Goal: Task Accomplishment & Management: Use online tool/utility

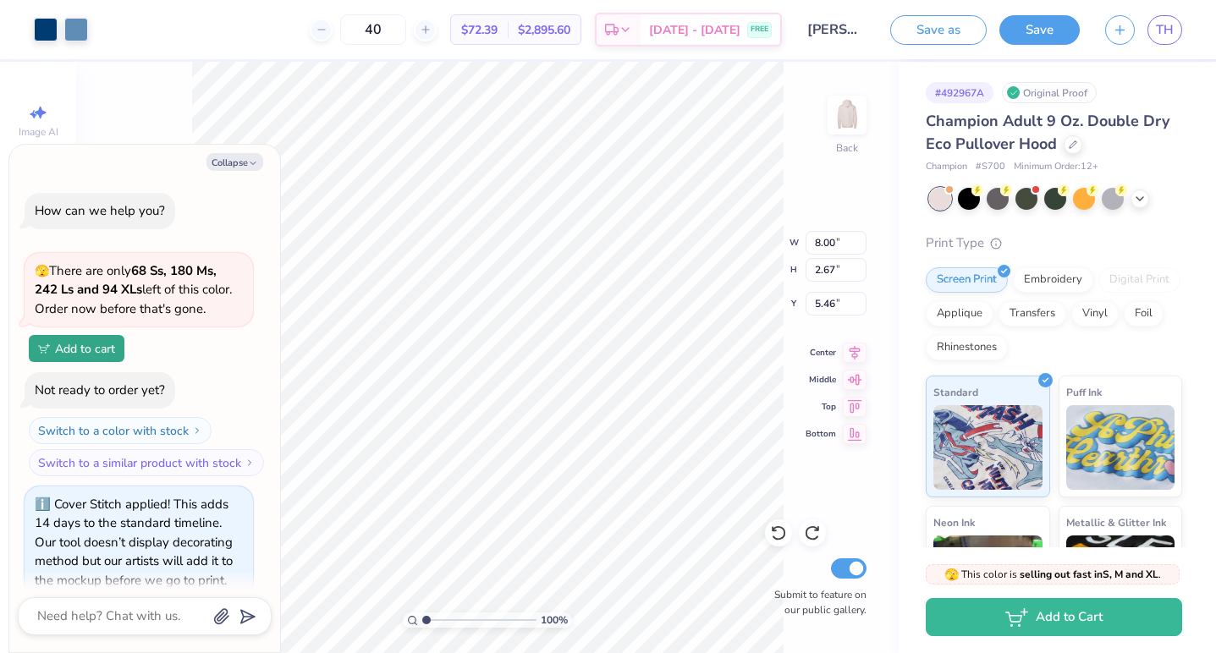
scroll to position [295, 0]
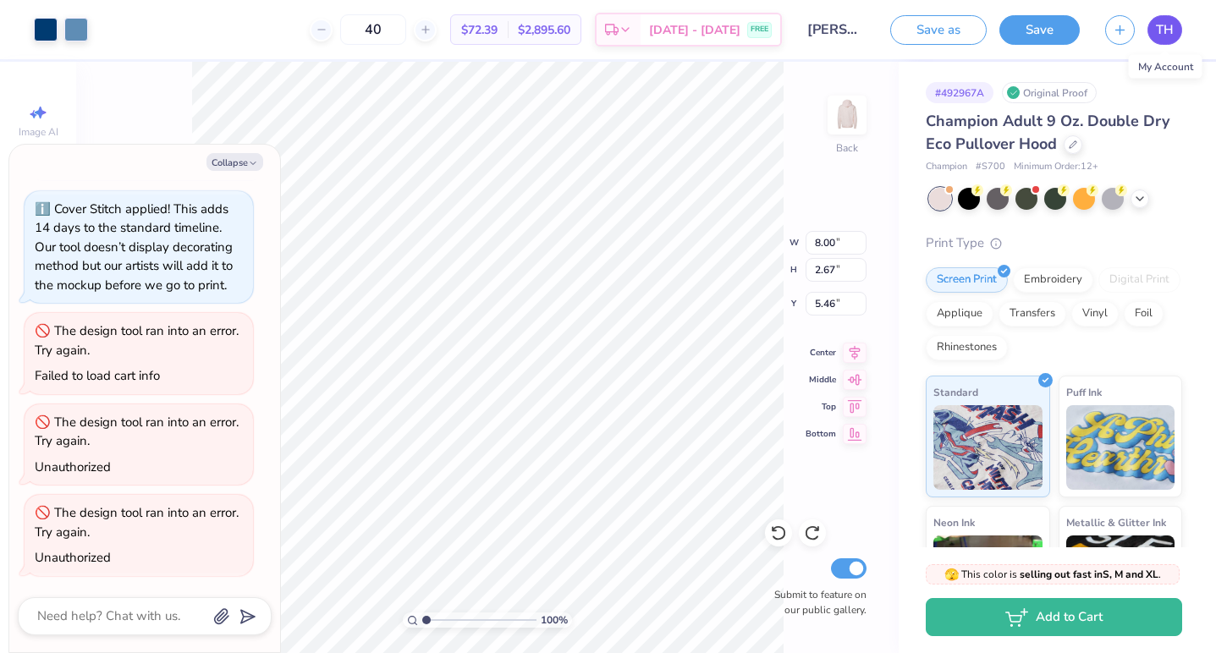
click at [1160, 34] on span "TH" at bounding box center [1165, 29] width 18 height 19
type textarea "x"
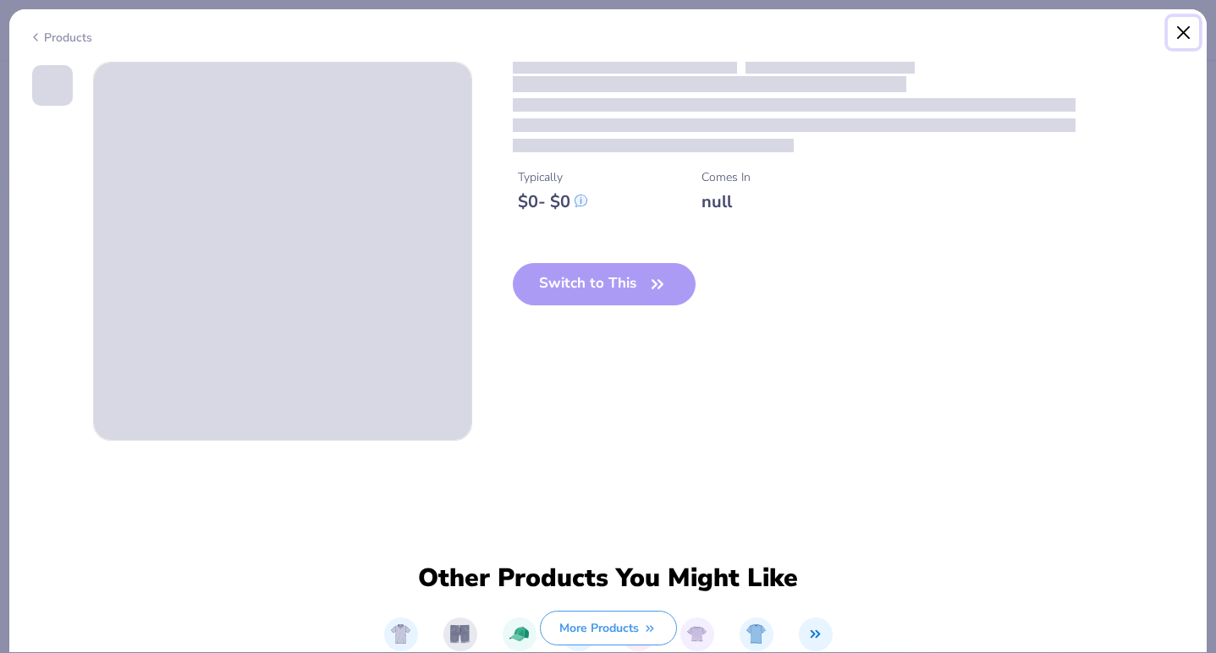
click at [1177, 30] on button "Close" at bounding box center [1183, 33] width 32 height 32
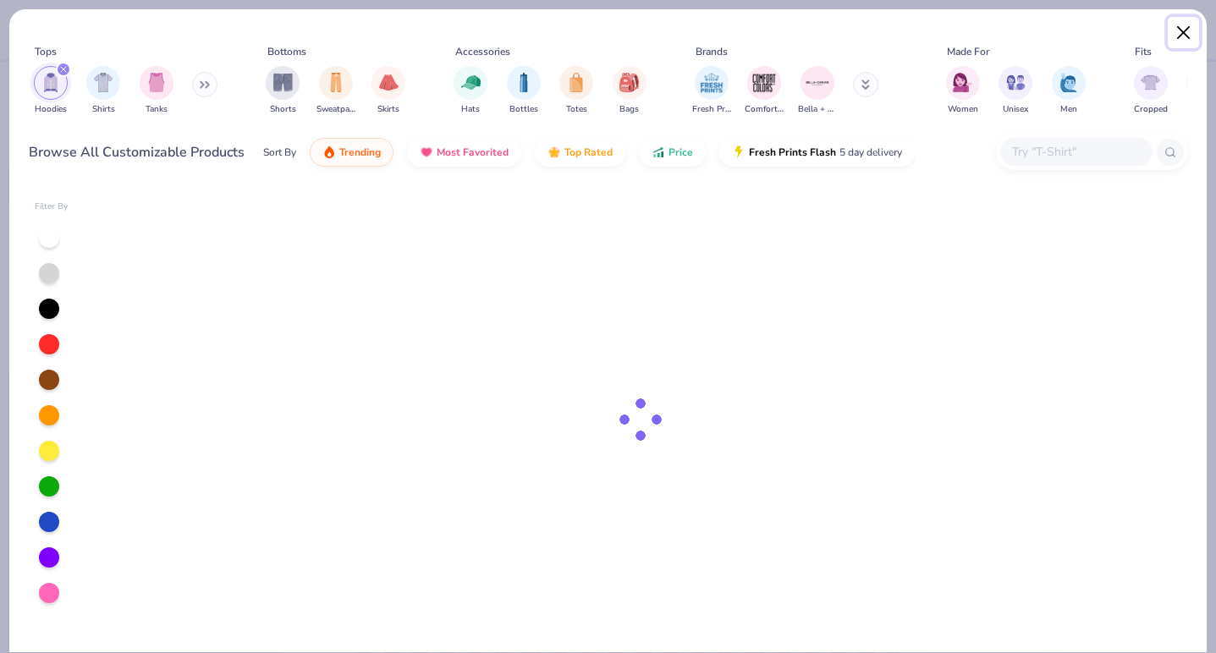
click at [1168, 30] on button "Close" at bounding box center [1183, 33] width 32 height 32
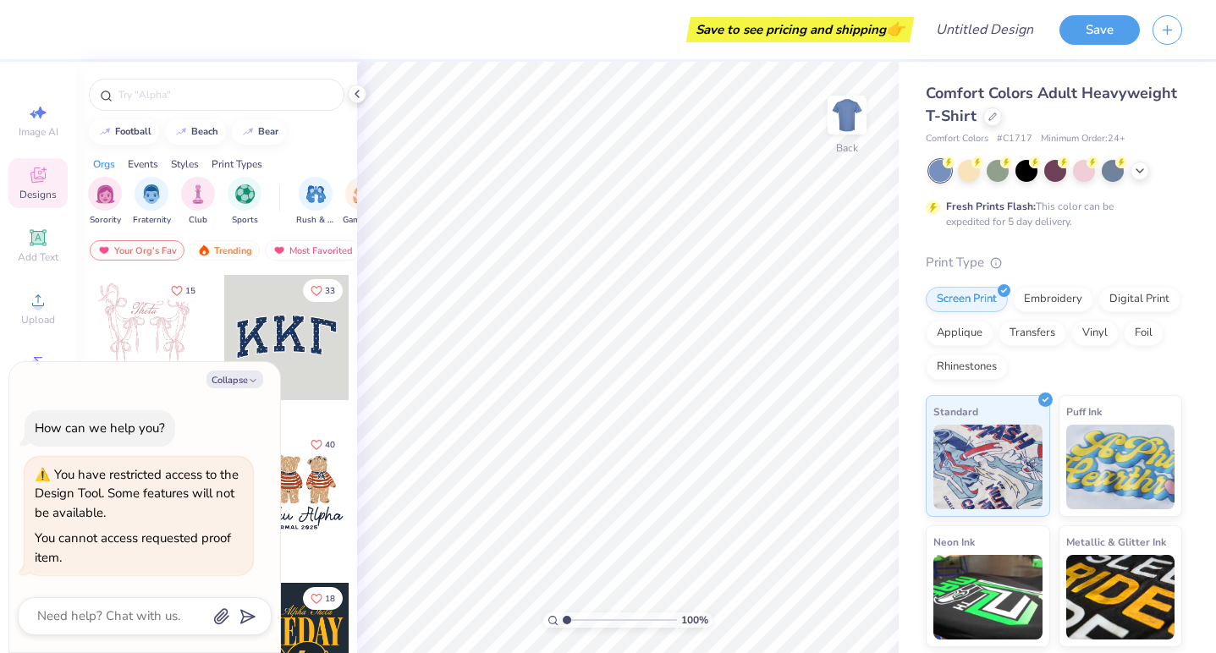
click at [266, 329] on div at bounding box center [286, 337] width 125 height 125
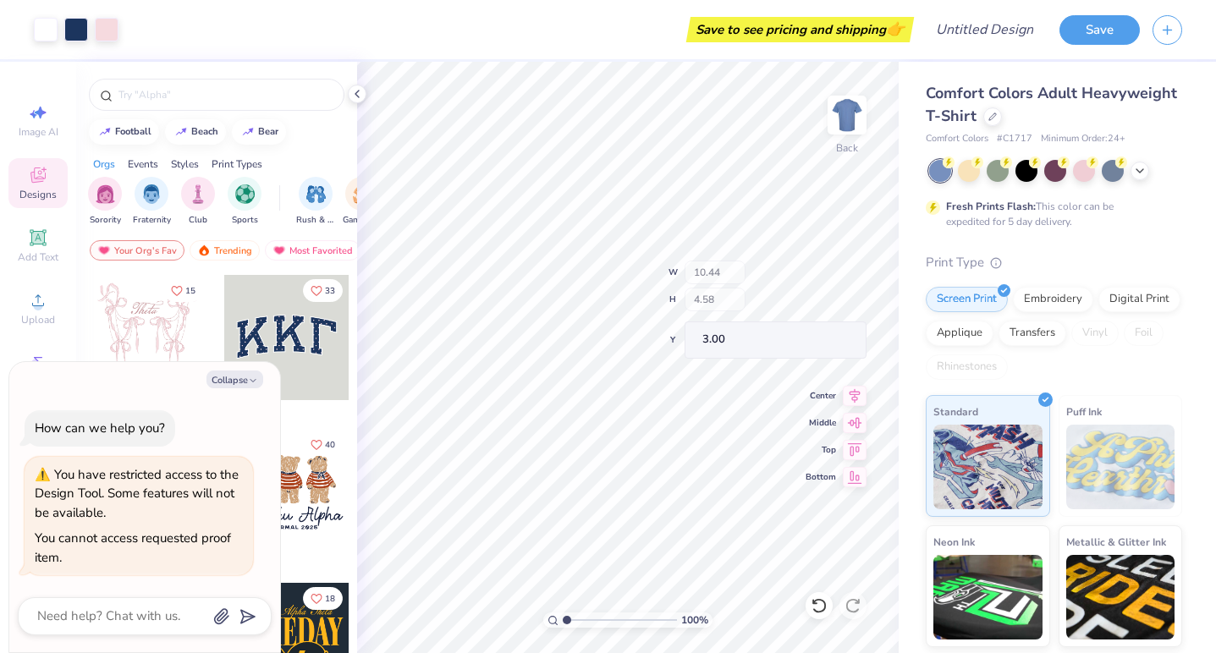
type textarea "x"
type input "10.26"
type input "4.38"
type input "3.09"
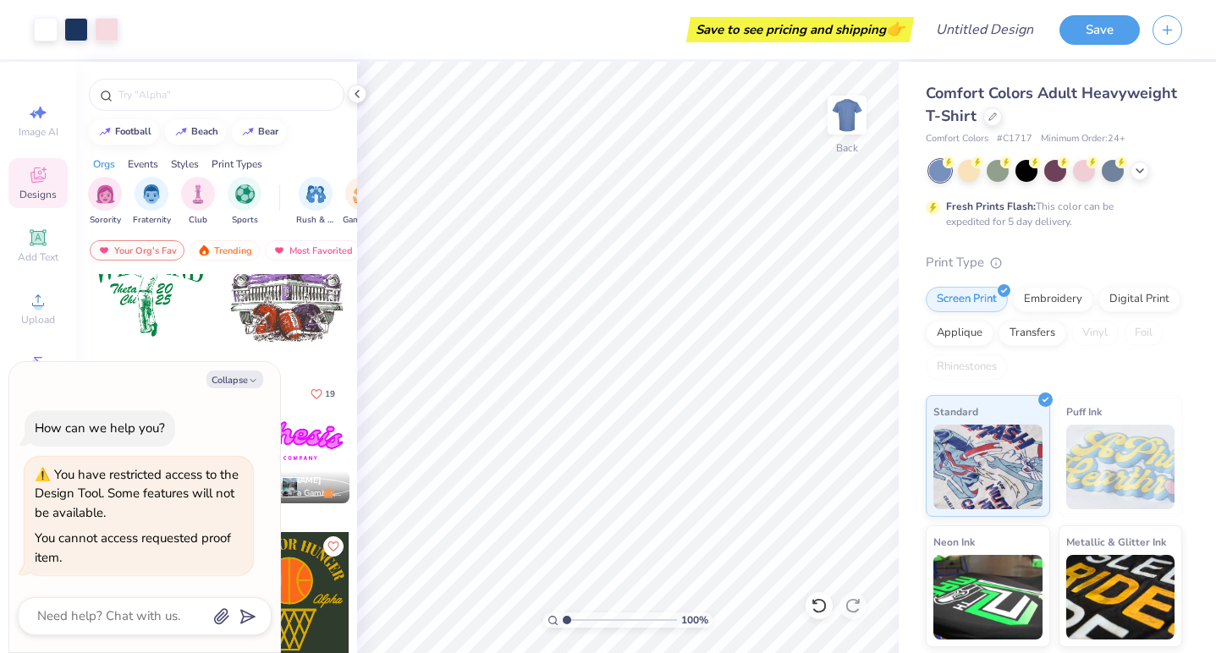
scroll to position [1010, 0]
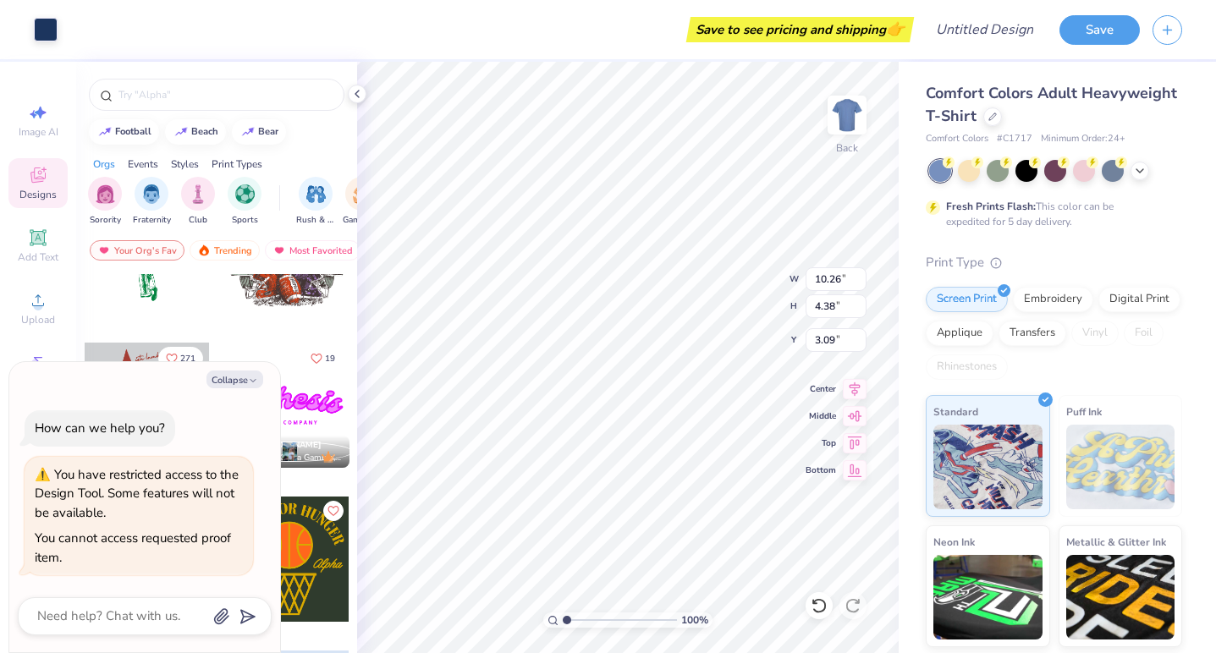
type textarea "x"
type input "3.00"
click at [573, 1] on div "Art colors Save to see pricing and shipping 👉 Design Title Save Image AI Design…" at bounding box center [608, 326] width 1216 height 653
type textarea "x"
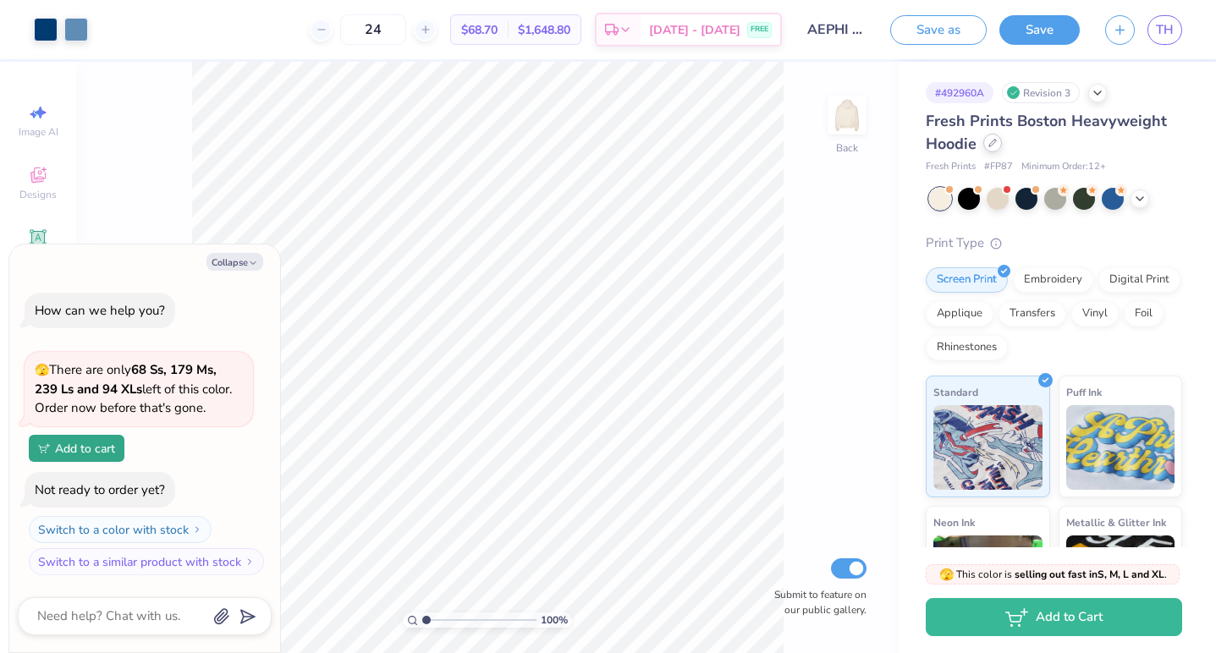
click at [996, 149] on div at bounding box center [992, 143] width 19 height 19
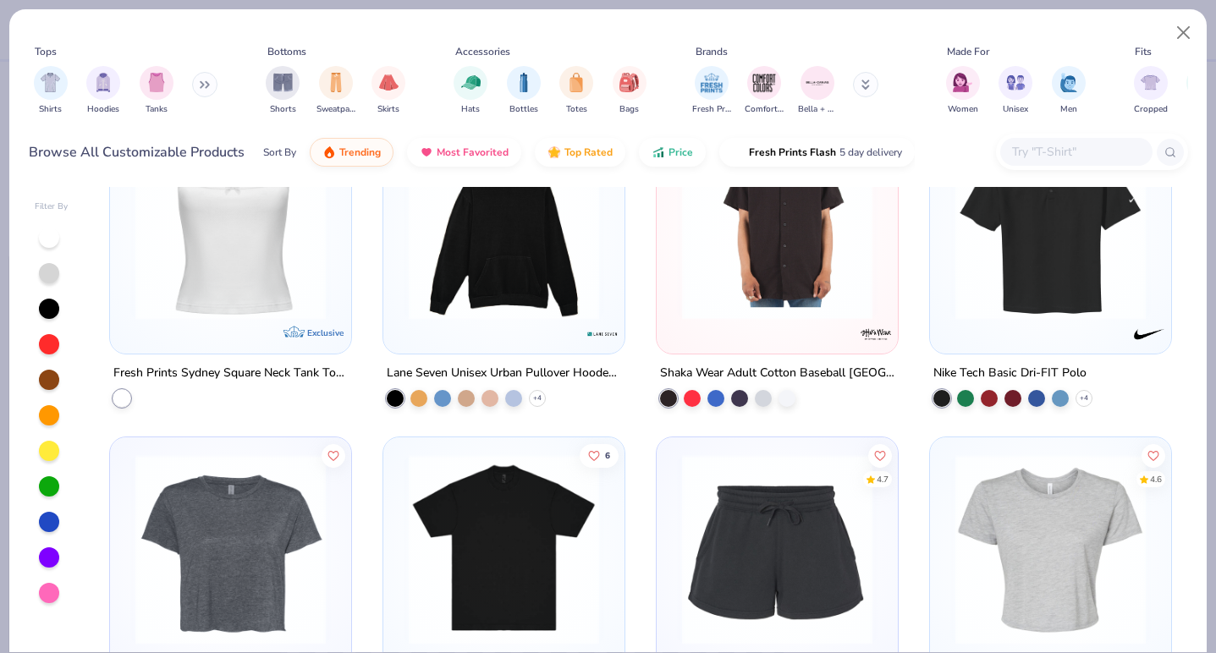
scroll to position [6960, 0]
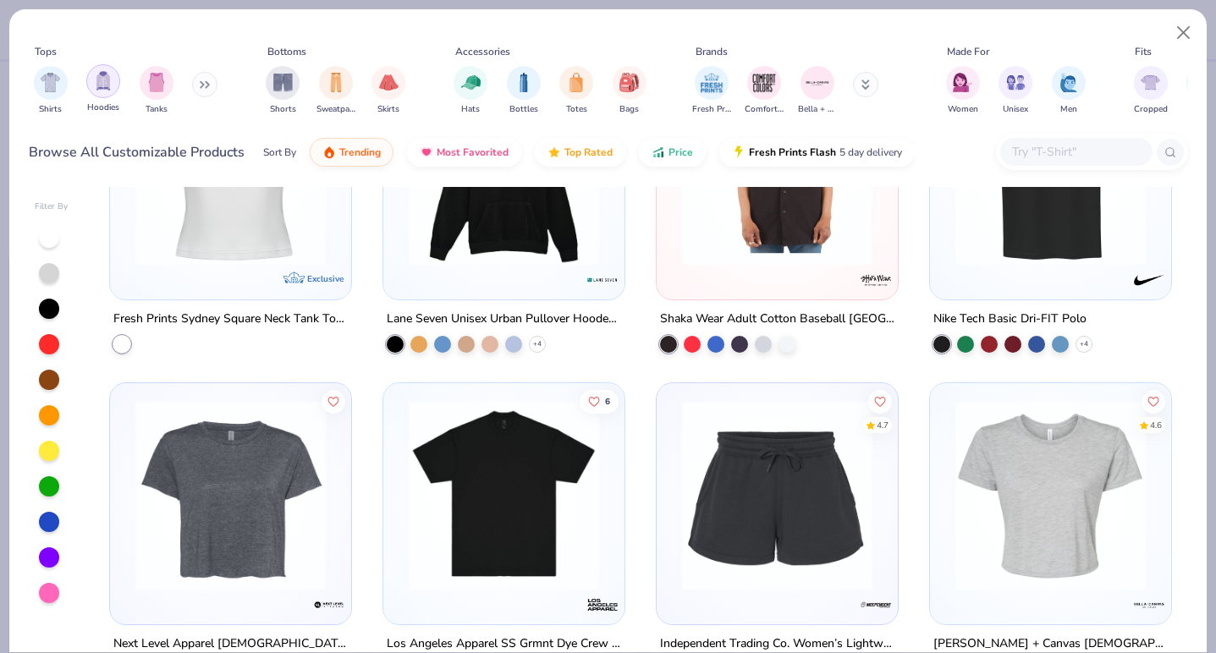
click at [101, 91] on div "filter for Hoodies" at bounding box center [103, 81] width 34 height 34
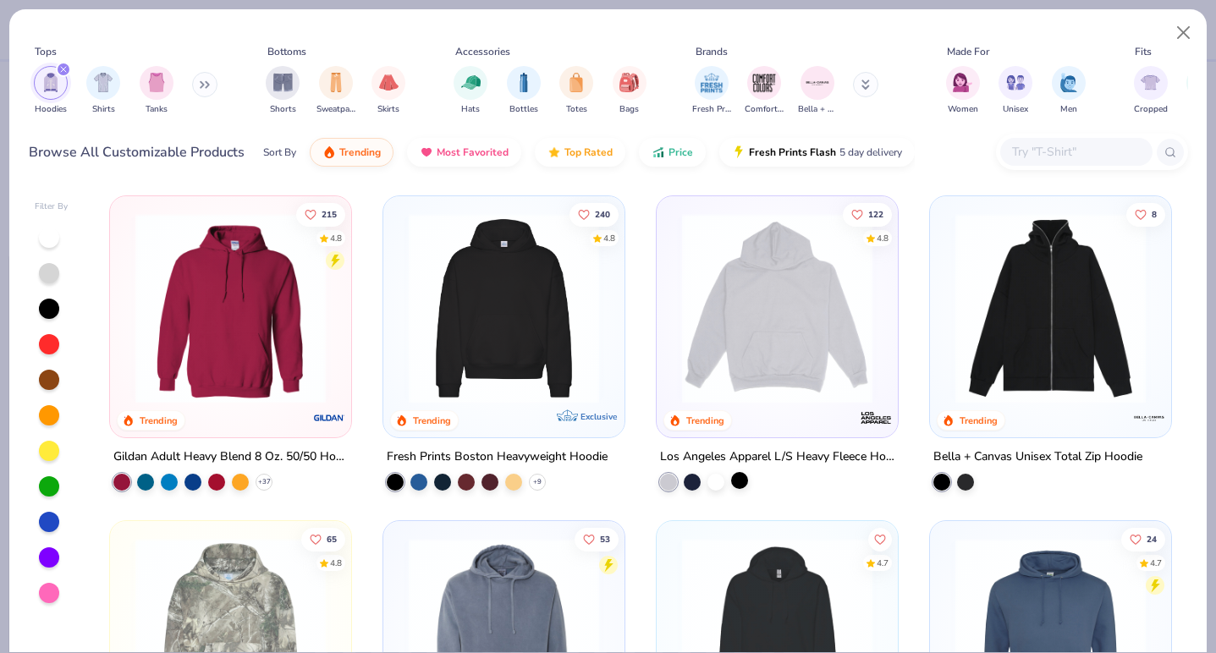
scroll to position [290, 0]
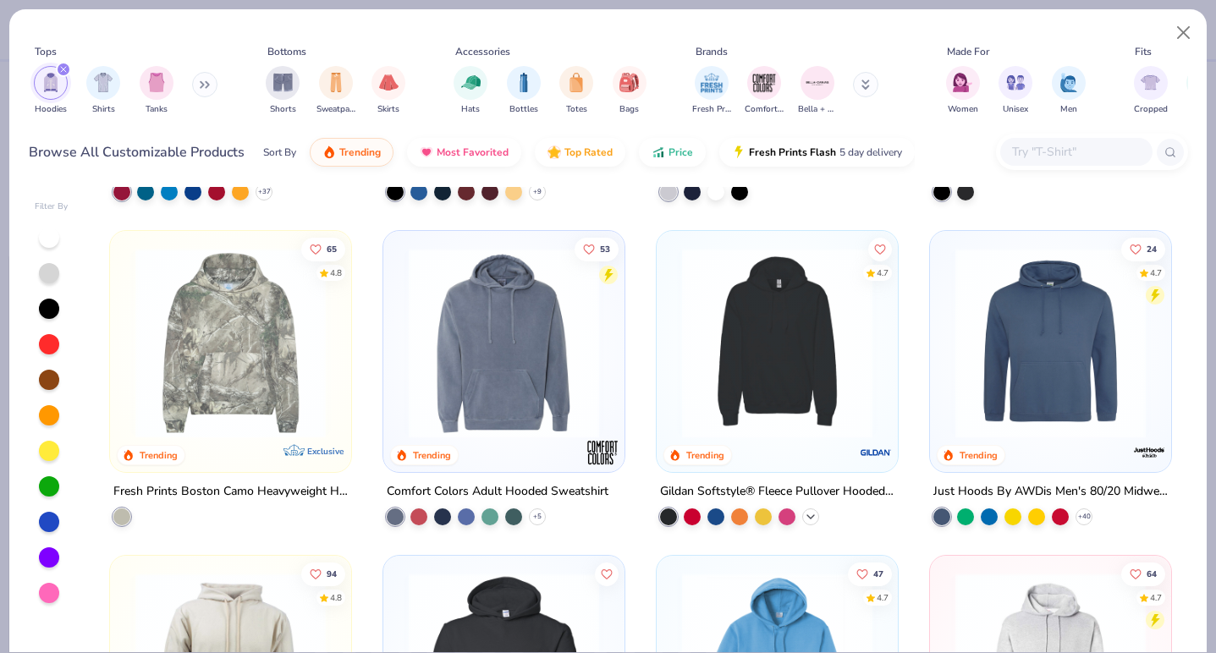
click at [805, 516] on icon at bounding box center [811, 517] width 14 height 14
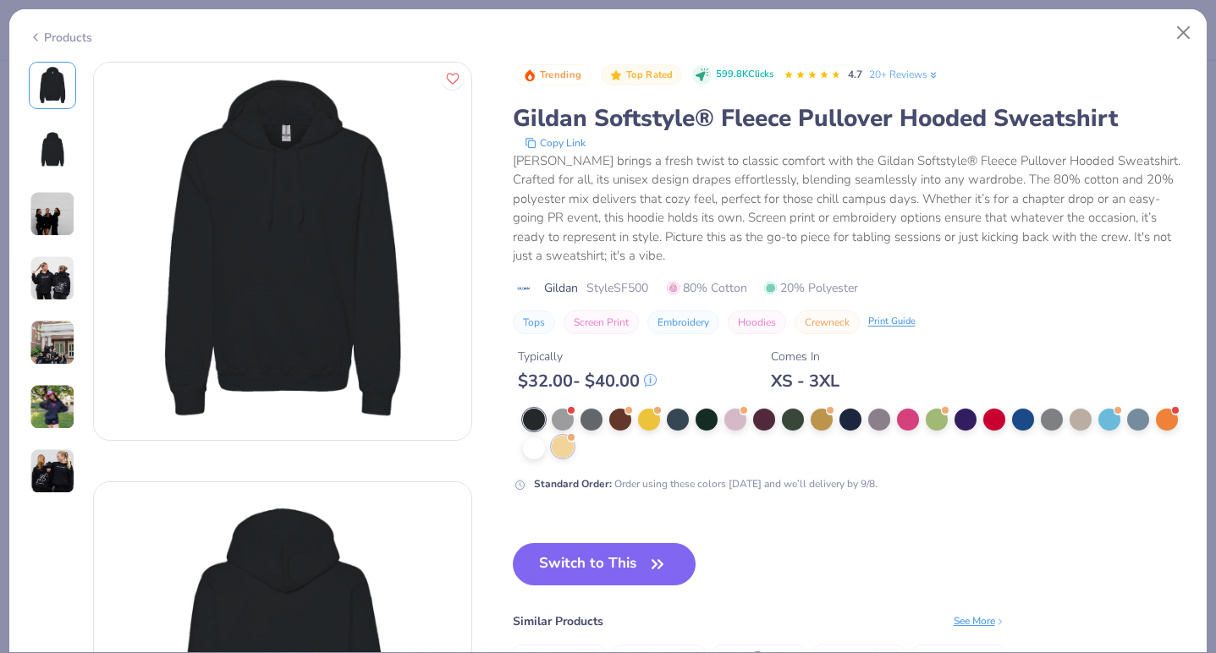
click at [565, 448] on div at bounding box center [563, 447] width 22 height 22
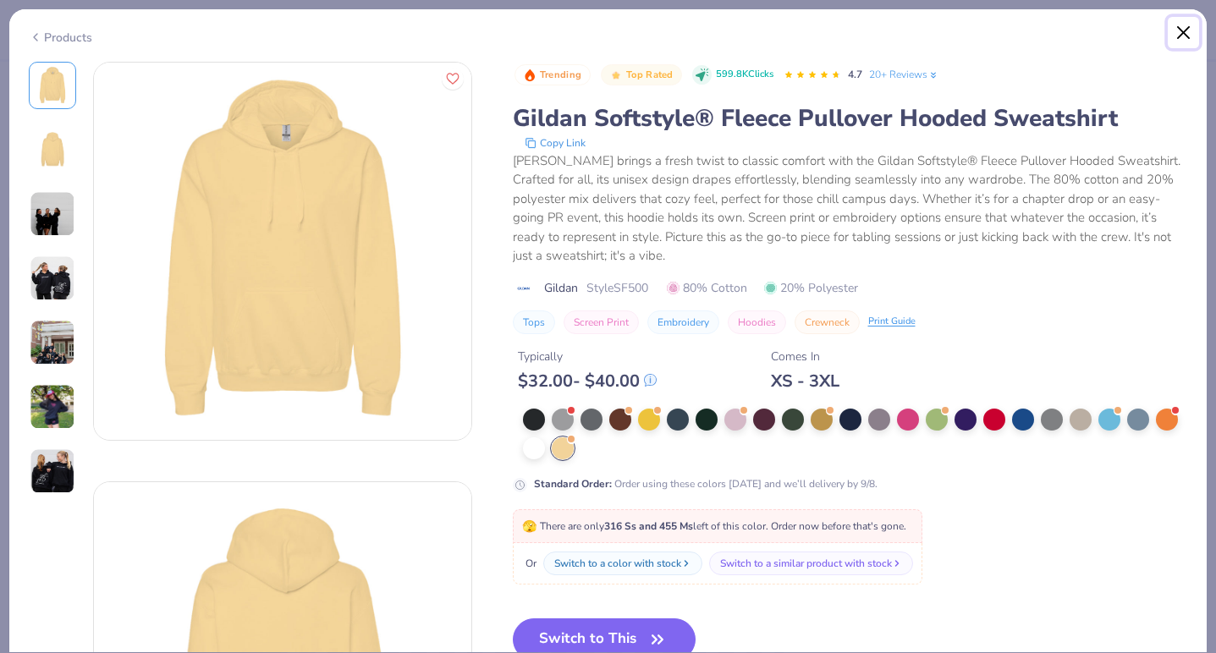
click at [1178, 34] on button "Close" at bounding box center [1183, 33] width 32 height 32
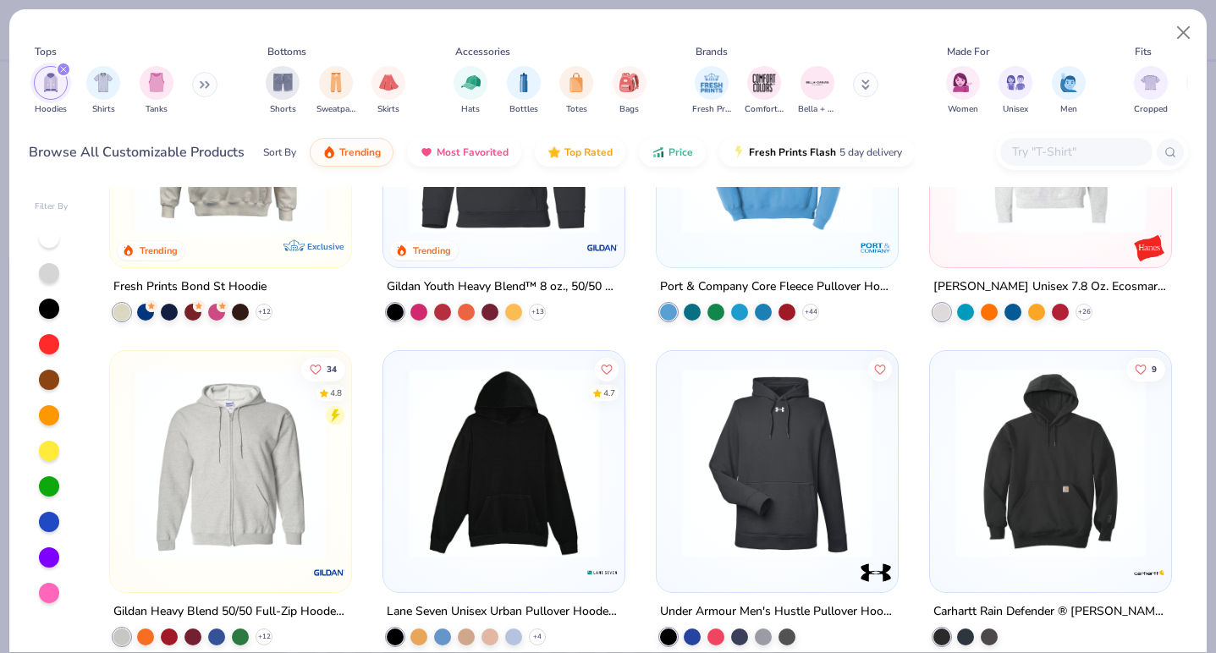
scroll to position [826, 0]
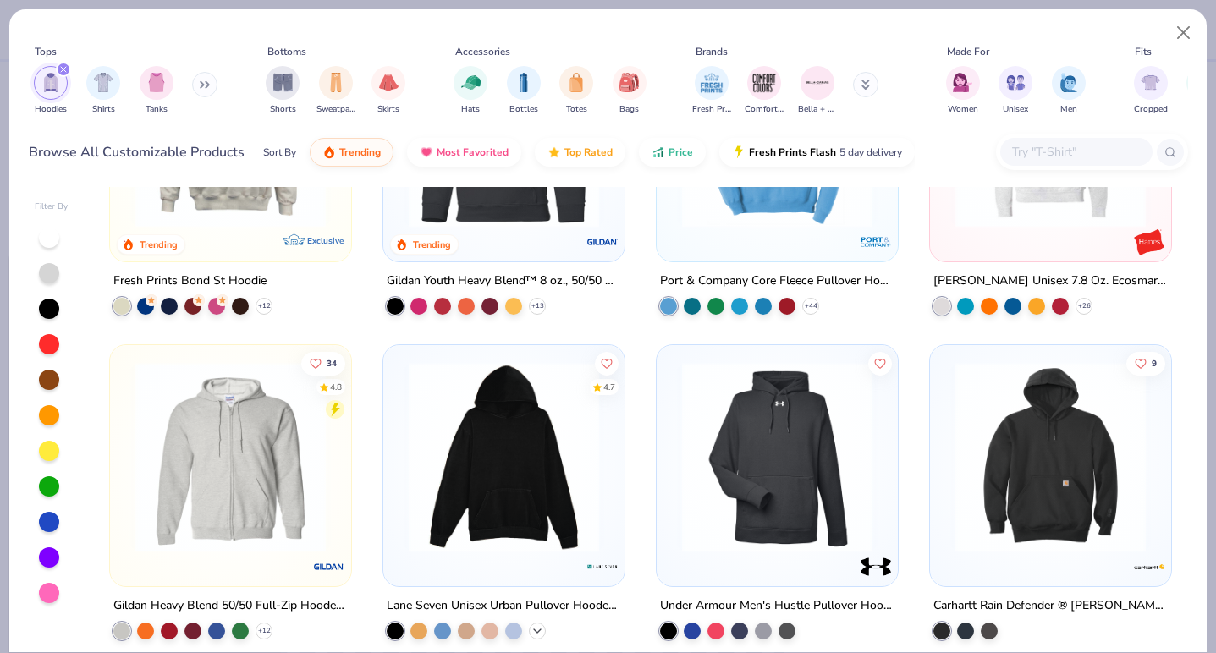
click at [535, 629] on icon at bounding box center [537, 631] width 14 height 14
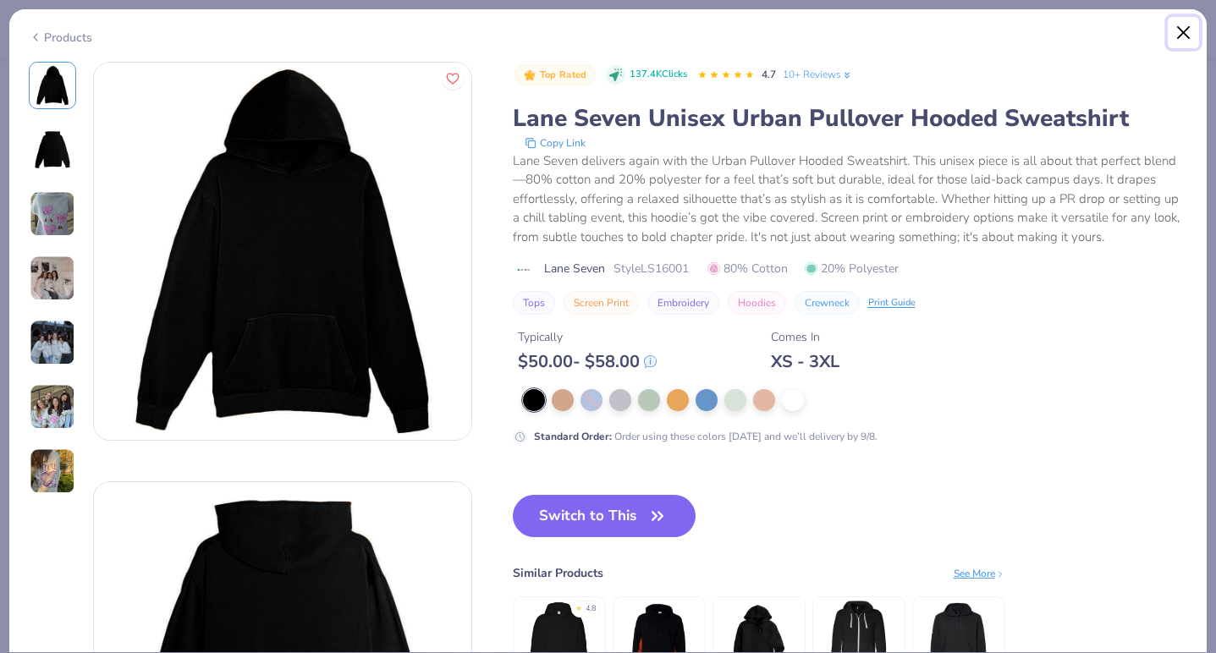
click at [1170, 30] on button "Close" at bounding box center [1183, 33] width 32 height 32
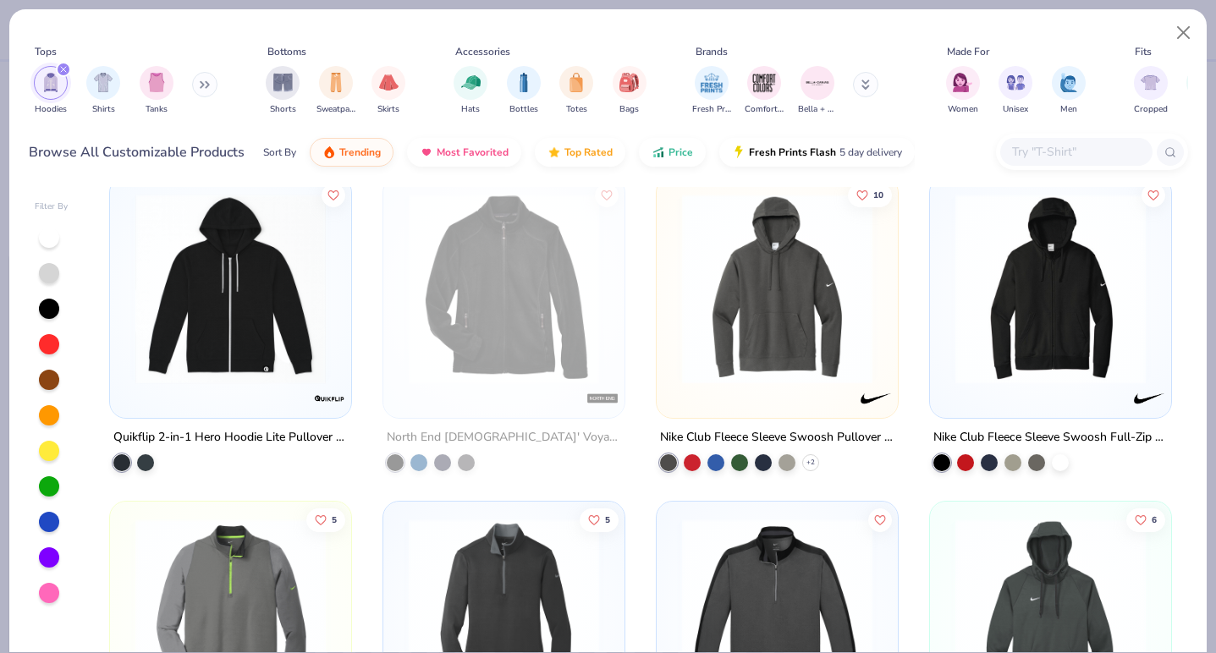
scroll to position [4854, 0]
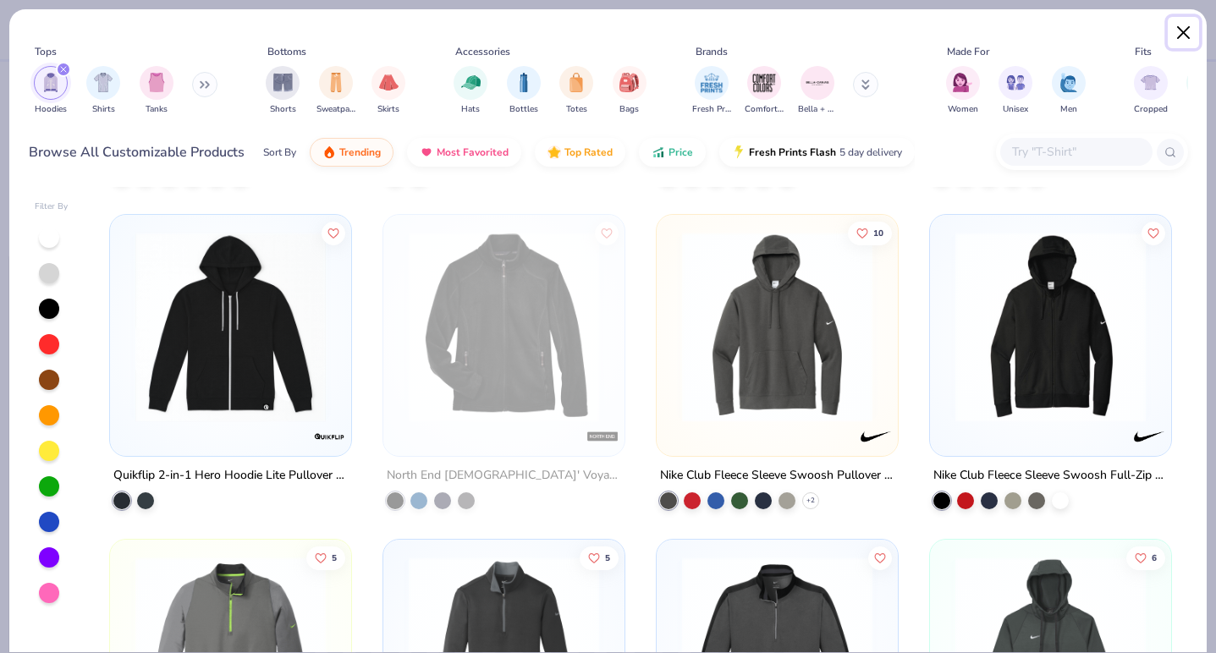
click at [1168, 34] on button "Close" at bounding box center [1183, 33] width 32 height 32
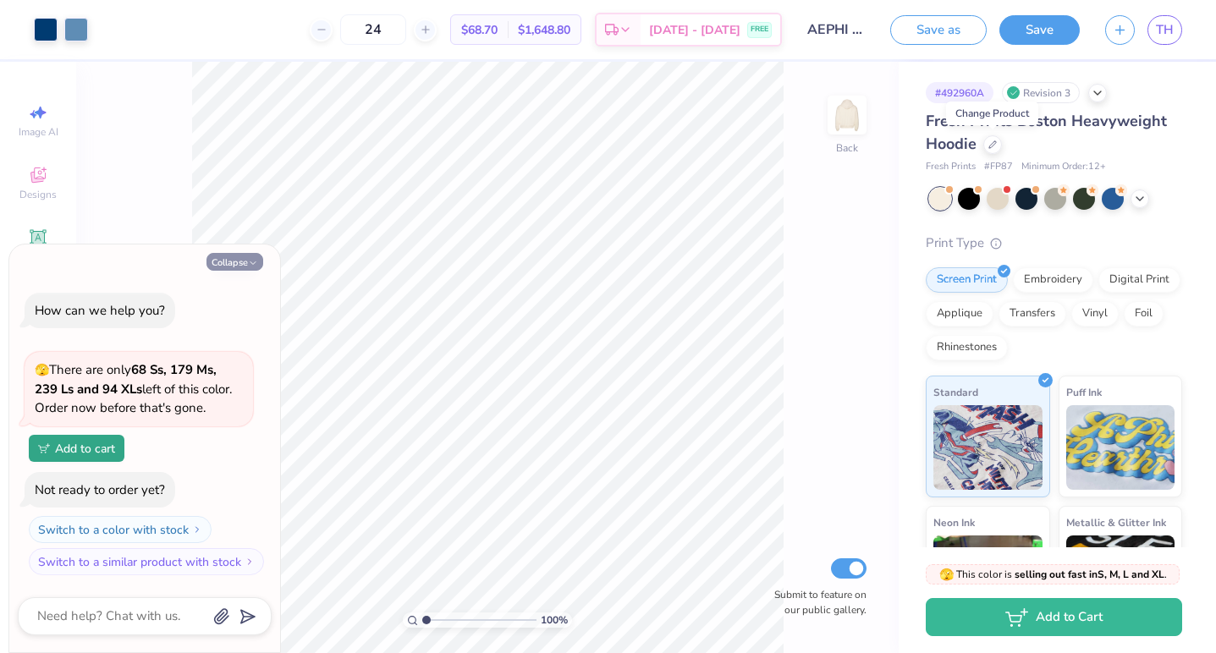
click at [230, 261] on button "Collapse" at bounding box center [234, 262] width 57 height 18
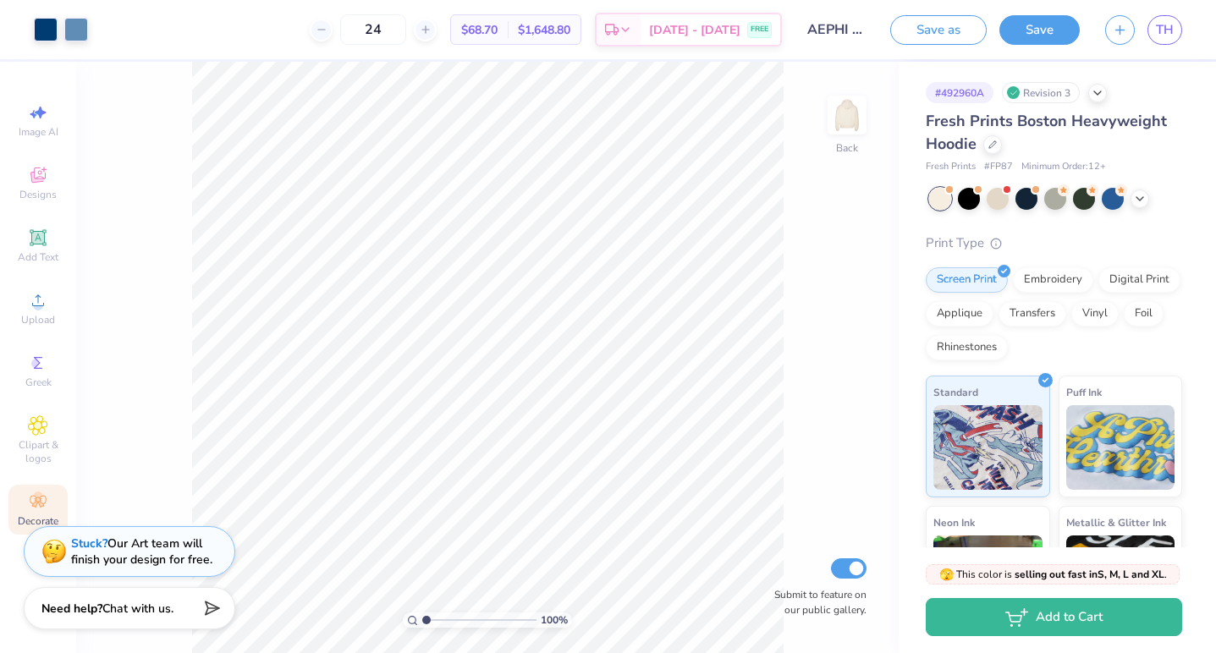
click at [17, 508] on div "Decorate" at bounding box center [37, 510] width 59 height 50
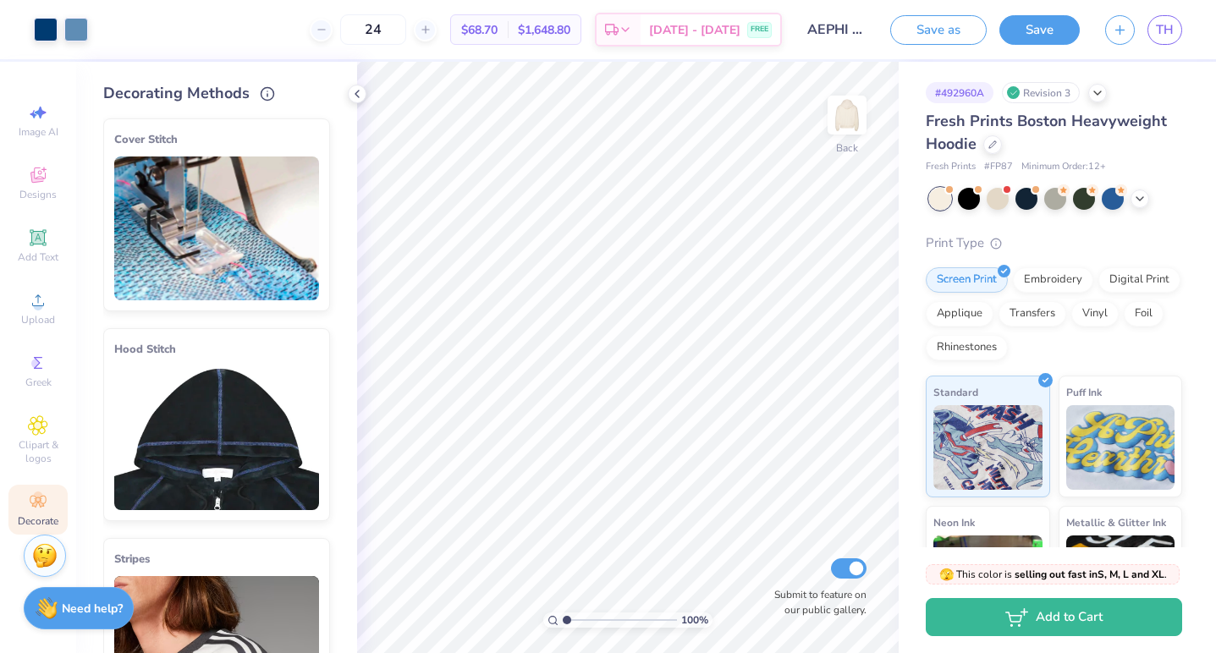
click at [197, 200] on img at bounding box center [216, 229] width 205 height 144
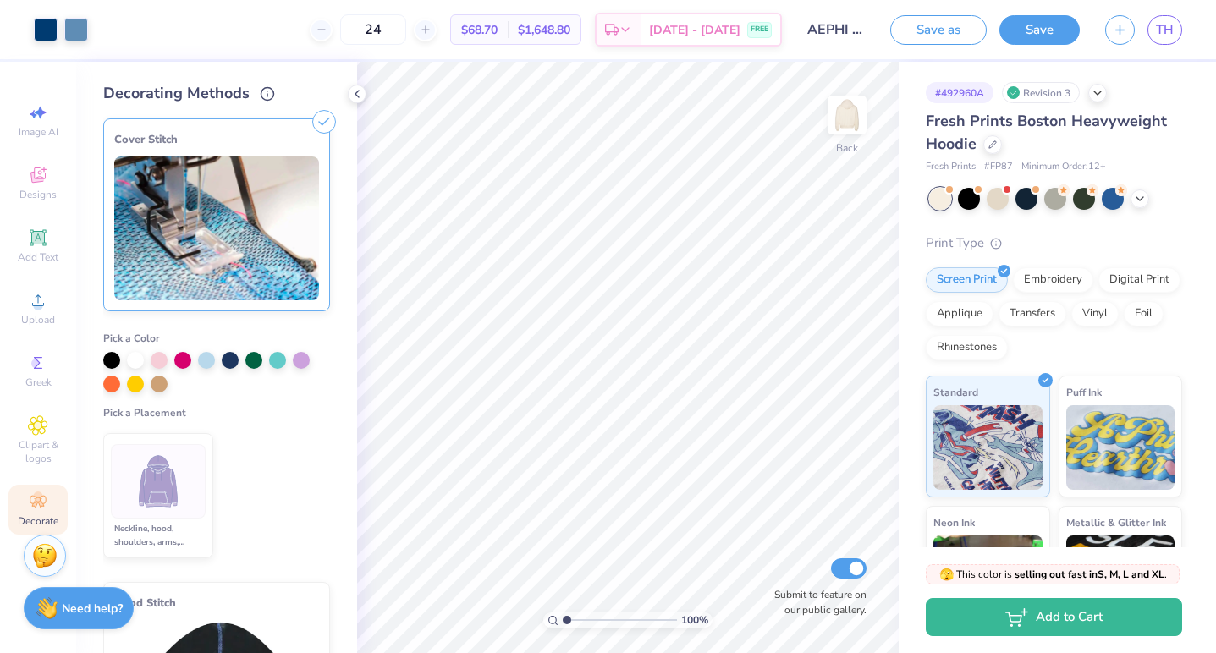
click at [174, 468] on img at bounding box center [158, 481] width 63 height 63
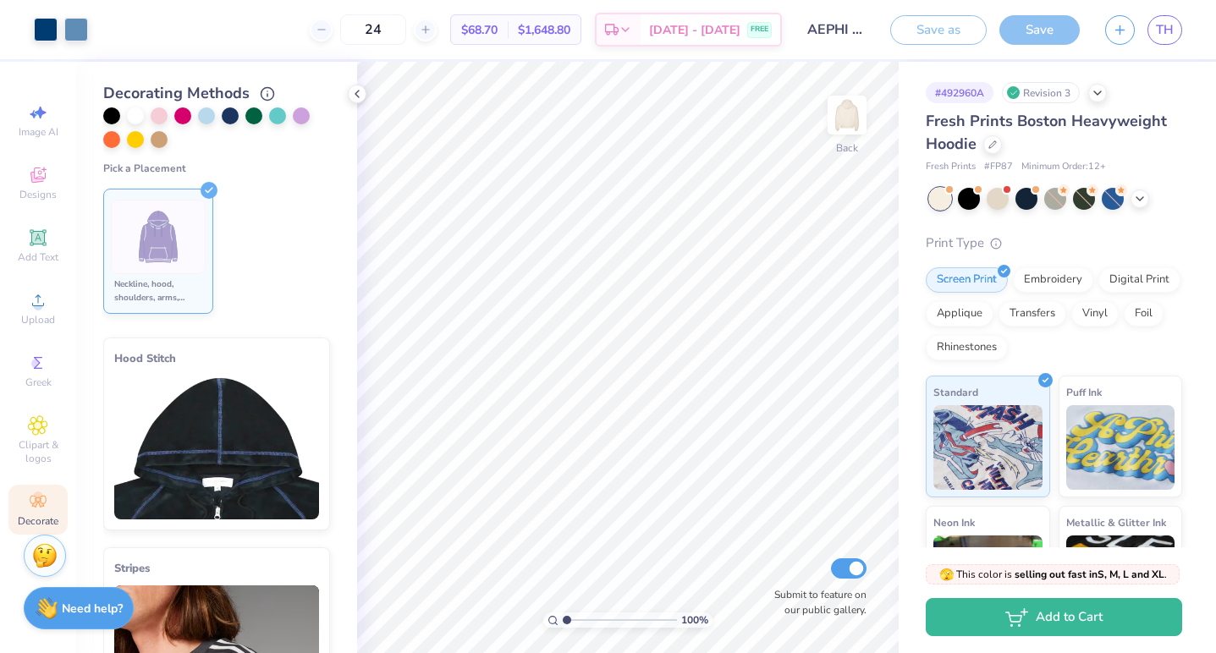
click at [174, 468] on img at bounding box center [216, 448] width 205 height 144
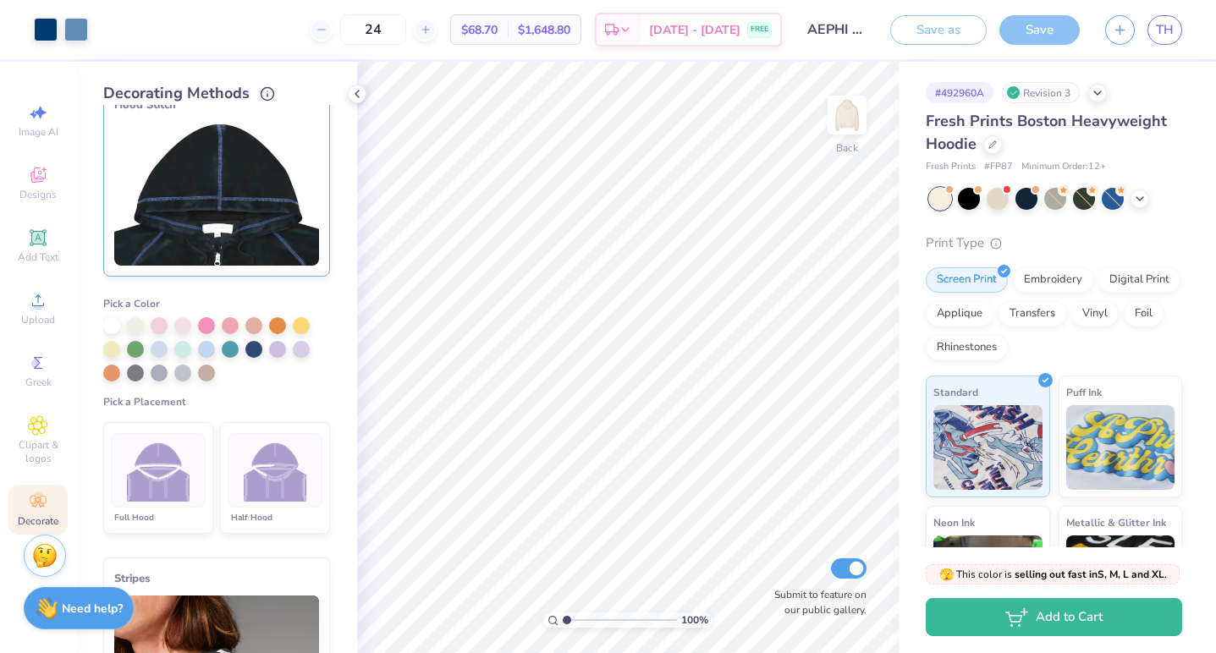
scroll to position [238, 0]
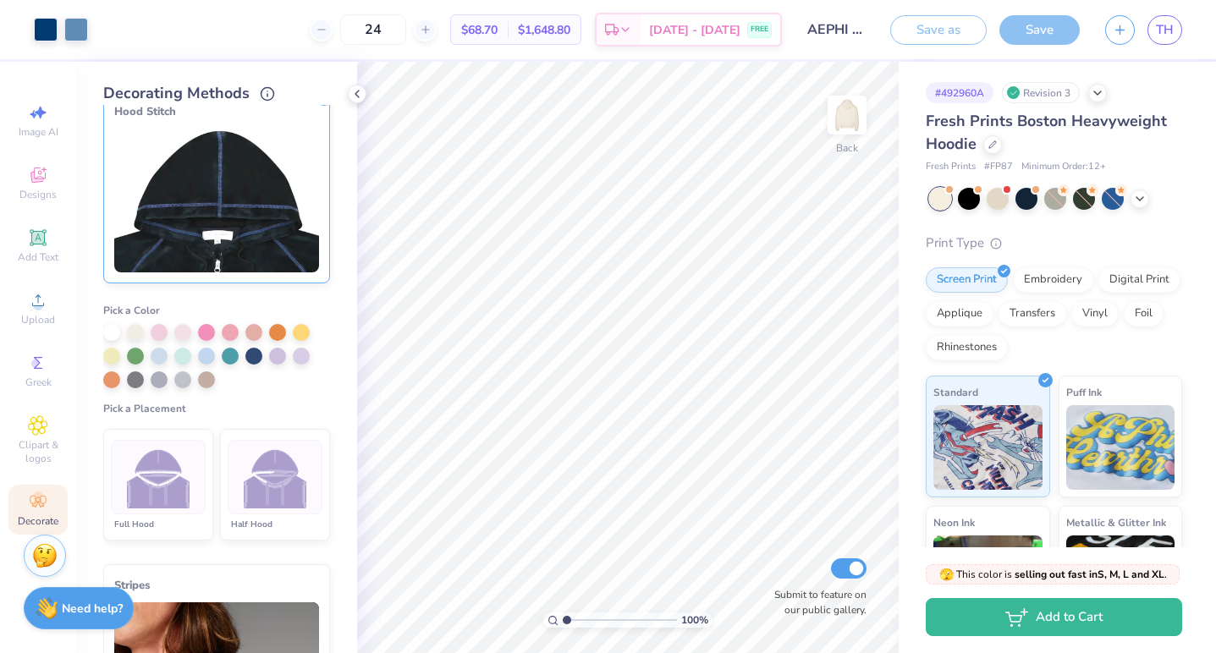
click at [260, 483] on img at bounding box center [275, 477] width 63 height 63
click at [249, 355] on div at bounding box center [253, 354] width 17 height 17
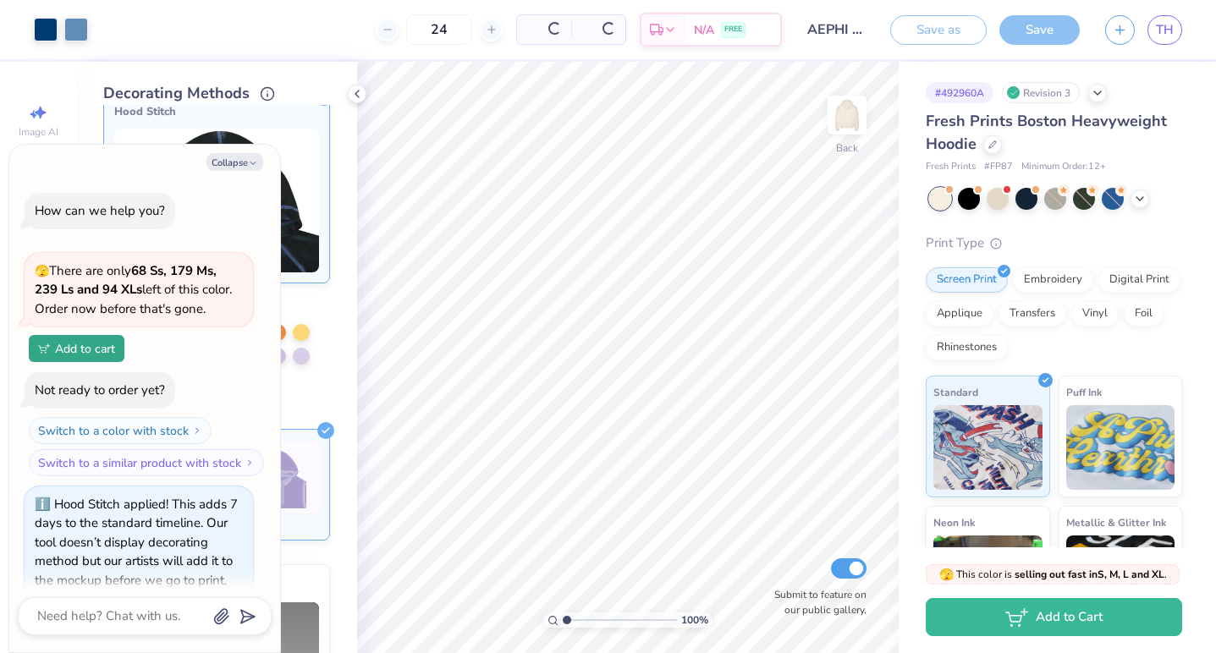
scroll to position [23, 0]
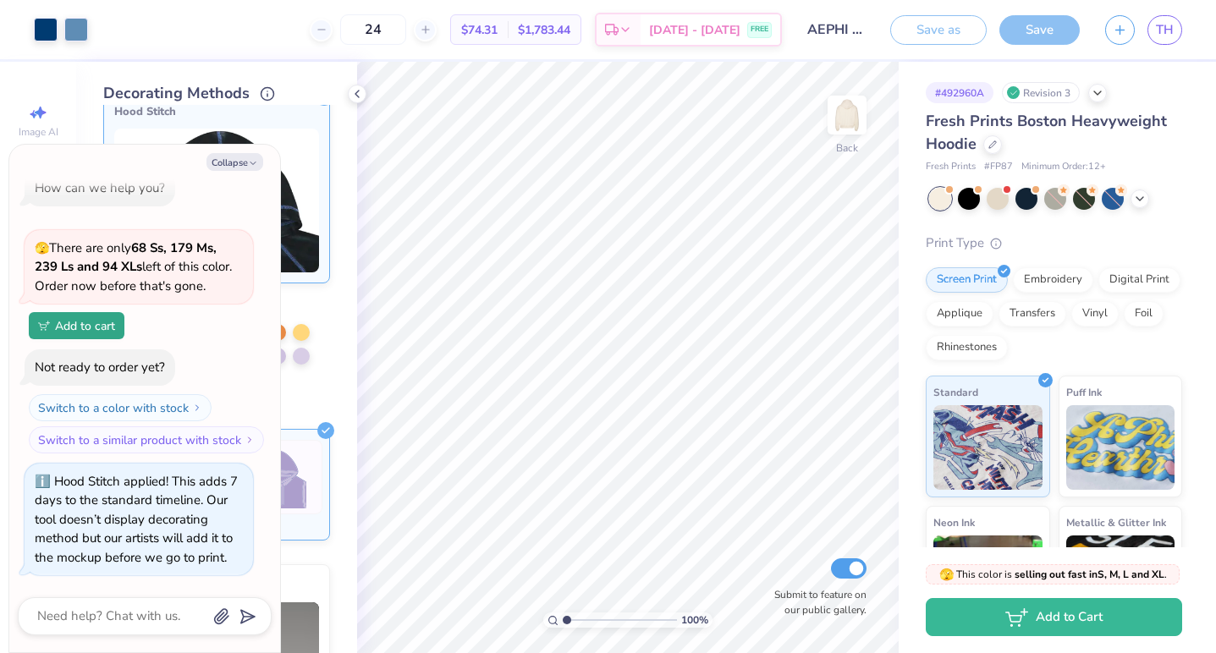
click at [343, 180] on div "Cover Stitch Pick a Color Pick a Placement Neckline, hood, shoulders, arms, bot…" at bounding box center [230, 379] width 254 height 548
click at [257, 161] on icon "button" at bounding box center [253, 163] width 10 height 10
type textarea "x"
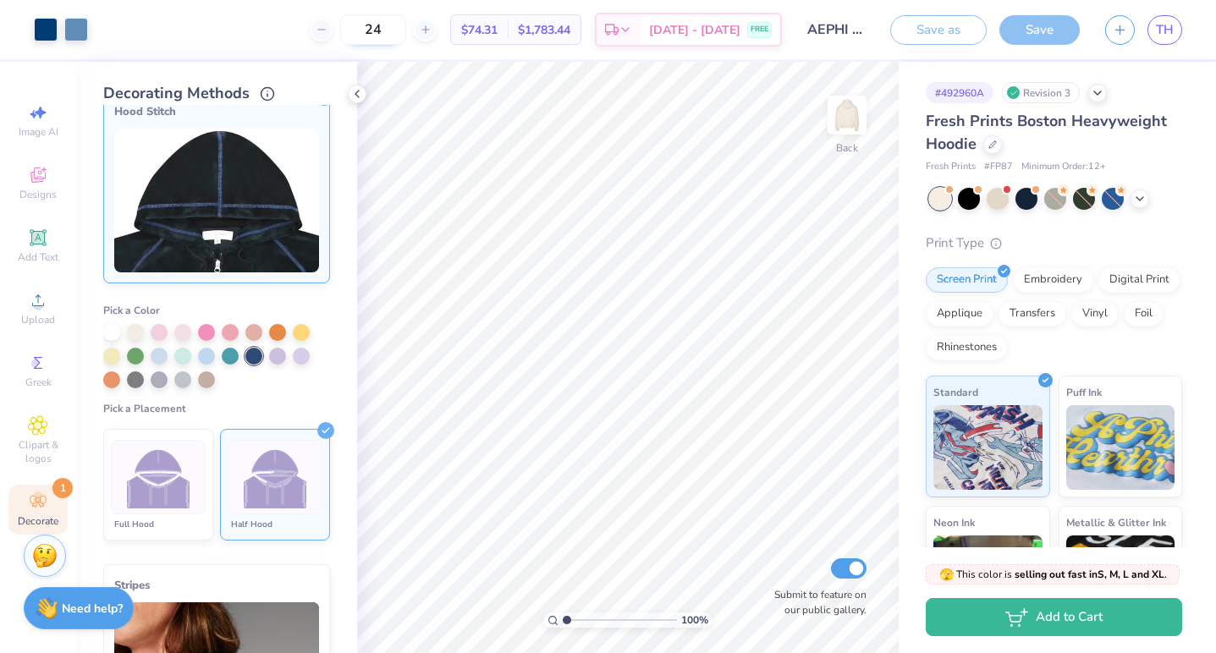
click at [404, 35] on input "24" at bounding box center [373, 29] width 66 height 30
drag, startPoint x: 404, startPoint y: 35, endPoint x: 373, endPoint y: 35, distance: 30.5
click at [375, 35] on input "24" at bounding box center [373, 29] width 66 height 30
type input "48"
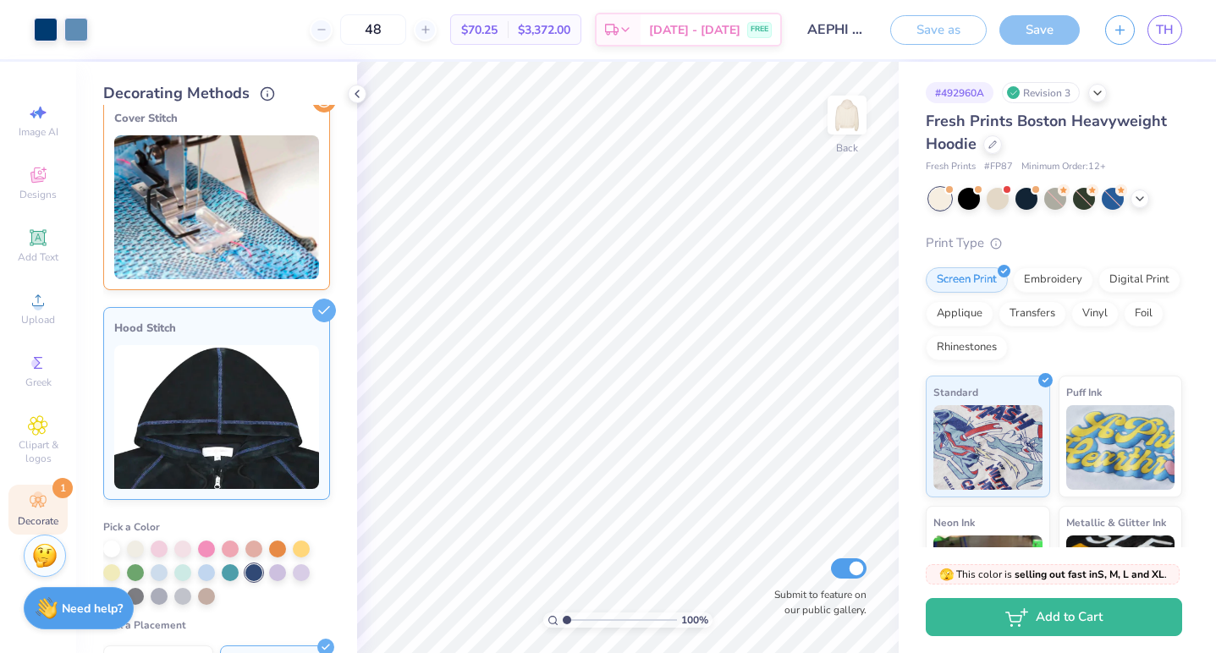
scroll to position [0, 0]
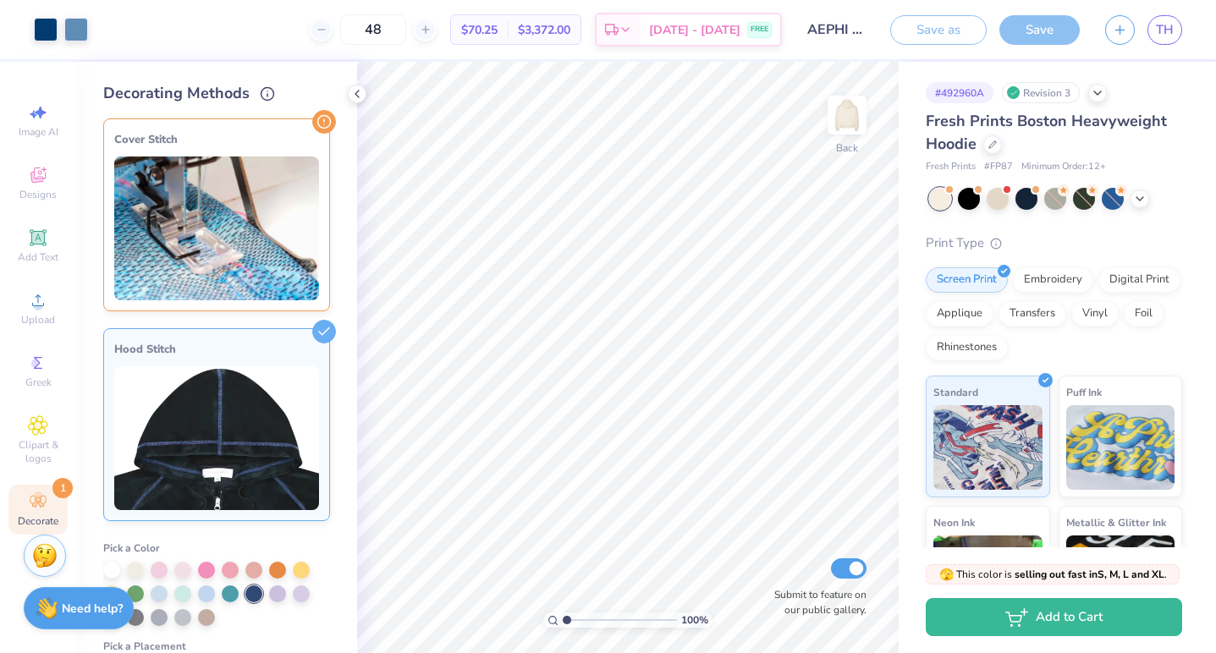
click at [270, 205] on img at bounding box center [216, 229] width 205 height 144
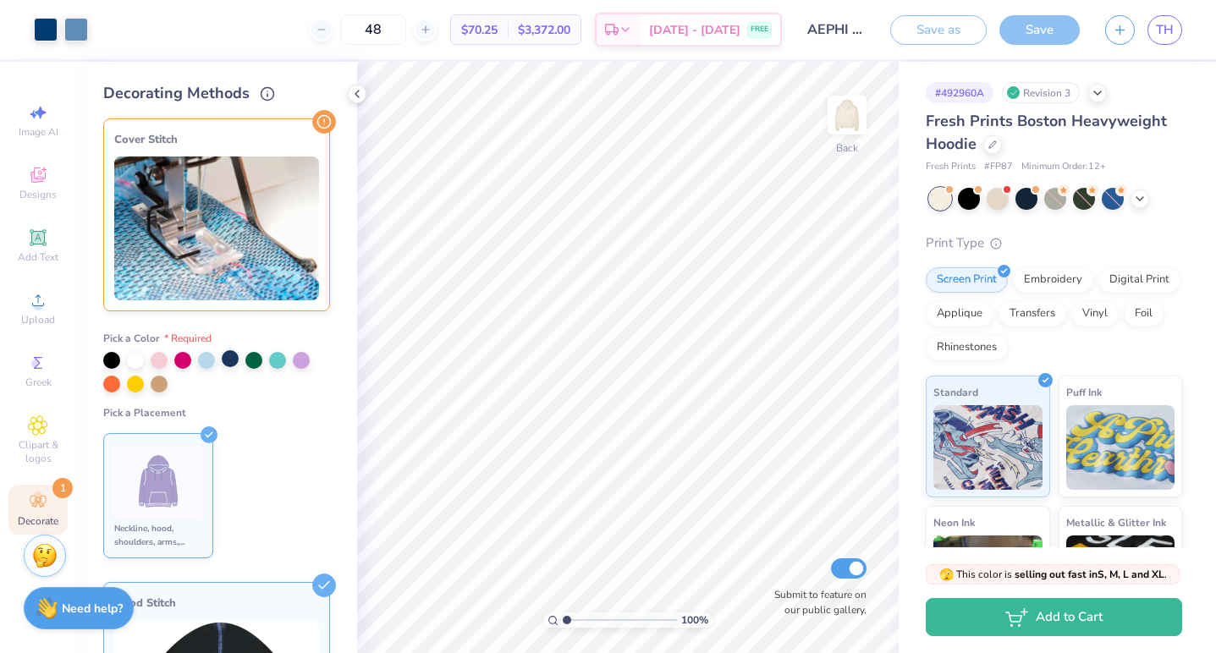
click at [235, 361] on div at bounding box center [230, 358] width 17 height 17
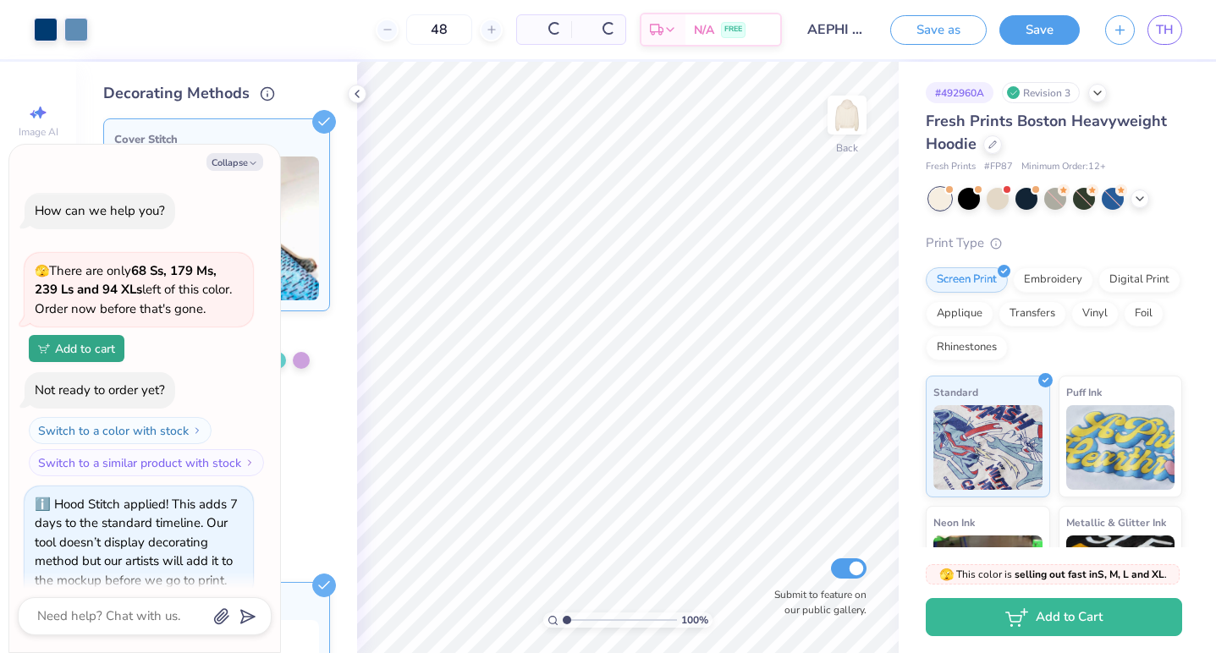
scroll to position [145, 0]
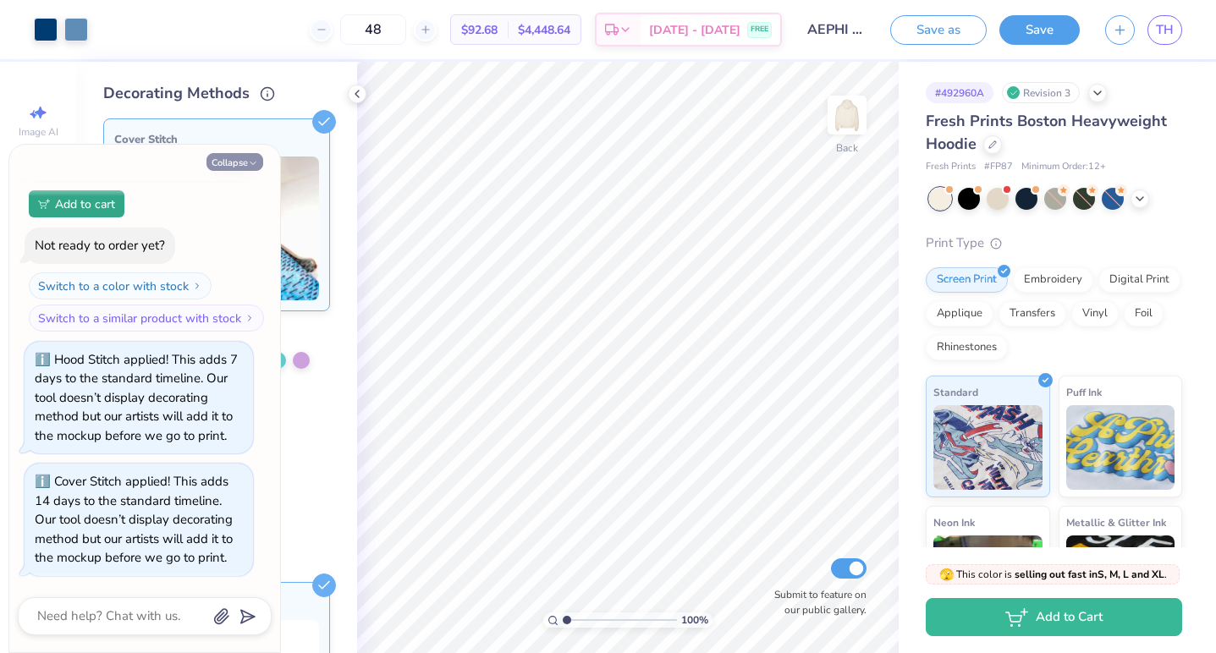
click at [239, 164] on button "Collapse" at bounding box center [234, 162] width 57 height 18
type textarea "x"
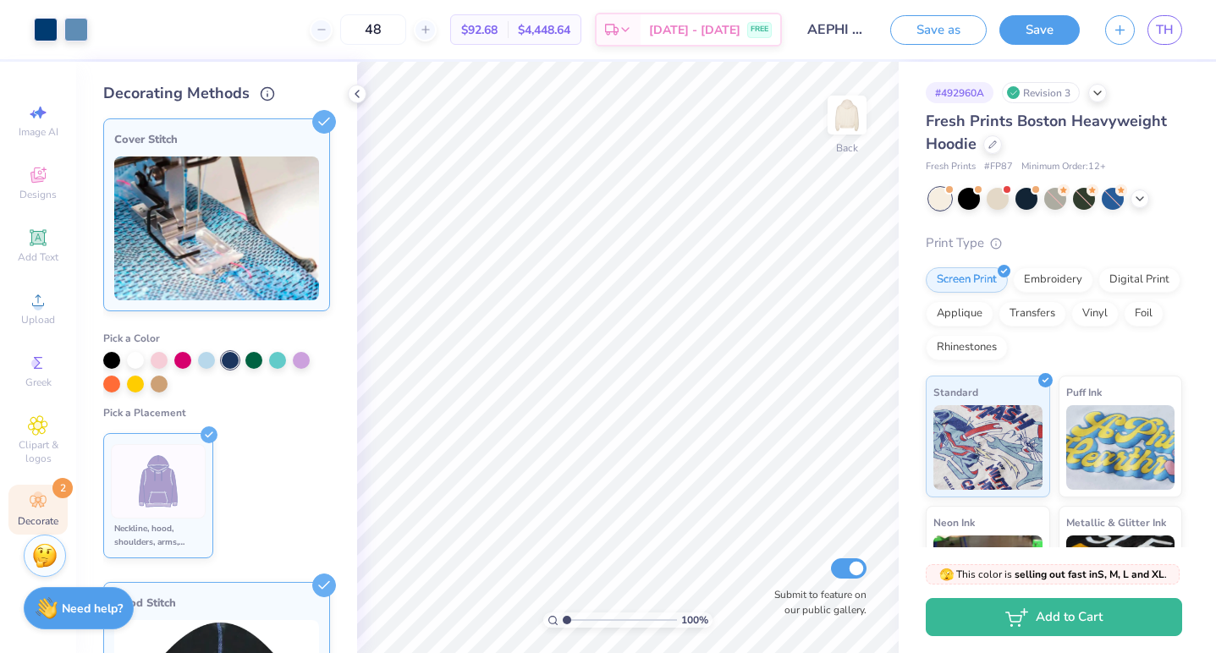
scroll to position [203, 0]
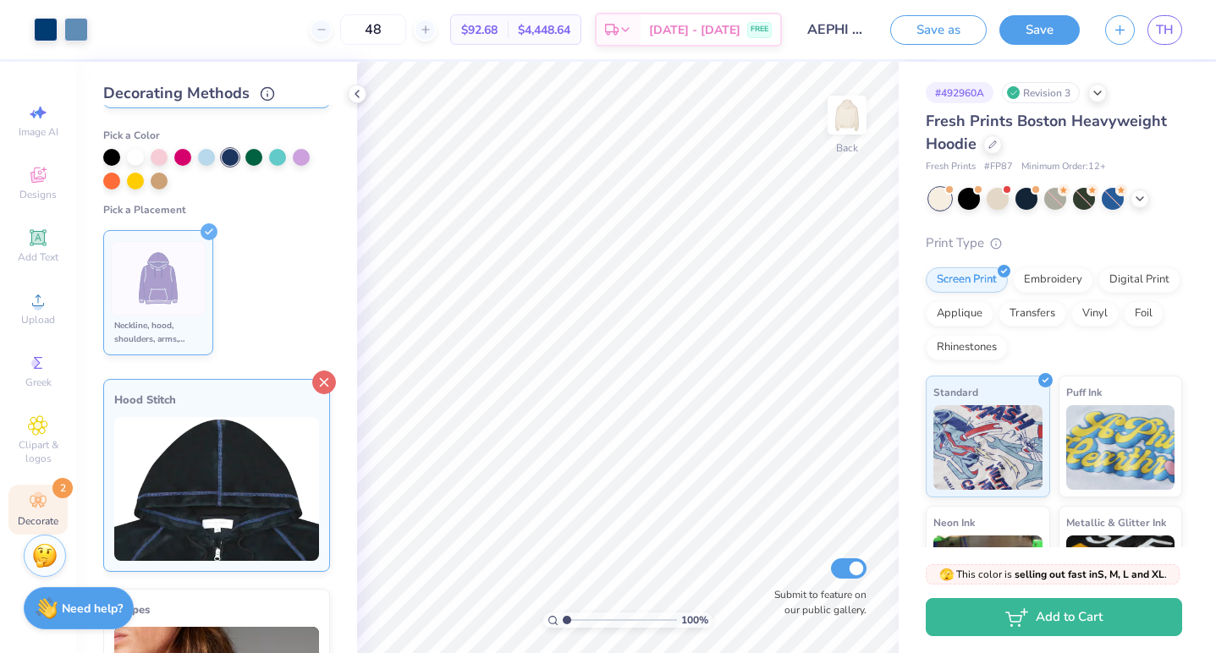
click at [321, 379] on icon at bounding box center [324, 383] width 24 height 24
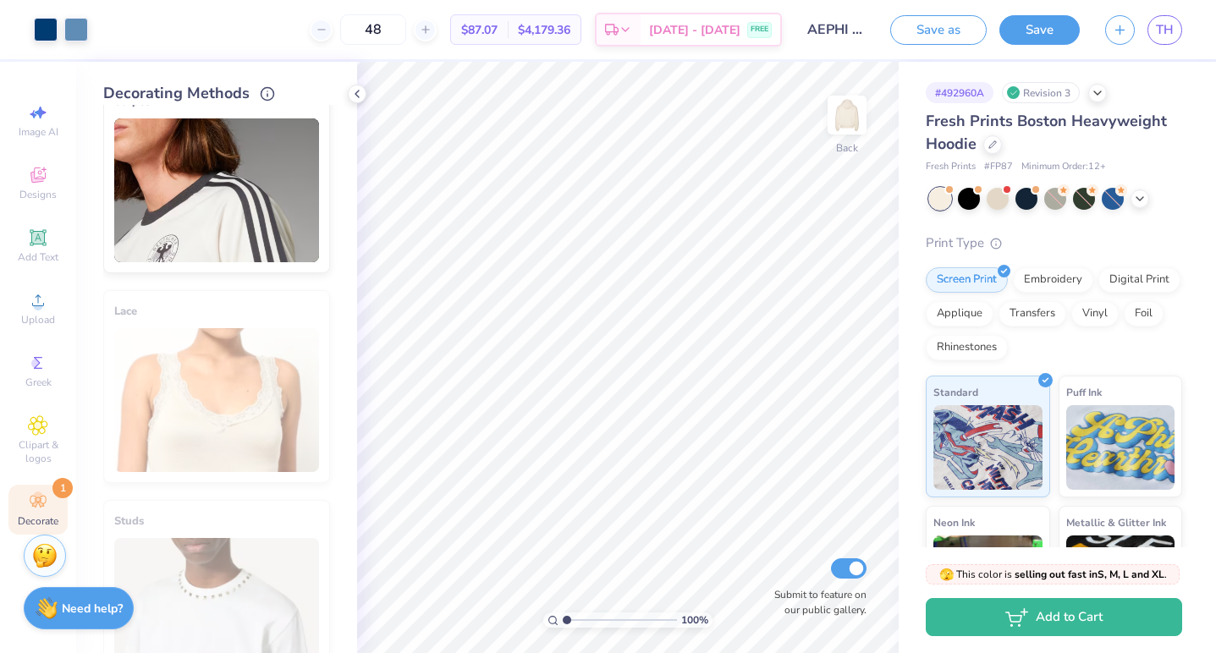
scroll to position [763, 0]
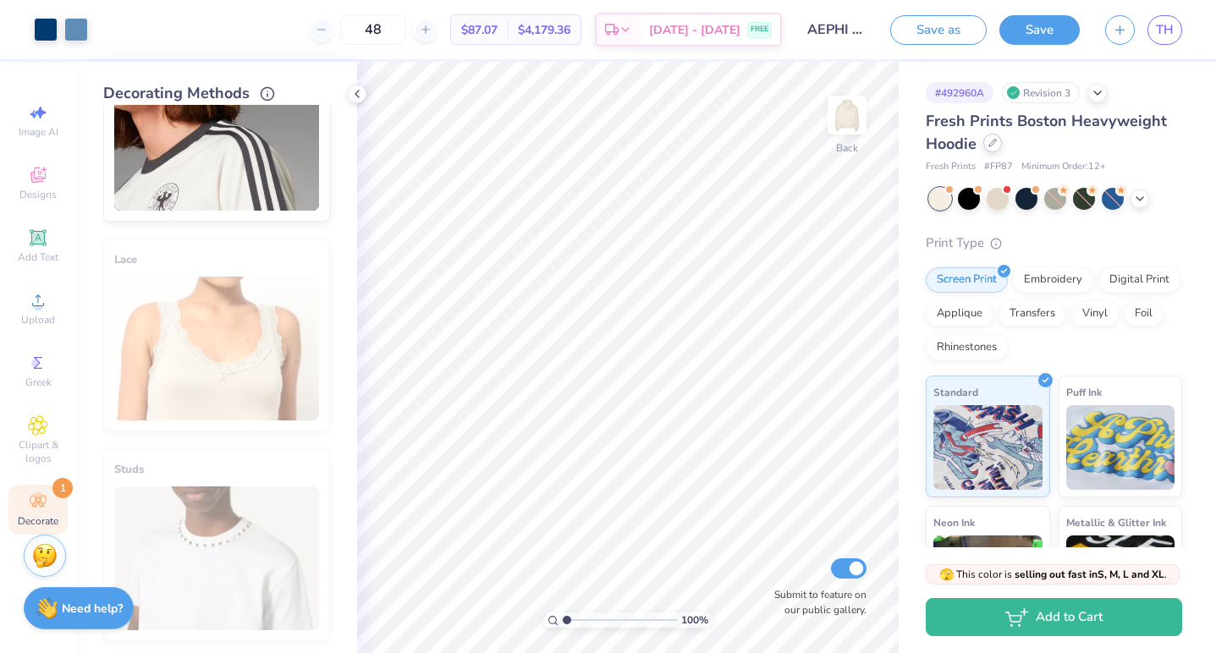
click at [994, 147] on div at bounding box center [992, 143] width 19 height 19
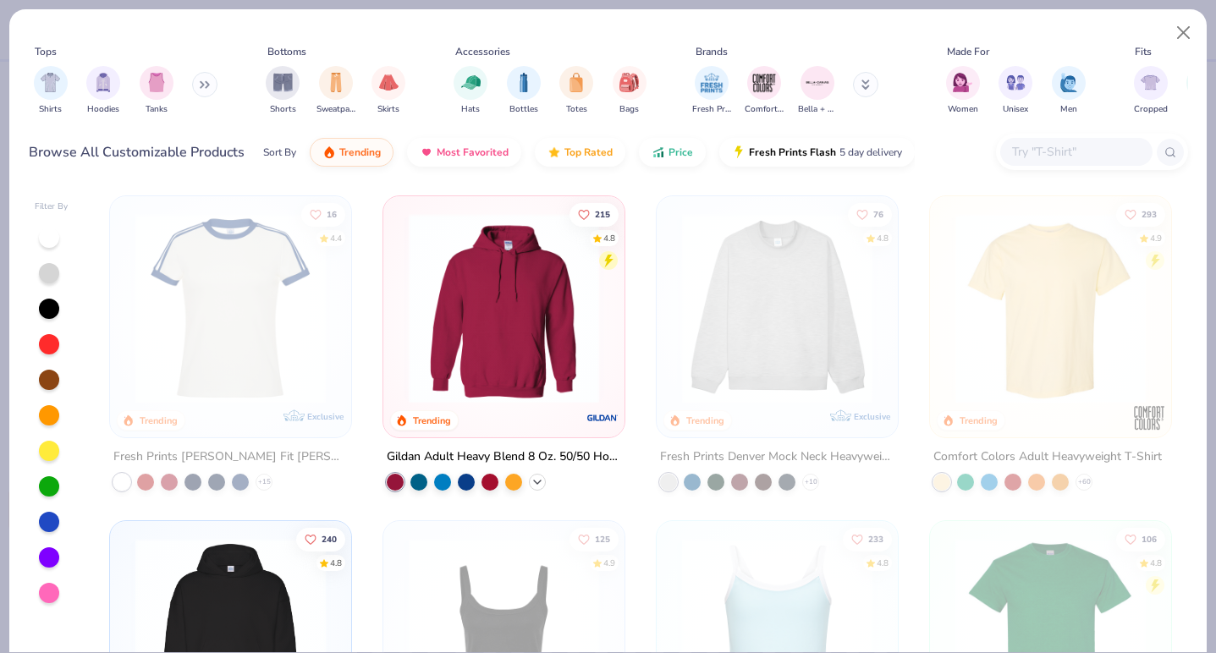
click at [540, 481] on icon at bounding box center [537, 482] width 14 height 14
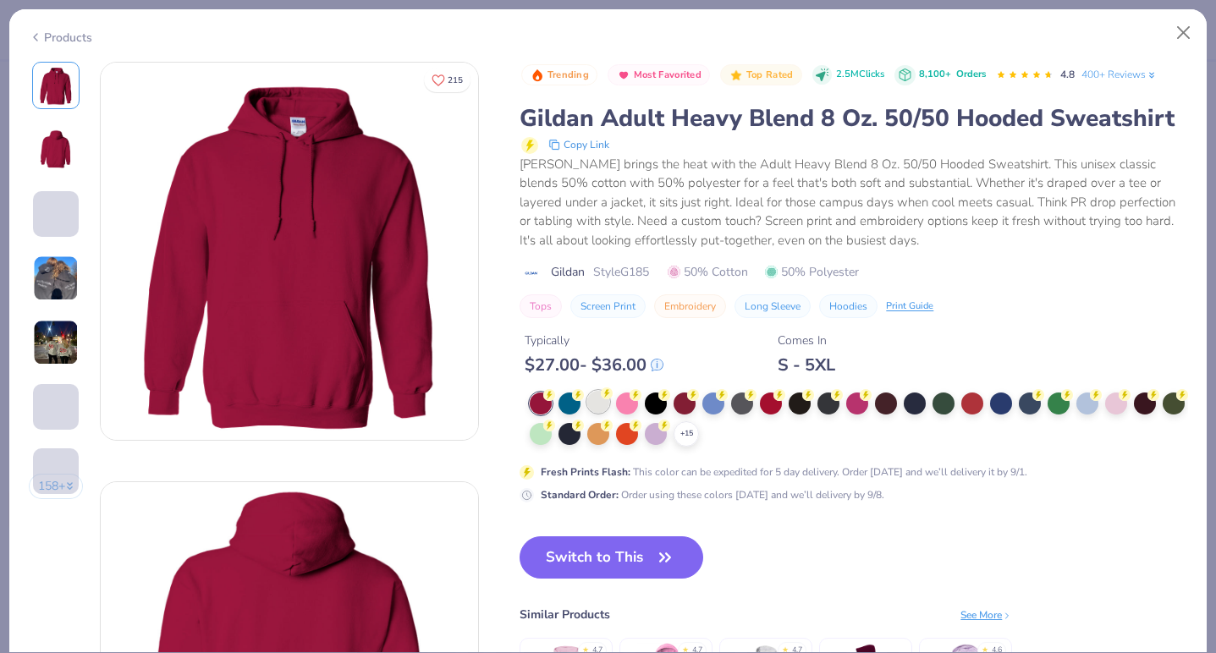
click at [588, 404] on div at bounding box center [598, 402] width 22 height 22
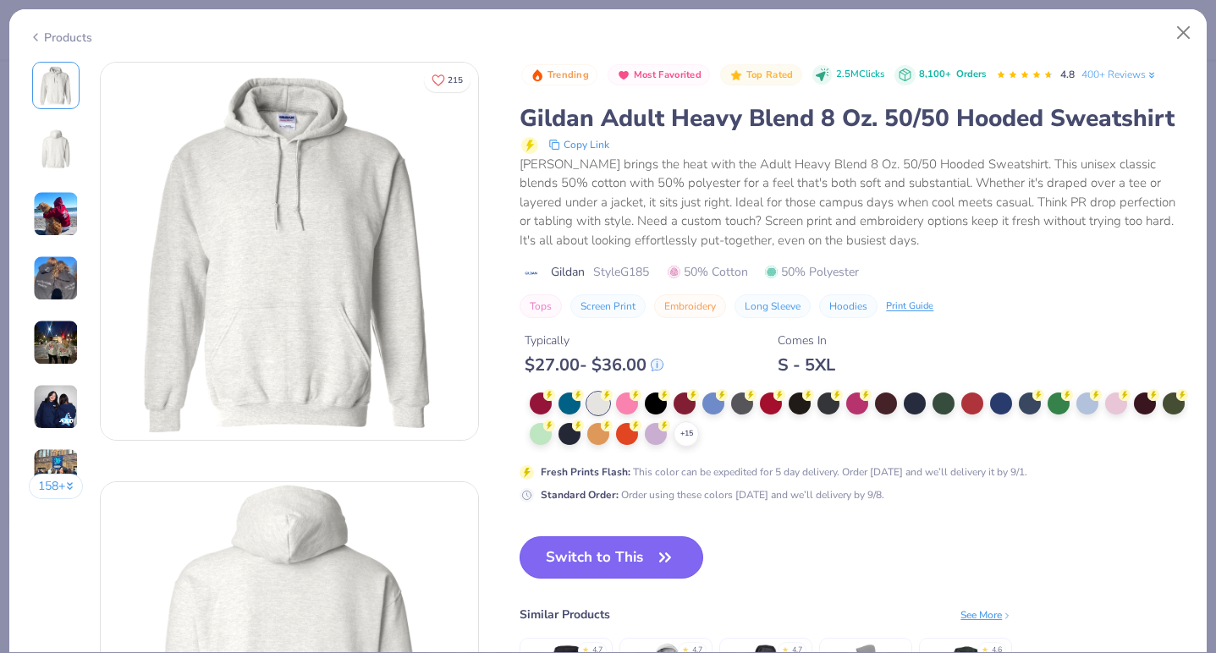
click at [629, 548] on button "Switch to This" at bounding box center [611, 557] width 184 height 42
click at [621, 557] on button "Switch to This" at bounding box center [611, 557] width 184 height 42
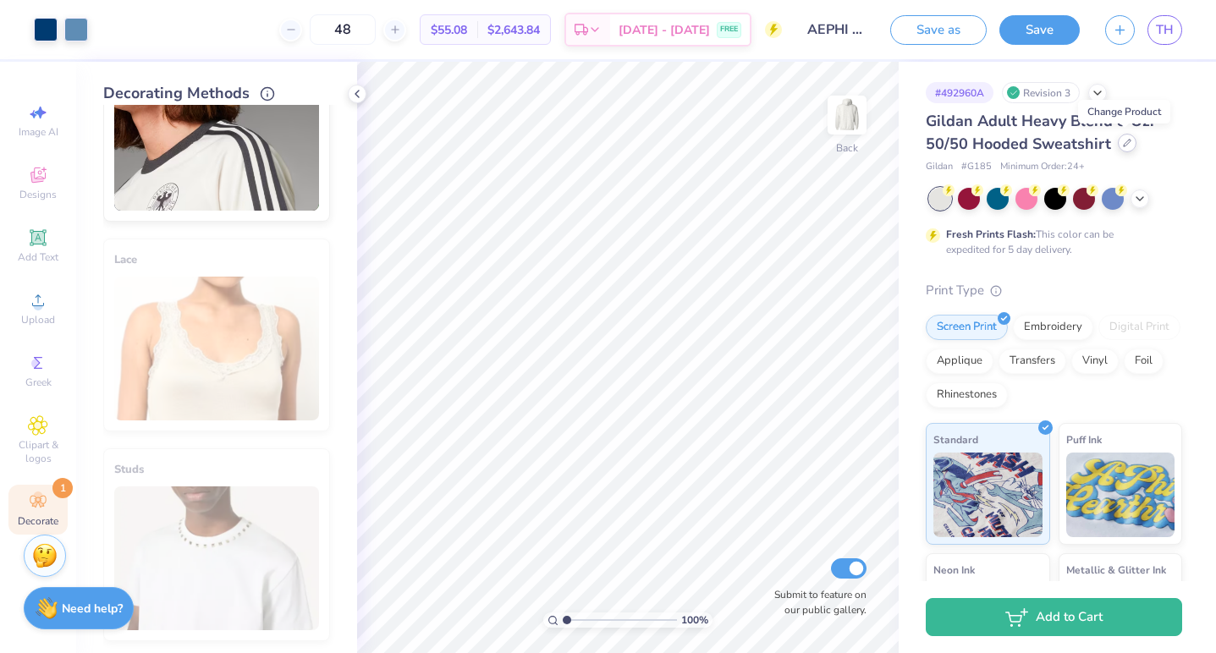
click at [1123, 146] on icon at bounding box center [1127, 143] width 8 height 8
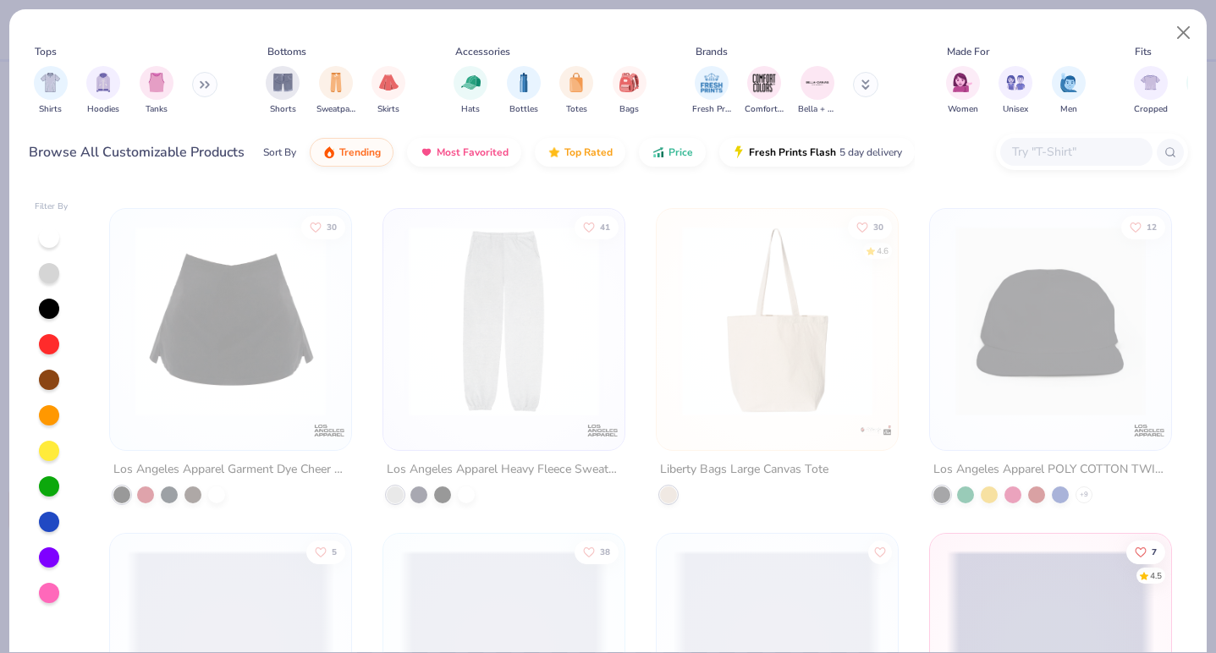
scroll to position [15308, 0]
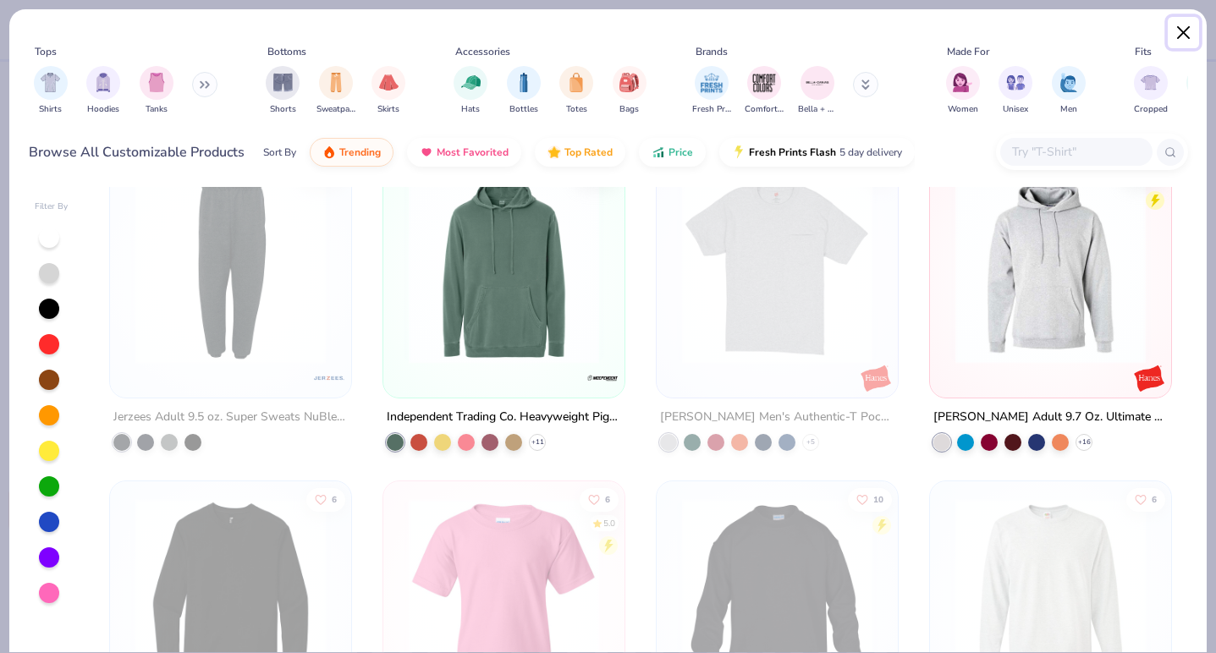
click at [1173, 28] on button "Close" at bounding box center [1183, 33] width 32 height 32
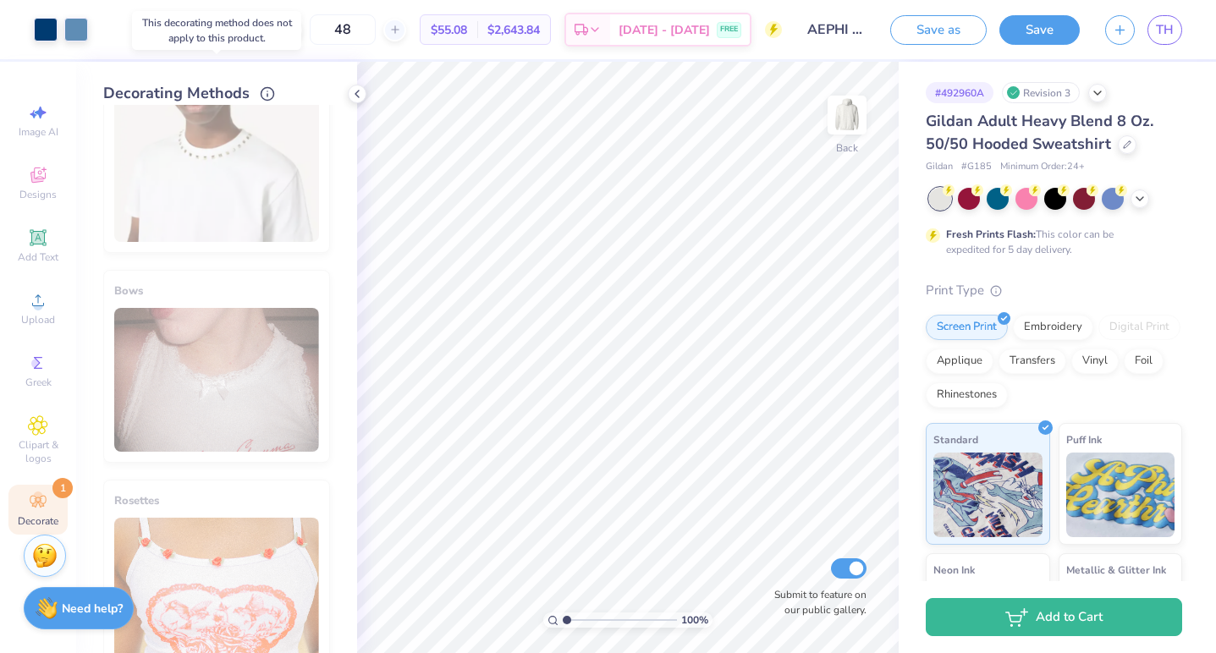
scroll to position [1188, 0]
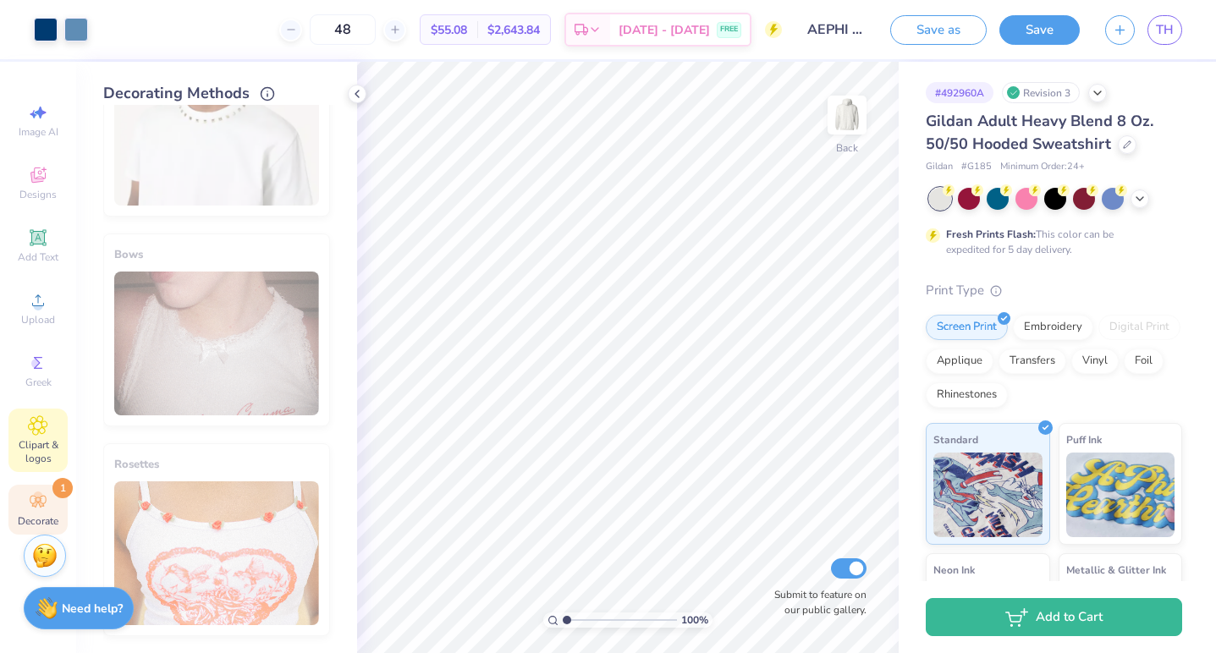
click at [58, 415] on div "Clipart & logos" at bounding box center [37, 440] width 59 height 63
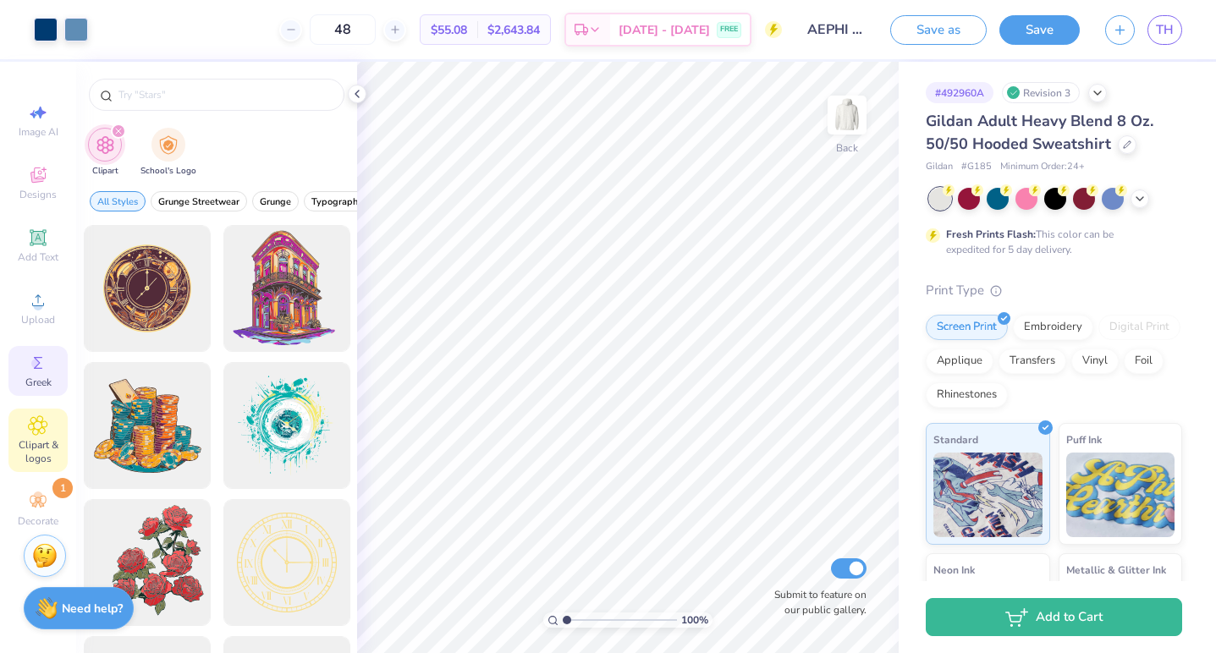
click at [45, 377] on span "Greek" at bounding box center [38, 383] width 26 height 14
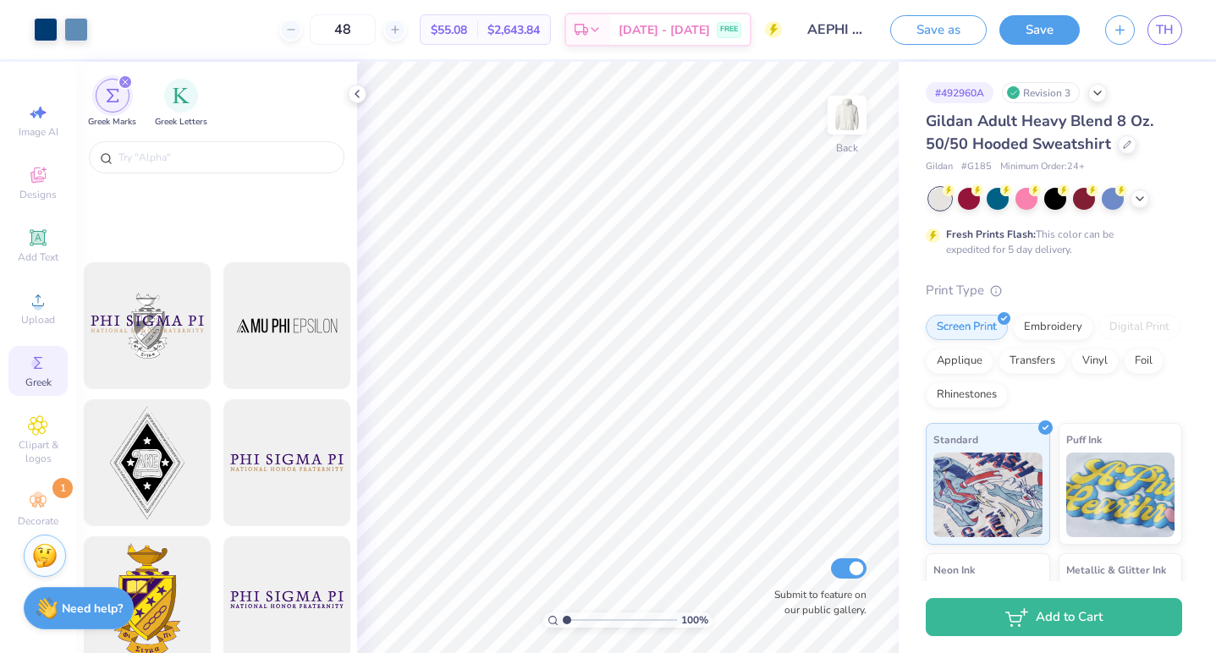
scroll to position [599, 0]
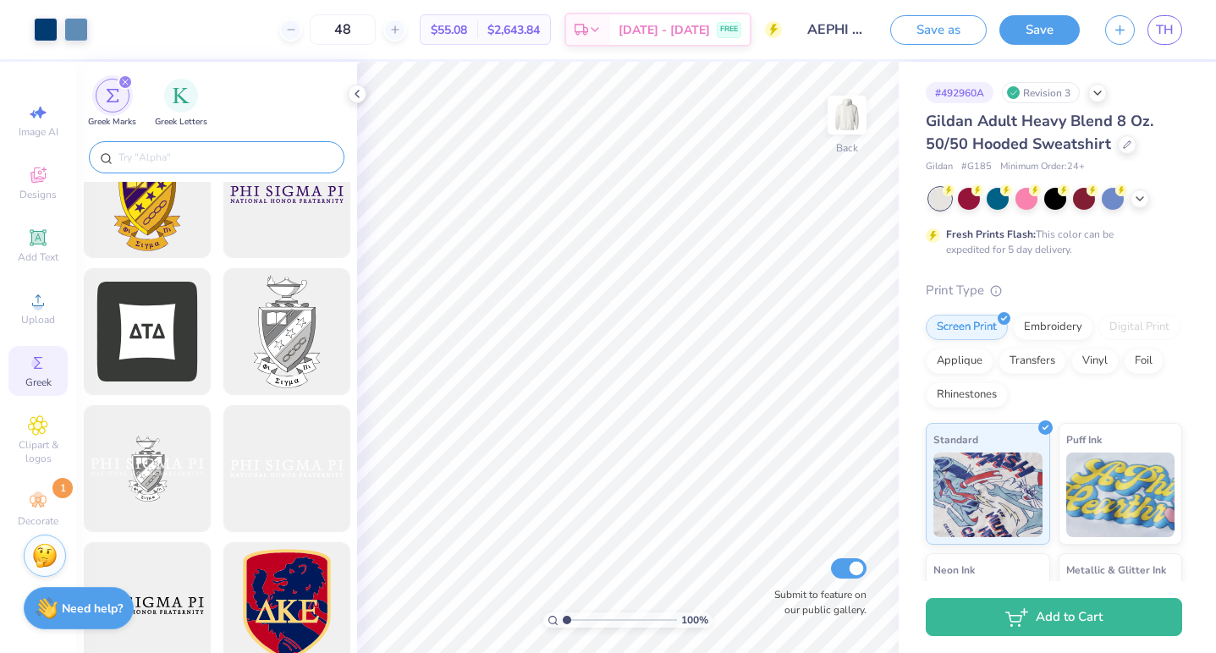
click at [195, 153] on input "text" at bounding box center [225, 157] width 217 height 17
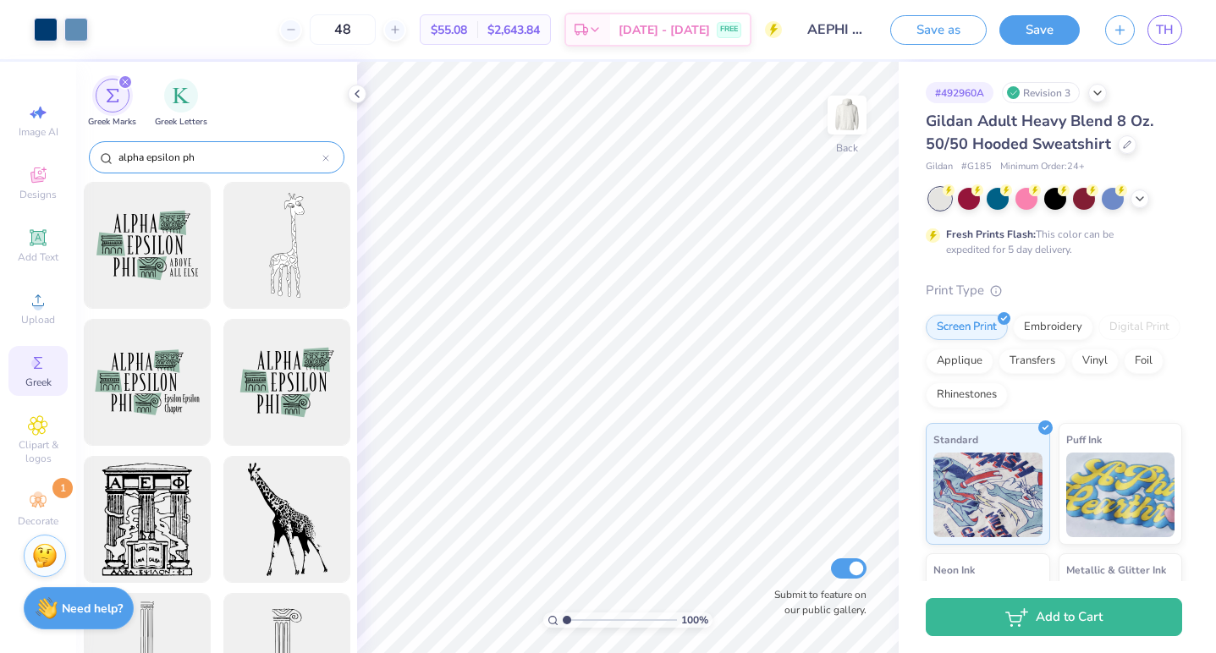
type input "alpha epsilon phi"
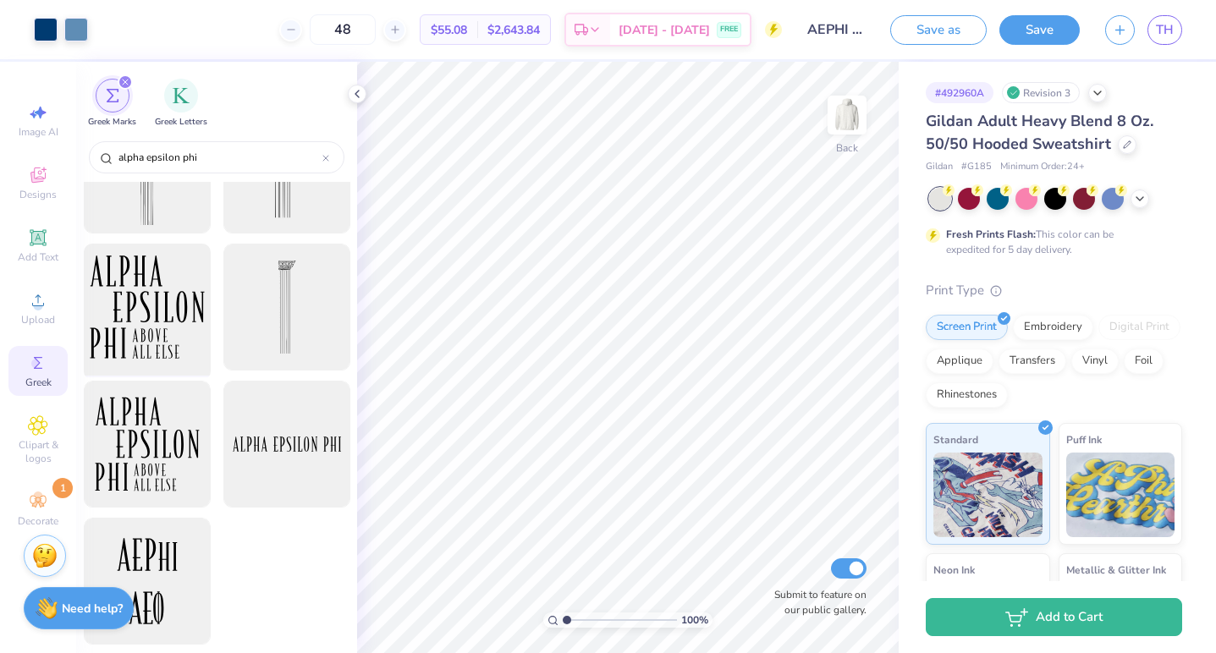
scroll to position [0, 0]
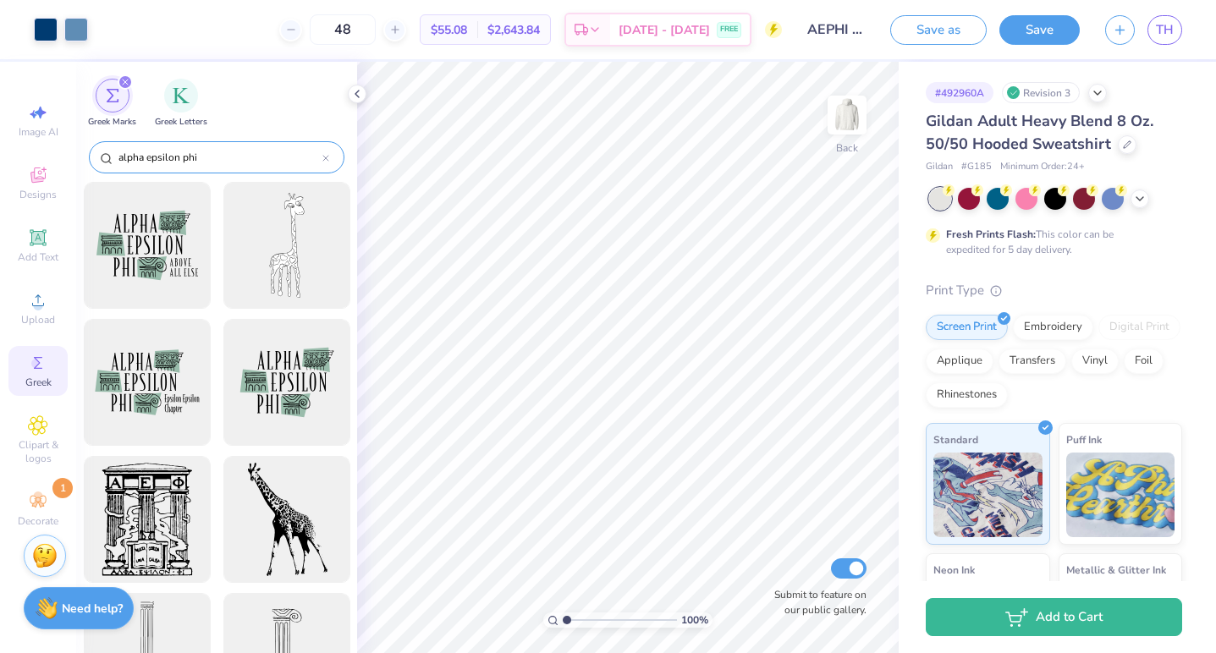
click at [327, 158] on icon at bounding box center [325, 158] width 7 height 7
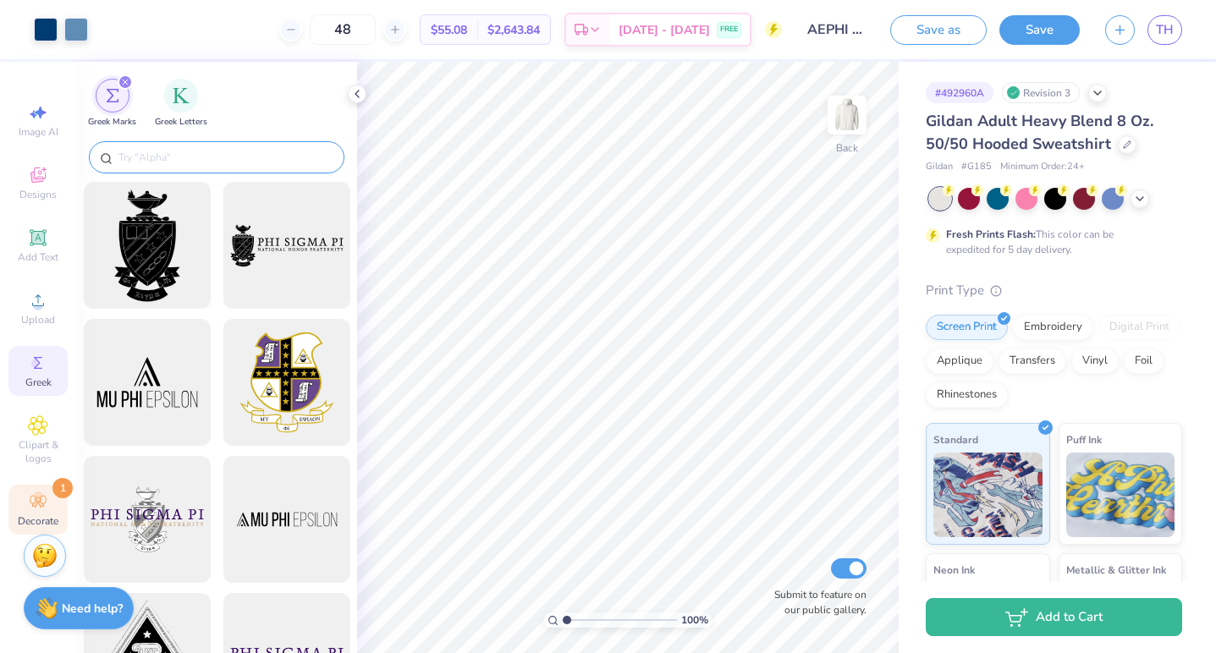
click at [28, 496] on icon at bounding box center [38, 502] width 20 height 20
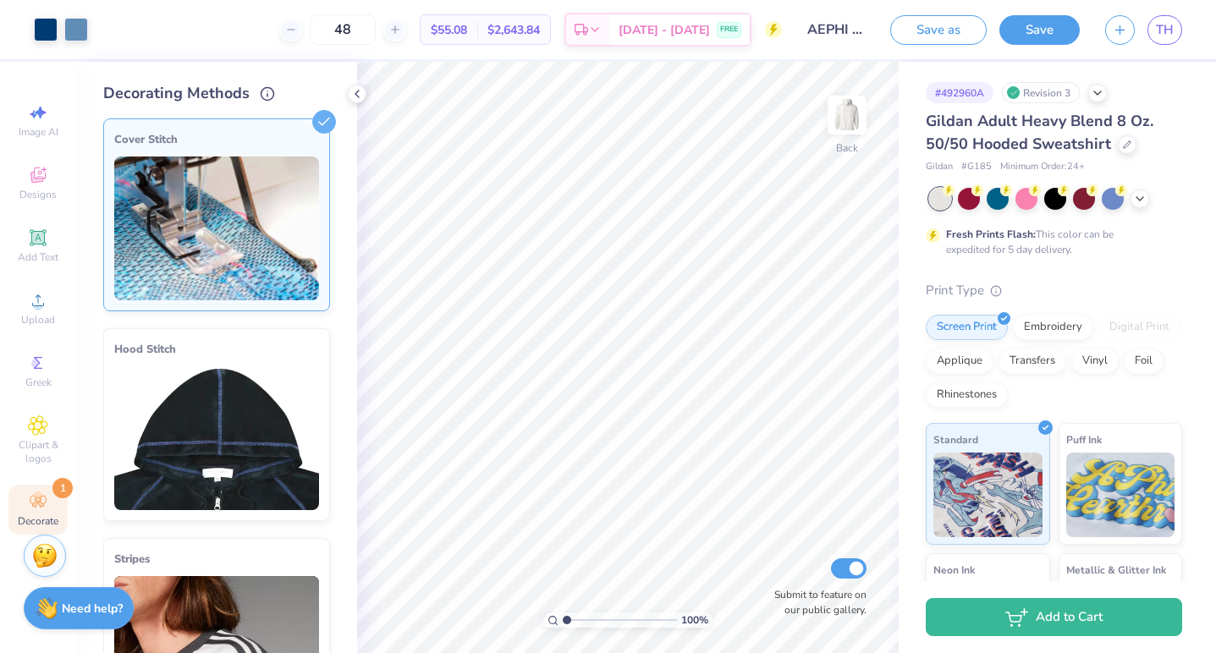
click at [214, 245] on img at bounding box center [216, 229] width 205 height 144
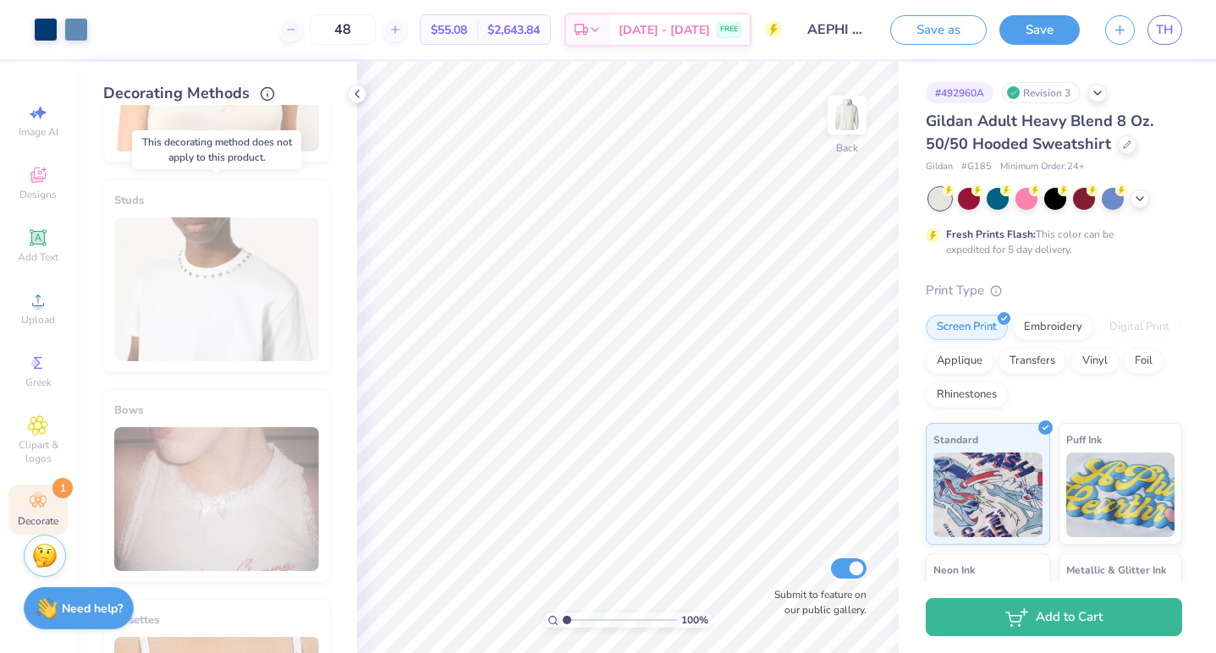
scroll to position [1188, 0]
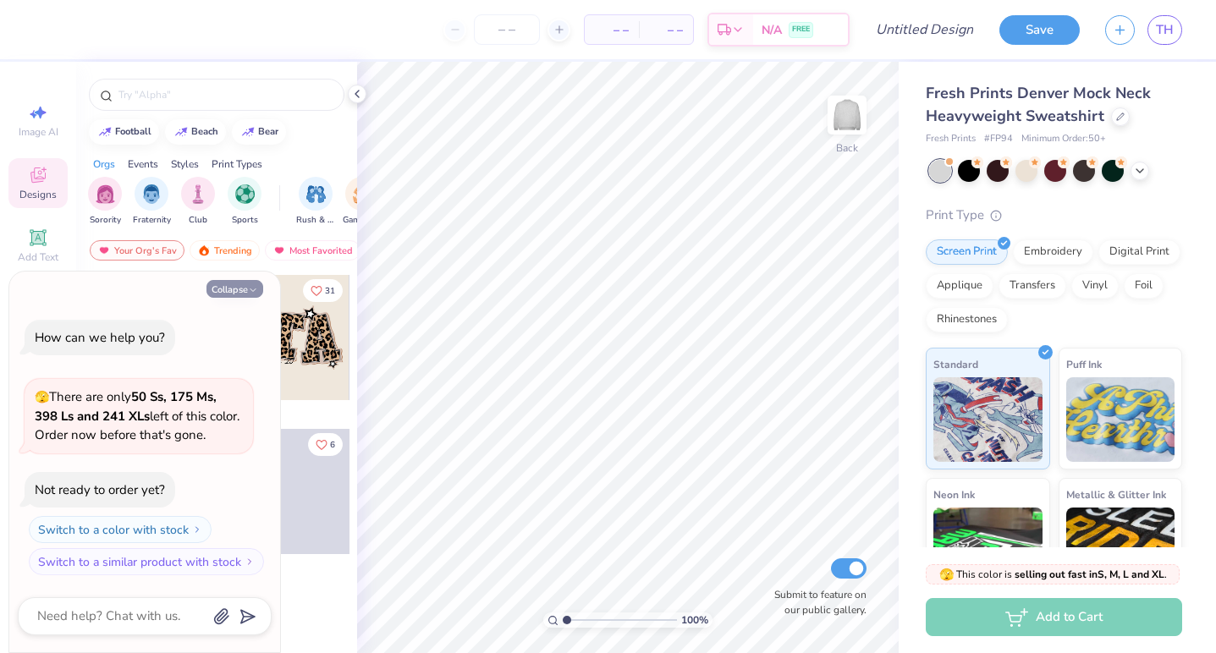
click at [225, 288] on button "Collapse" at bounding box center [234, 289] width 57 height 18
type textarea "x"
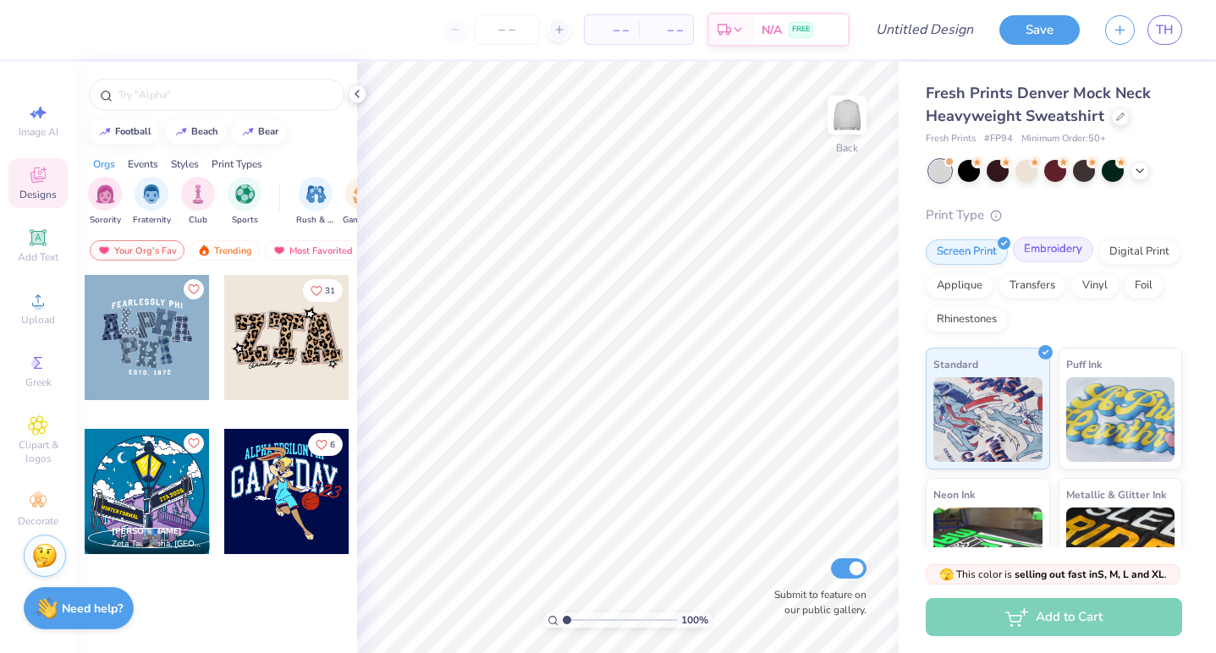
click at [1046, 252] on div "Embroidery" at bounding box center [1053, 249] width 80 height 25
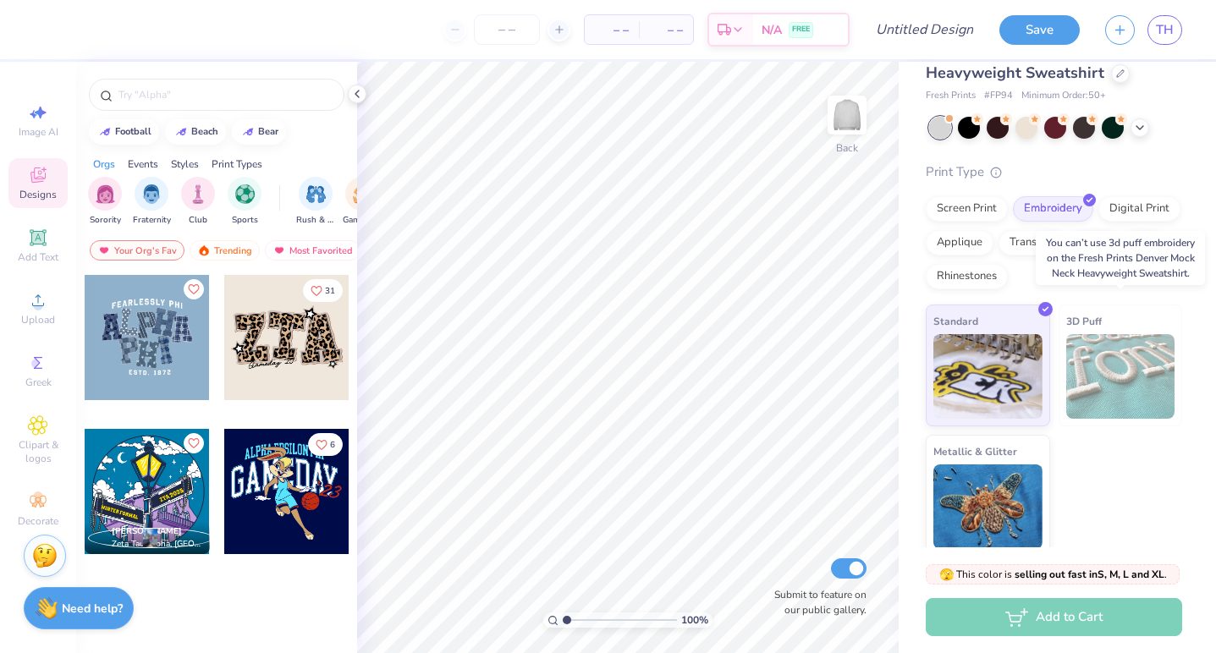
scroll to position [52, 0]
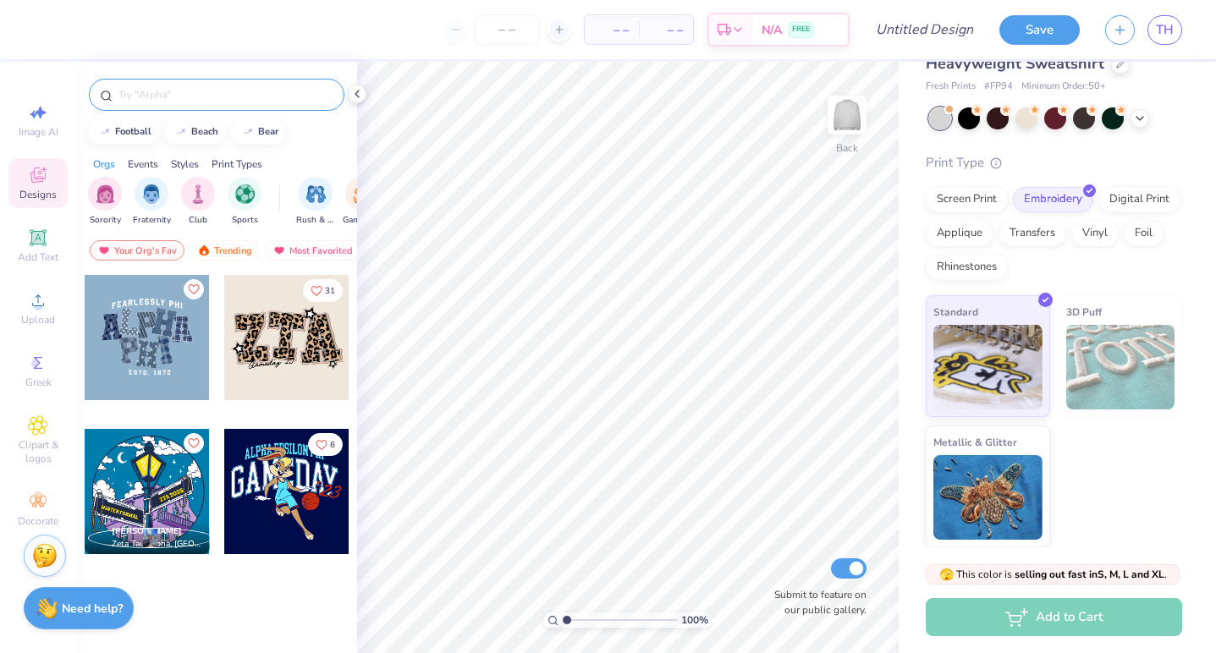
click at [174, 91] on input "text" at bounding box center [225, 94] width 217 height 17
type input "d"
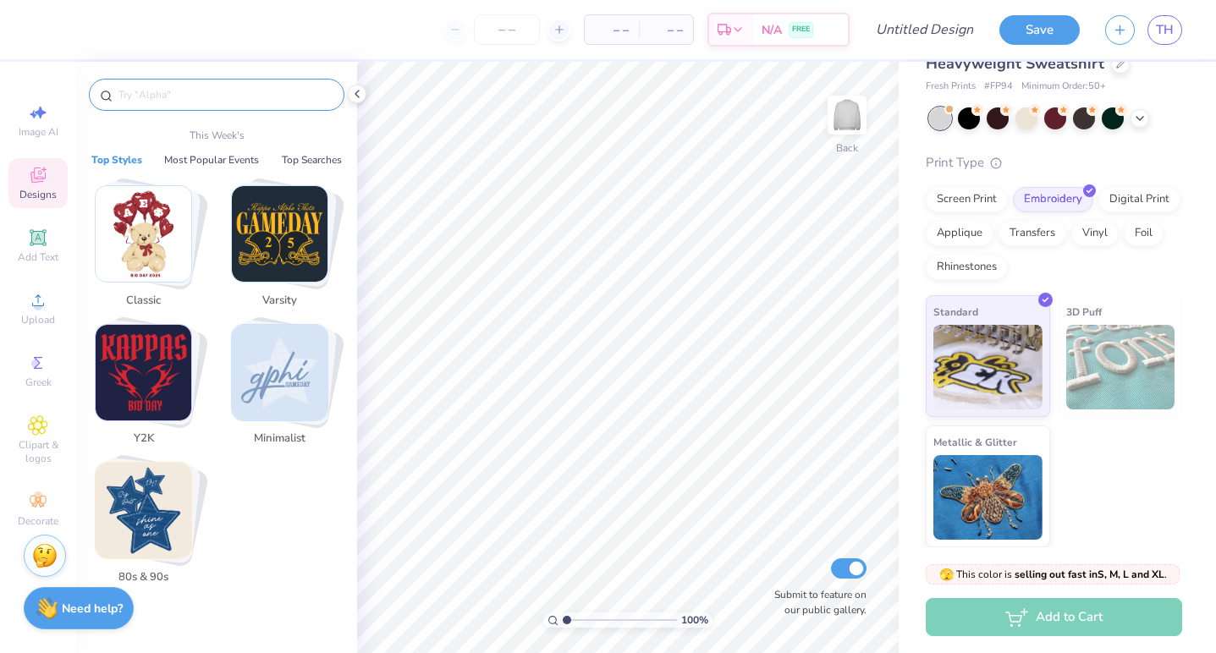
click at [148, 490] on img "Stack Card Button 80s & 90s" at bounding box center [144, 511] width 96 height 96
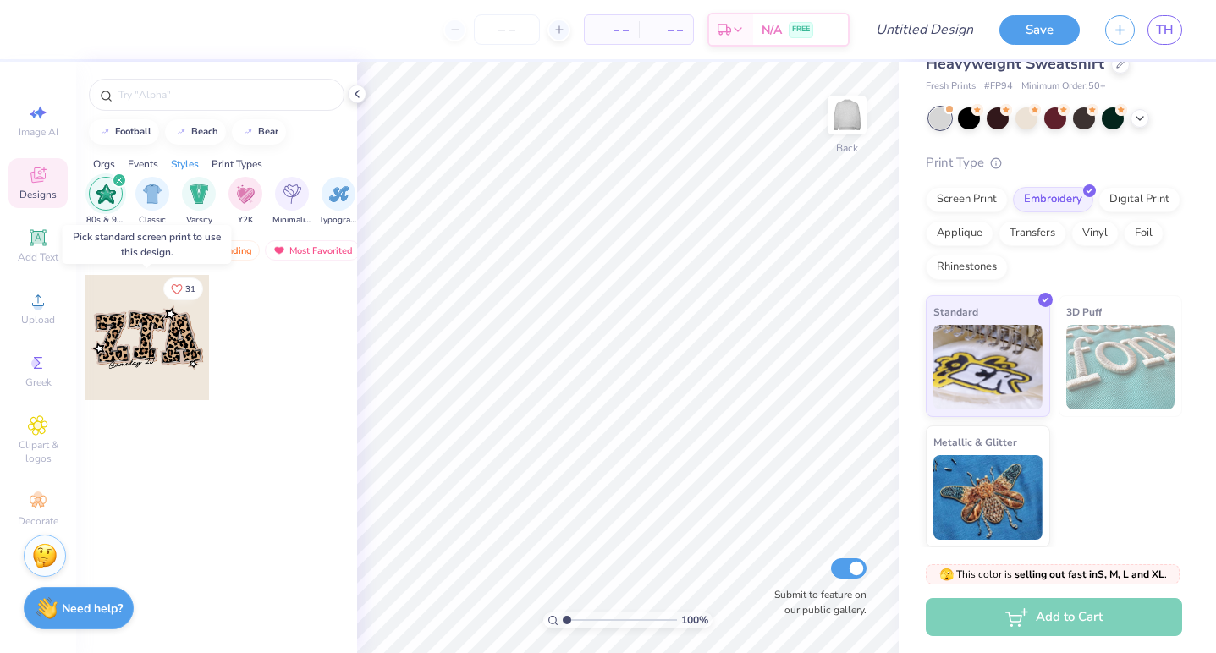
scroll to position [0, 887]
click at [116, 175] on div "filter for 80s & 90s" at bounding box center [118, 180] width 15 height 15
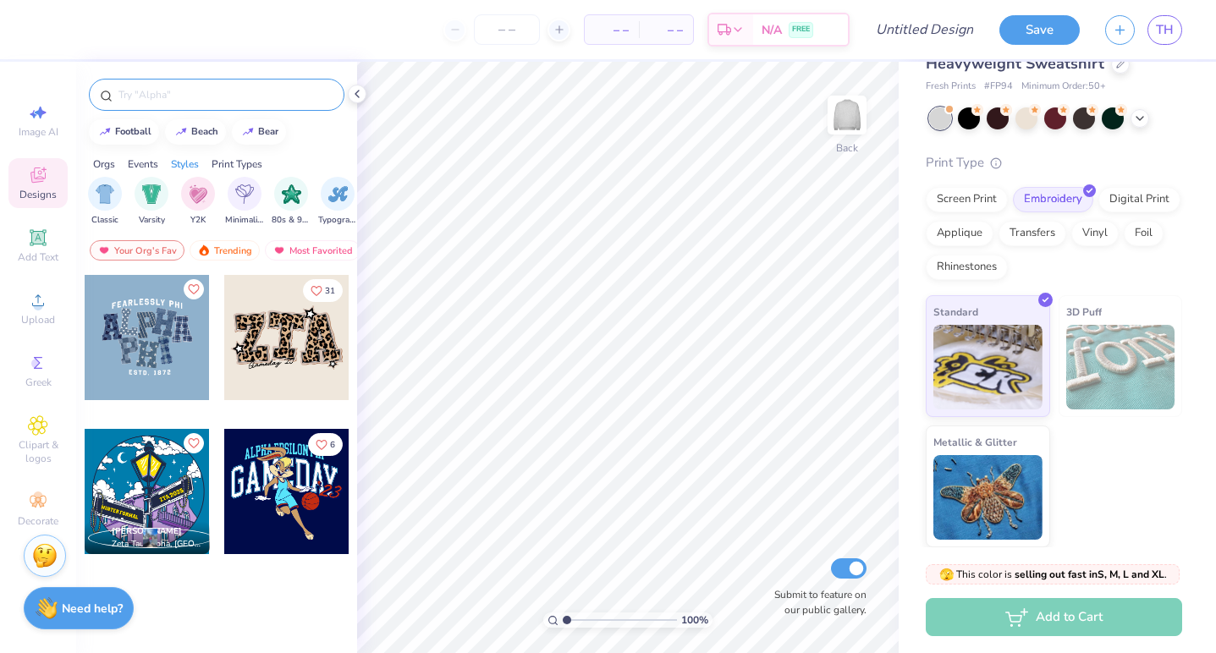
click at [151, 107] on div at bounding box center [216, 95] width 255 height 32
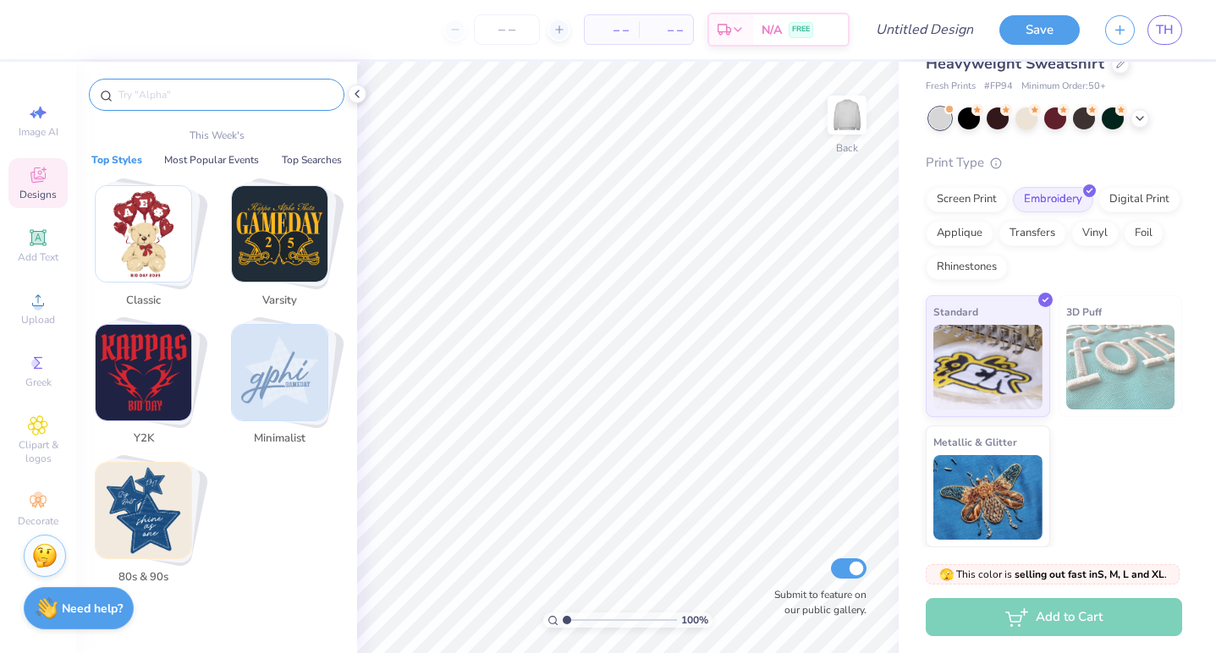
click at [151, 100] on input "text" at bounding box center [225, 94] width 217 height 17
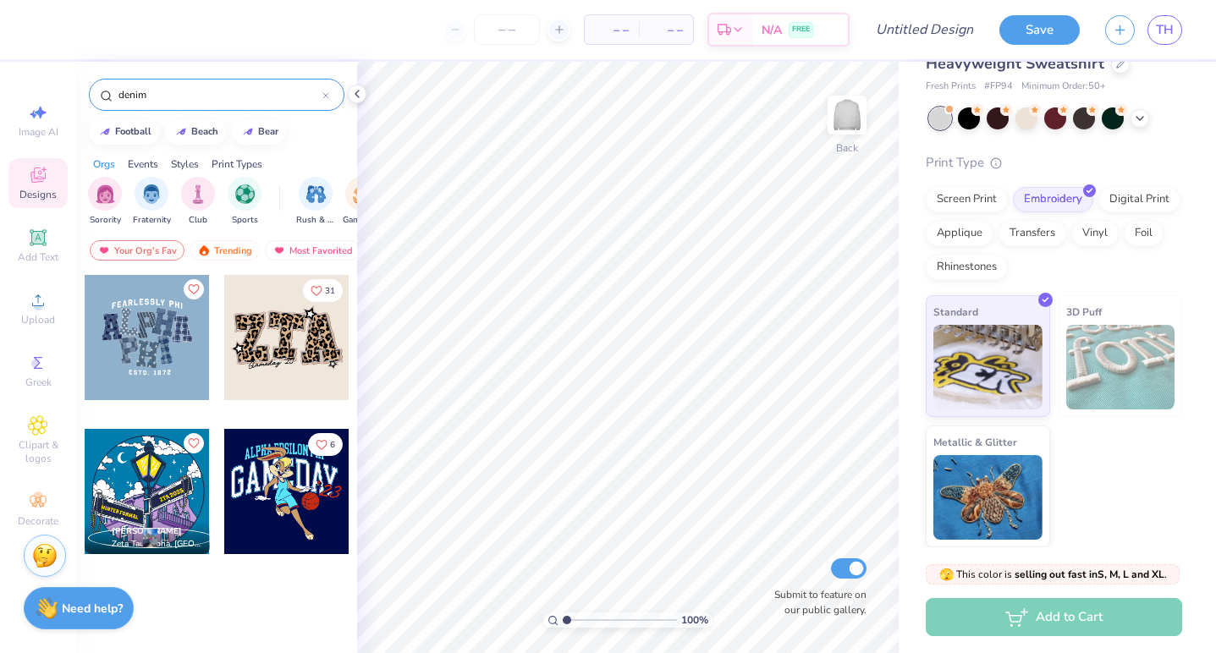
type input "denim"
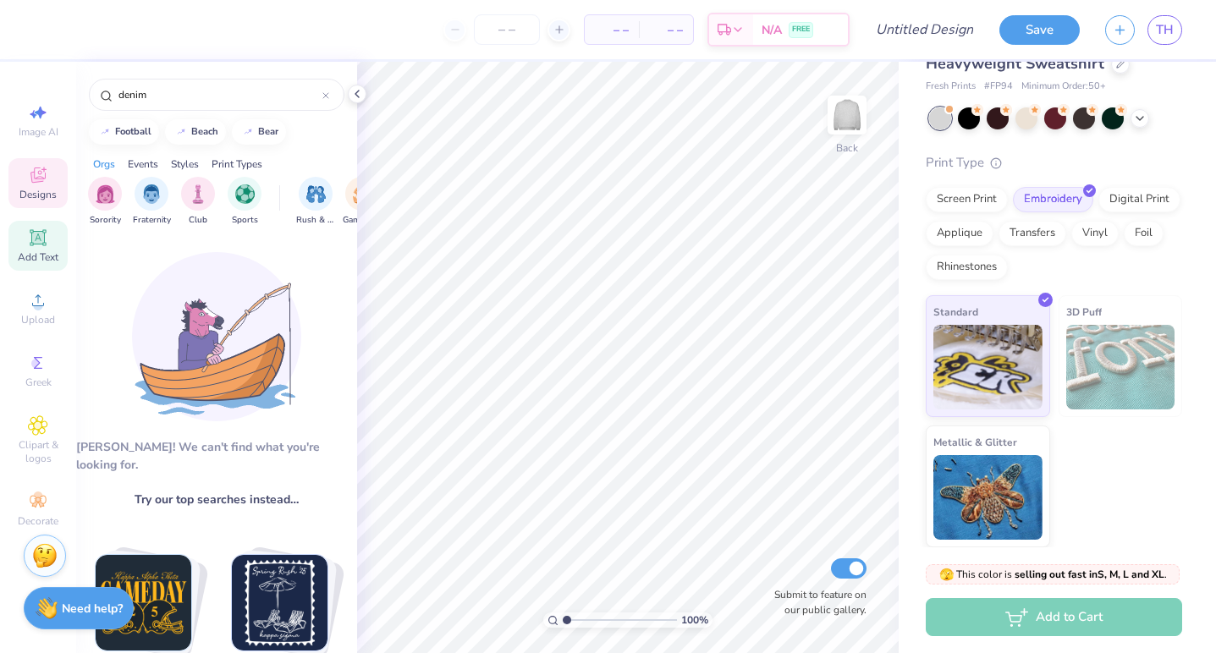
click at [30, 243] on icon at bounding box center [38, 238] width 20 height 20
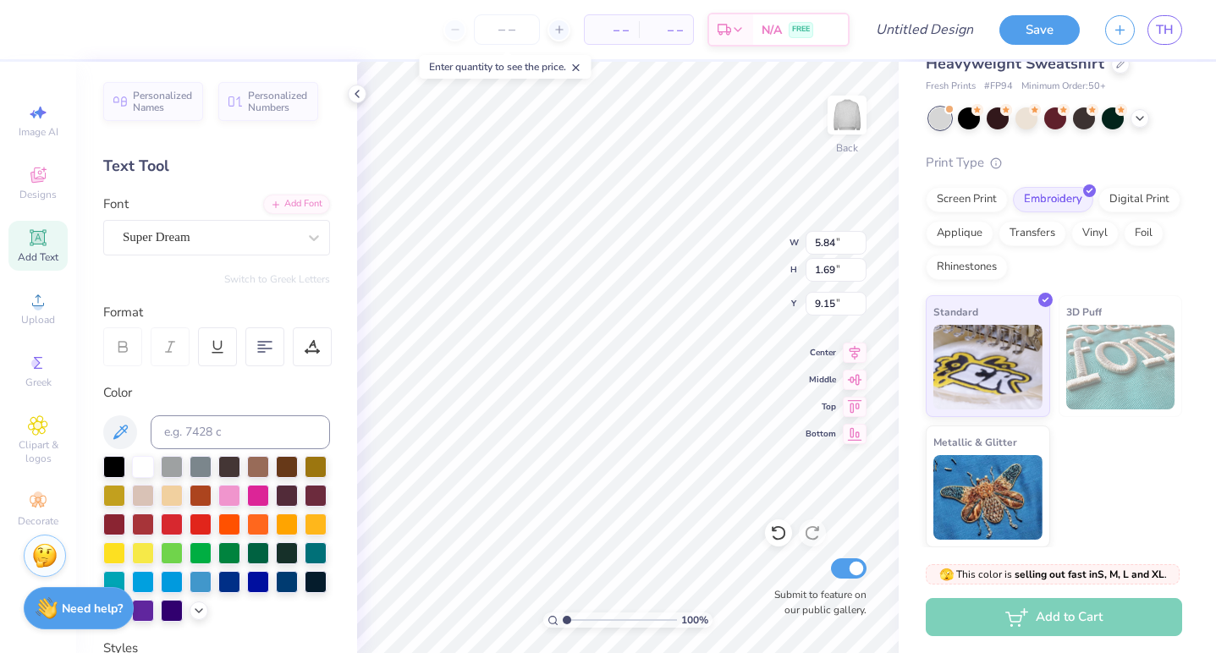
type textarea "T"
paste textarea "("
type textarea "AE"
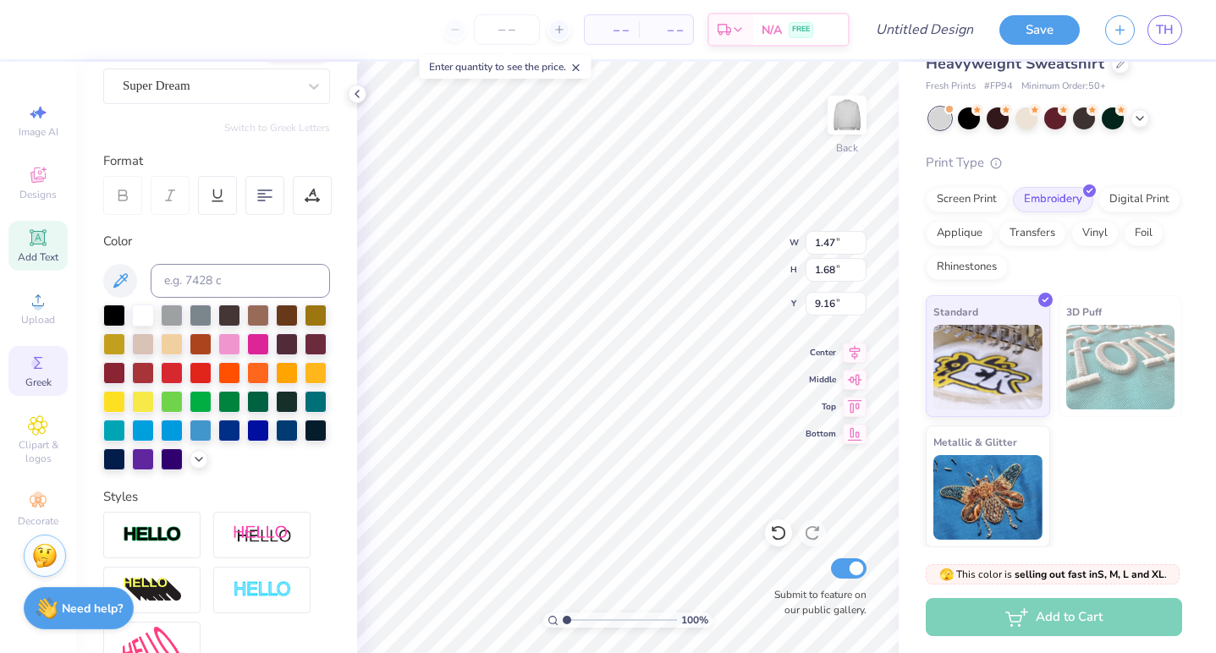
scroll to position [168, 0]
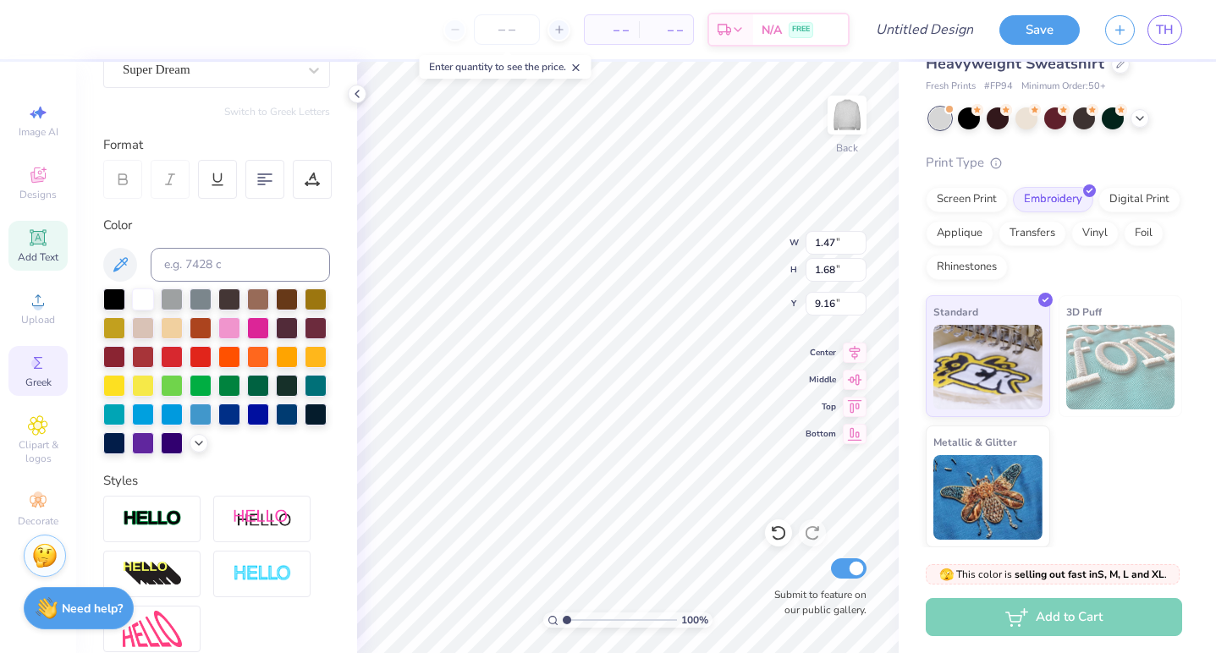
click at [35, 388] on span "Greek" at bounding box center [38, 383] width 26 height 14
type input "2.82"
type input "1.69"
type input "9.15"
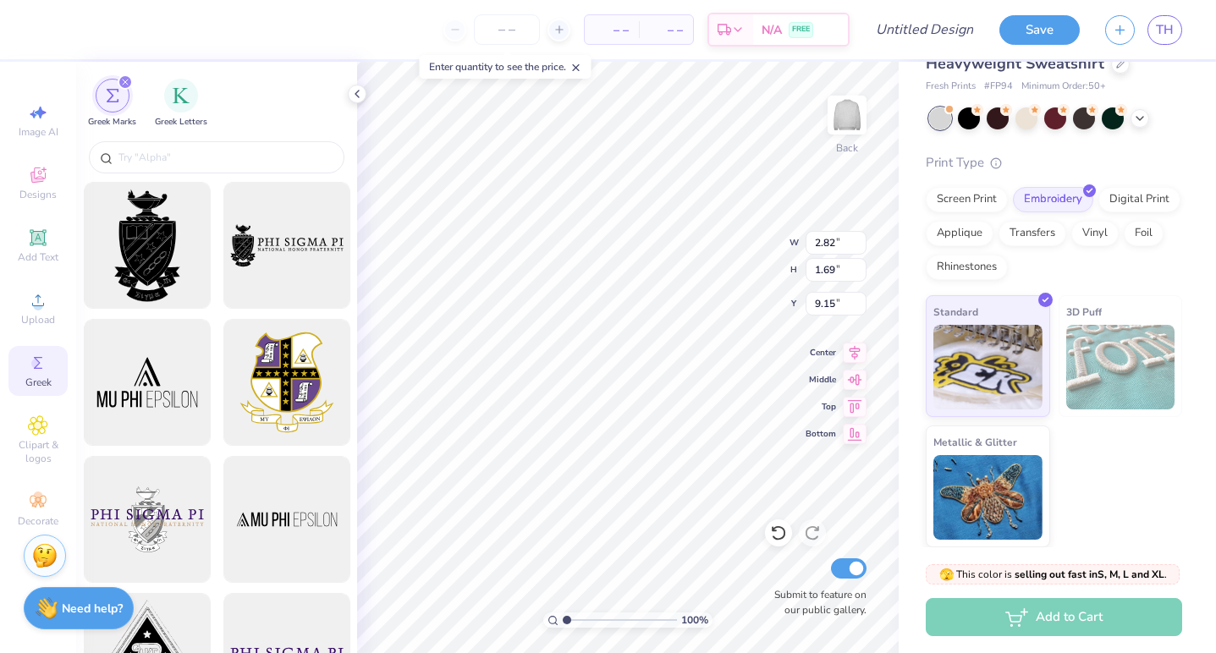
click at [122, 82] on icon "filter for Greek Marks" at bounding box center [125, 82] width 7 height 7
click at [190, 102] on div "filter for Greek Letters" at bounding box center [181, 94] width 34 height 34
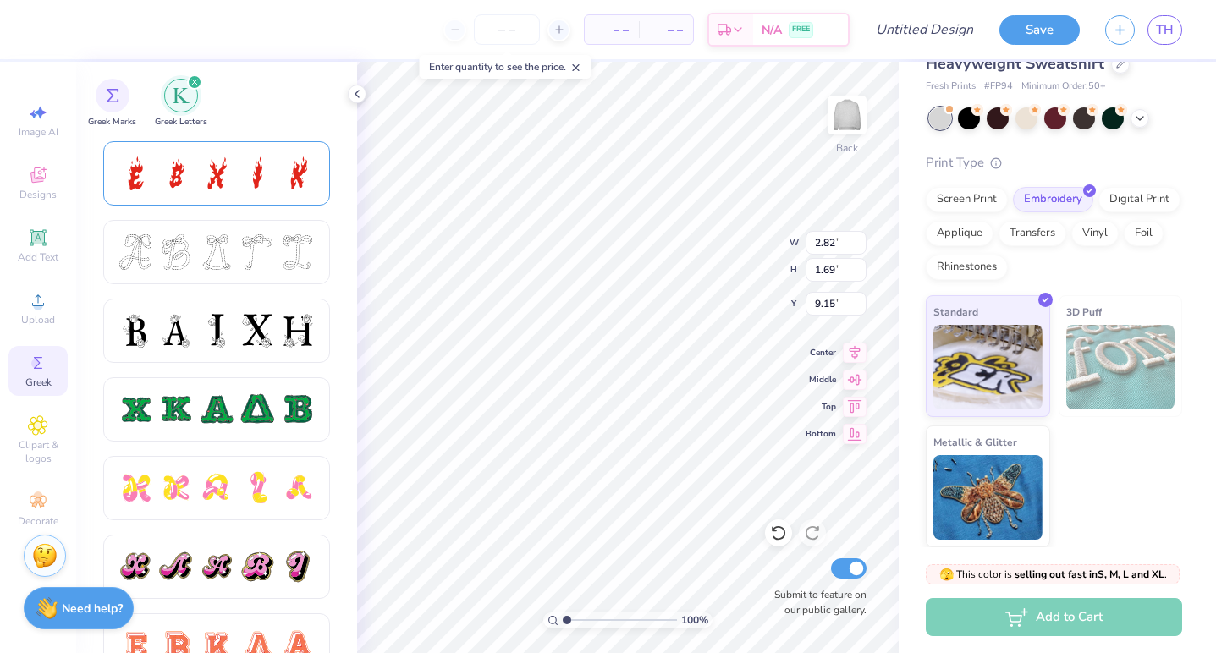
scroll to position [629, 0]
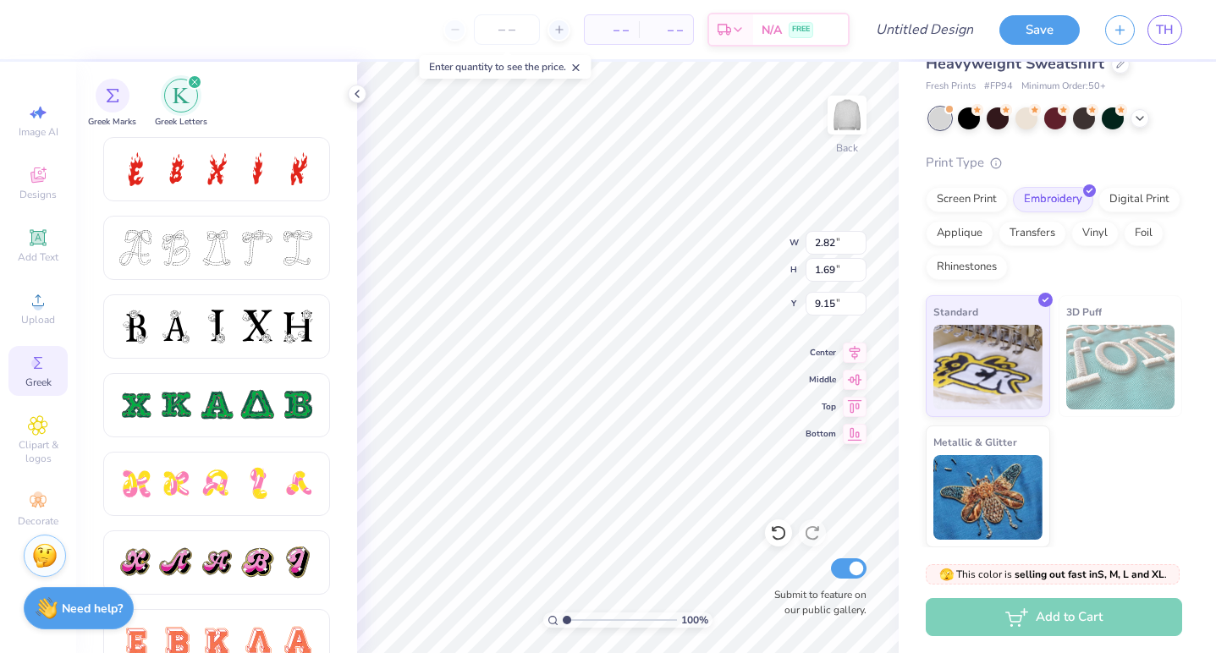
click at [189, 83] on div "filter for Greek Letters" at bounding box center [194, 81] width 15 height 15
click at [195, 80] on icon "filter for Greek Letters" at bounding box center [194, 82] width 7 height 7
click at [193, 77] on div "filter for Greek Letters" at bounding box center [194, 81] width 15 height 15
click at [360, 94] on icon at bounding box center [357, 94] width 14 height 14
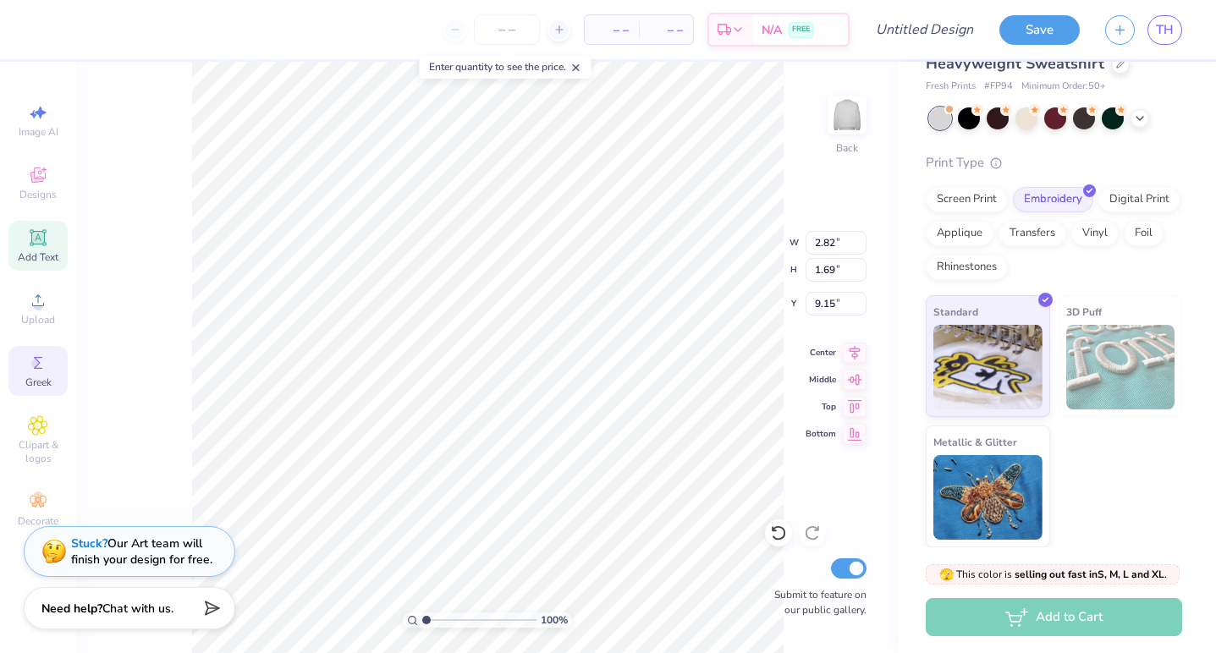
click at [33, 250] on div "Add Text" at bounding box center [37, 246] width 59 height 50
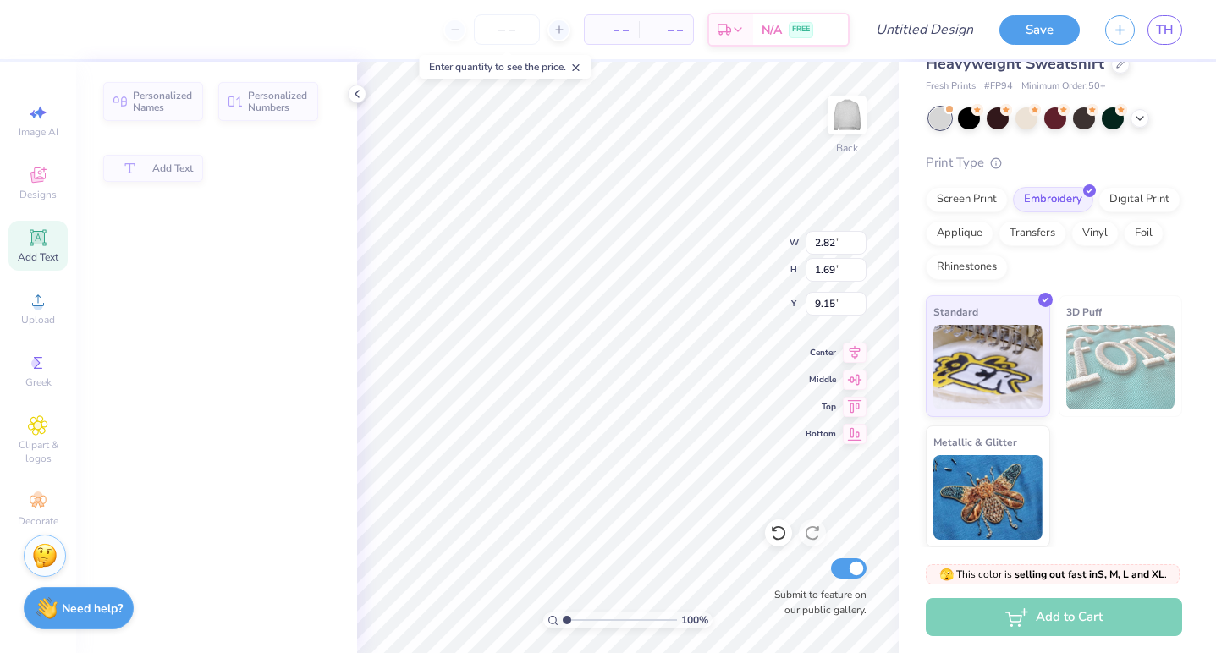
type input "5.84"
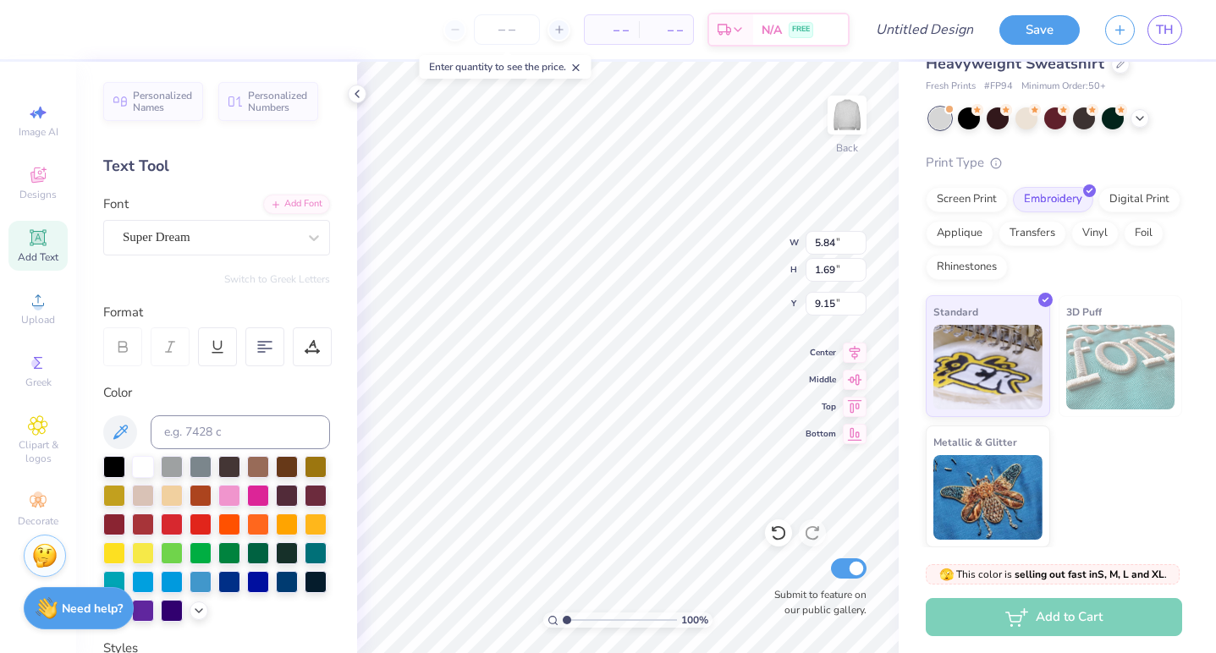
type input "3.74"
type input "2.82"
type input "9.15"
click at [315, 232] on icon at bounding box center [313, 237] width 17 height 17
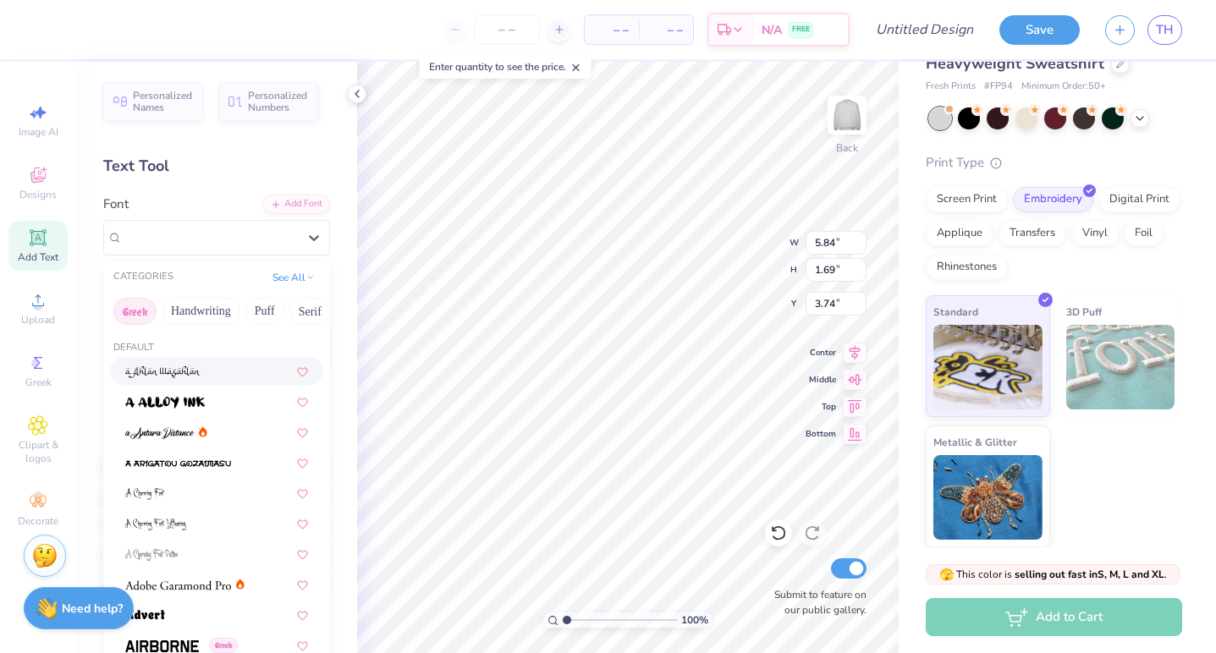
click at [131, 307] on button "Greek" at bounding box center [134, 311] width 43 height 27
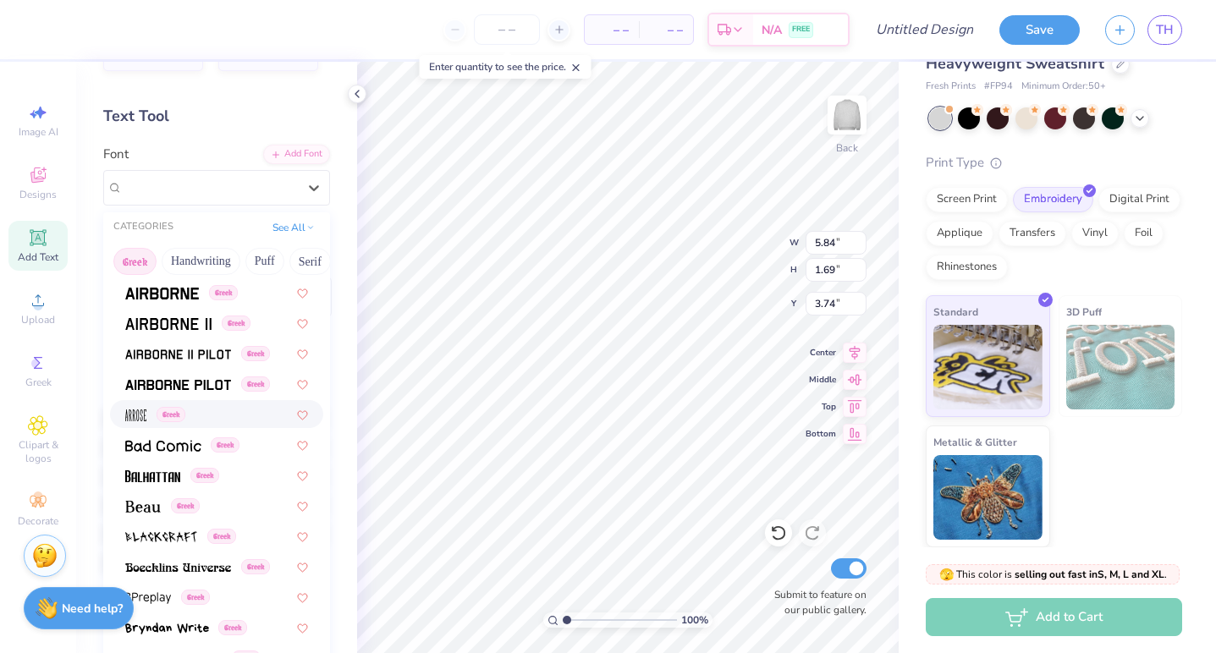
scroll to position [0, 0]
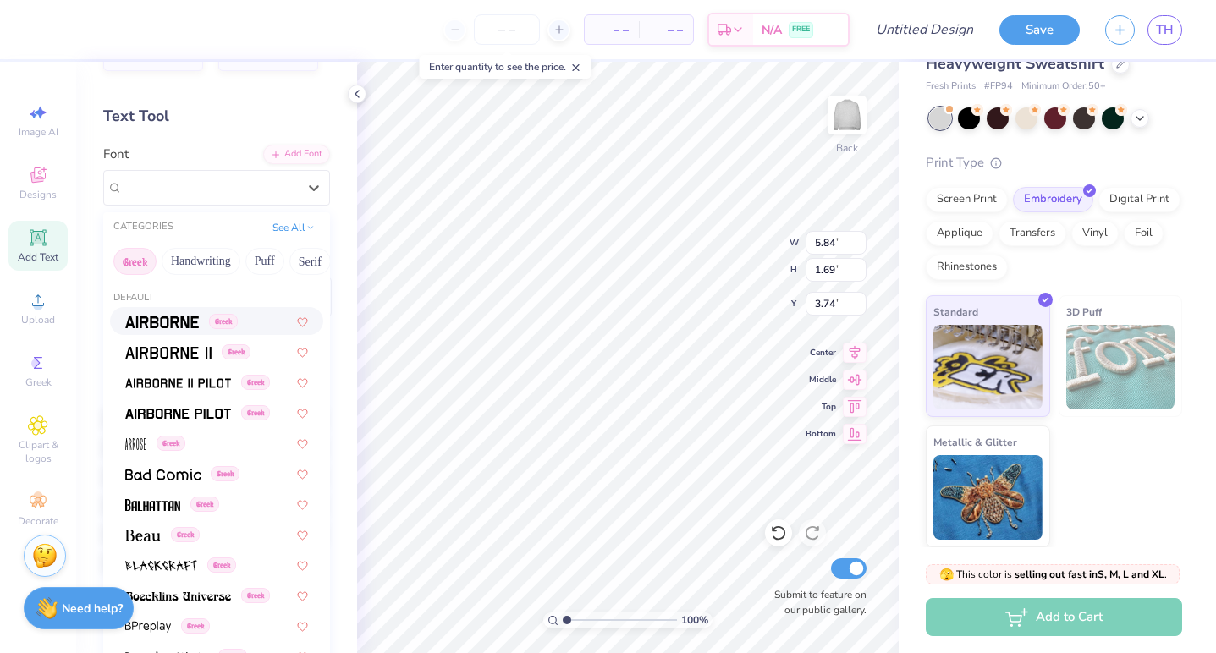
click at [158, 316] on span at bounding box center [162, 321] width 74 height 18
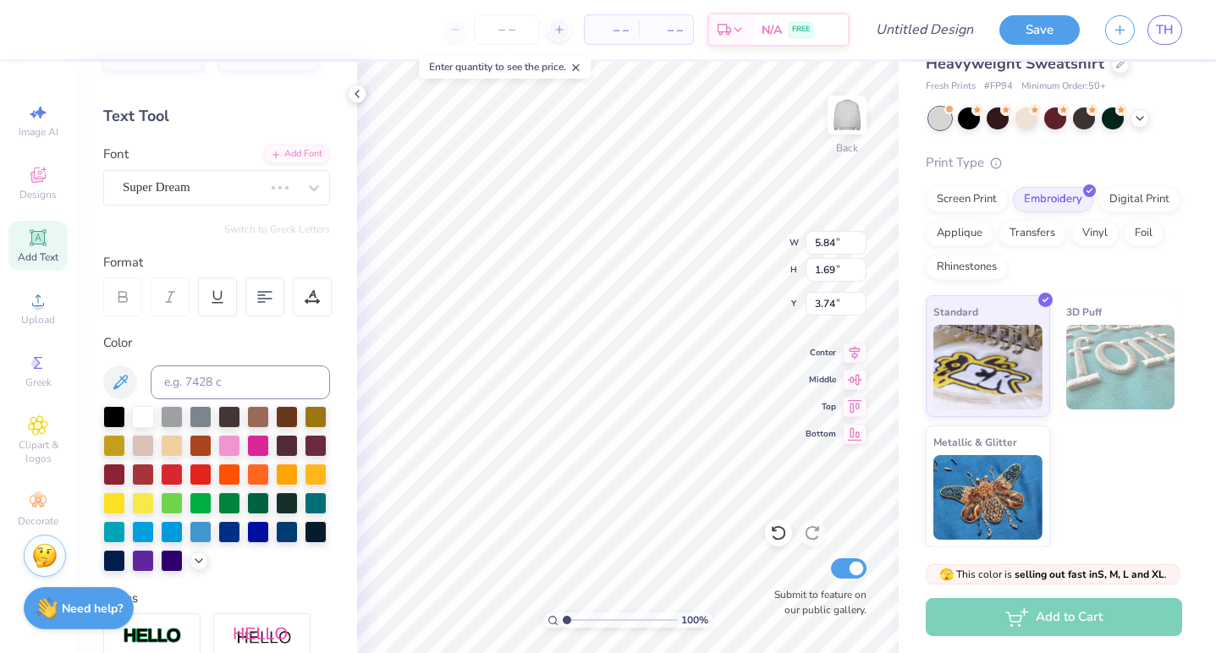
type input "5.59"
type input "1.77"
type input "3.70"
type textarea "AE"
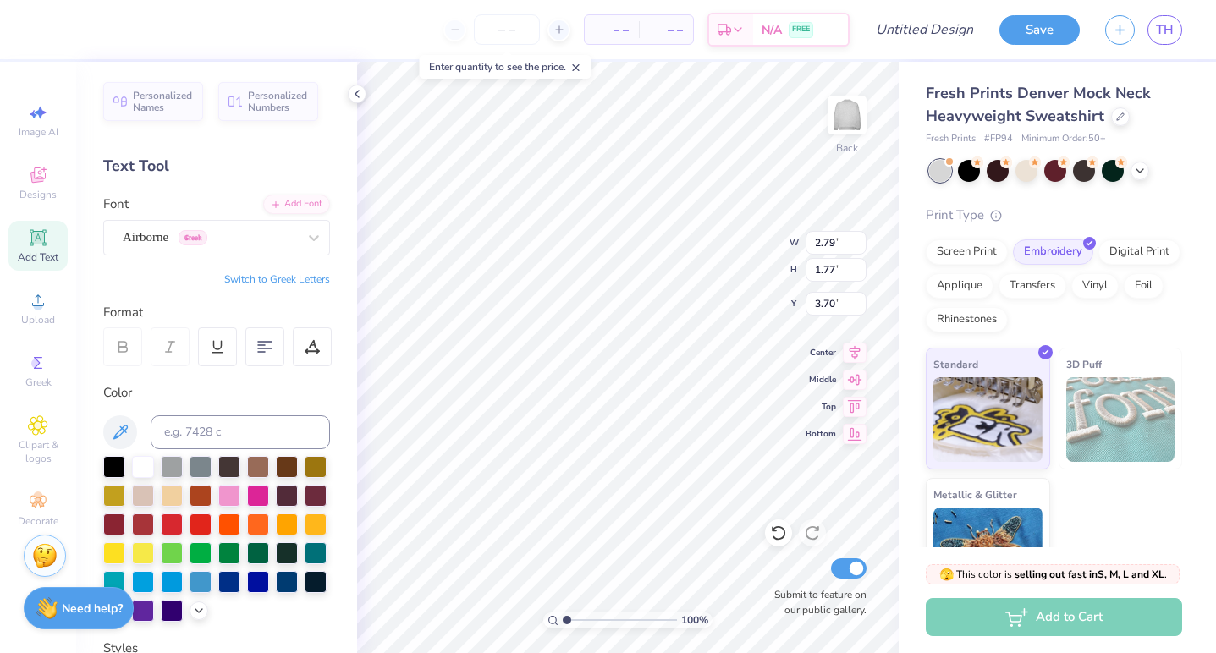
click at [287, 277] on button "Switch to Greek Letters" at bounding box center [277, 279] width 106 height 14
type textarea "ΑΕφ"
click at [230, 277] on button "Switch to Normal Letters" at bounding box center [273, 279] width 113 height 14
click at [230, 277] on button "Switch to Greek Letters" at bounding box center [277, 279] width 106 height 14
click at [230, 277] on button "Switch to Normal Letters" at bounding box center [273, 279] width 113 height 14
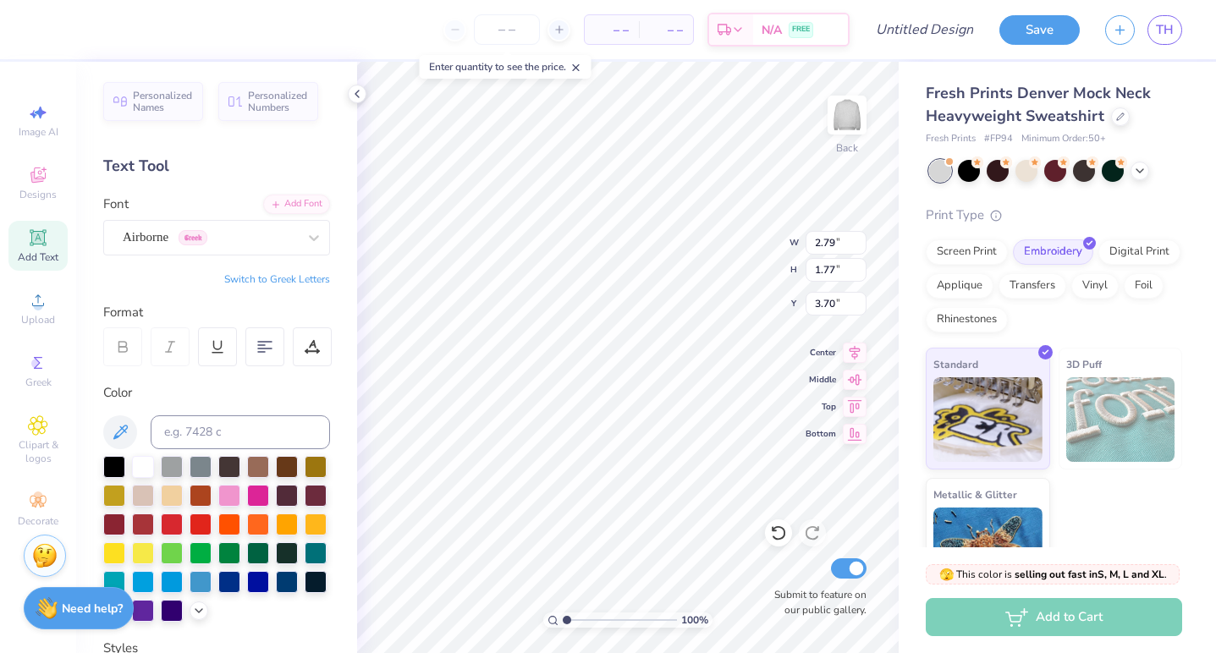
click at [230, 277] on button "Switch to Greek Letters" at bounding box center [277, 279] width 106 height 14
click at [146, 231] on div "Airborne Greek" at bounding box center [210, 237] width 178 height 26
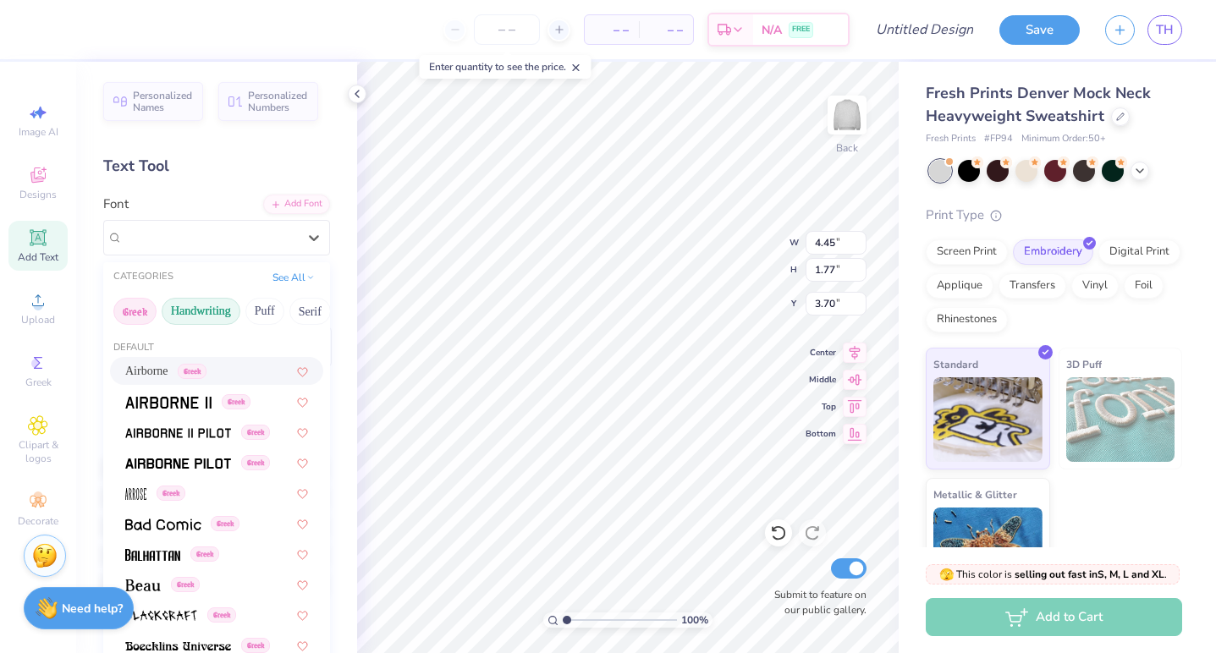
click at [187, 310] on button "Handwriting" at bounding box center [201, 311] width 79 height 27
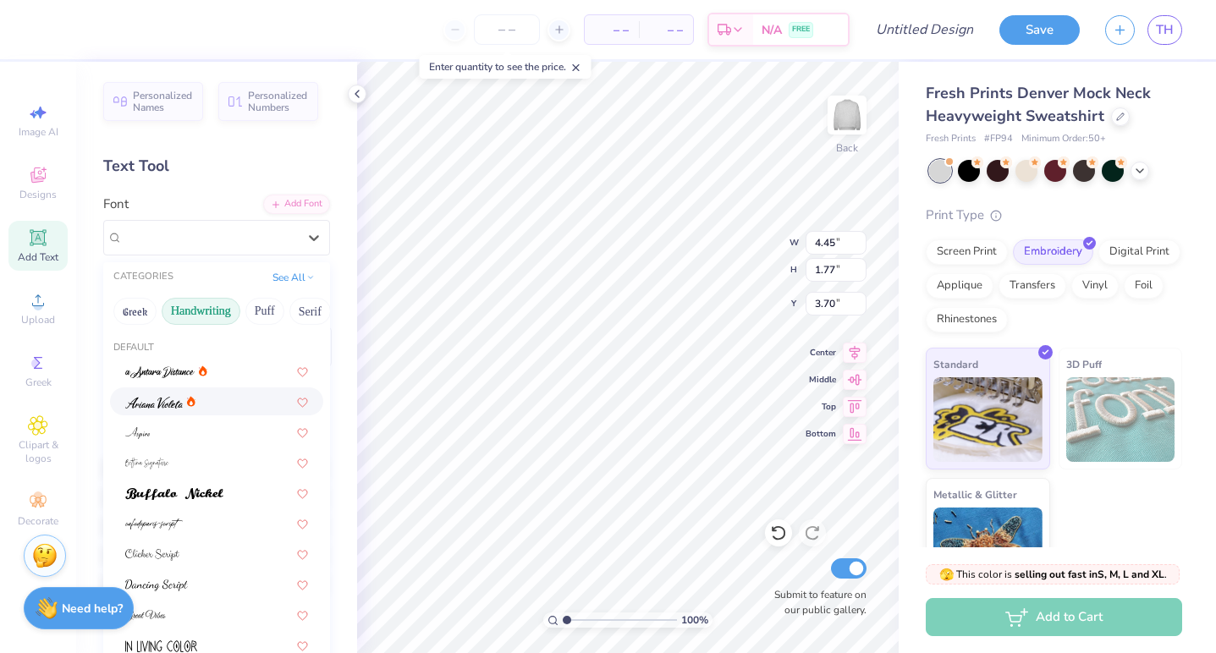
click at [172, 394] on span at bounding box center [154, 402] width 58 height 18
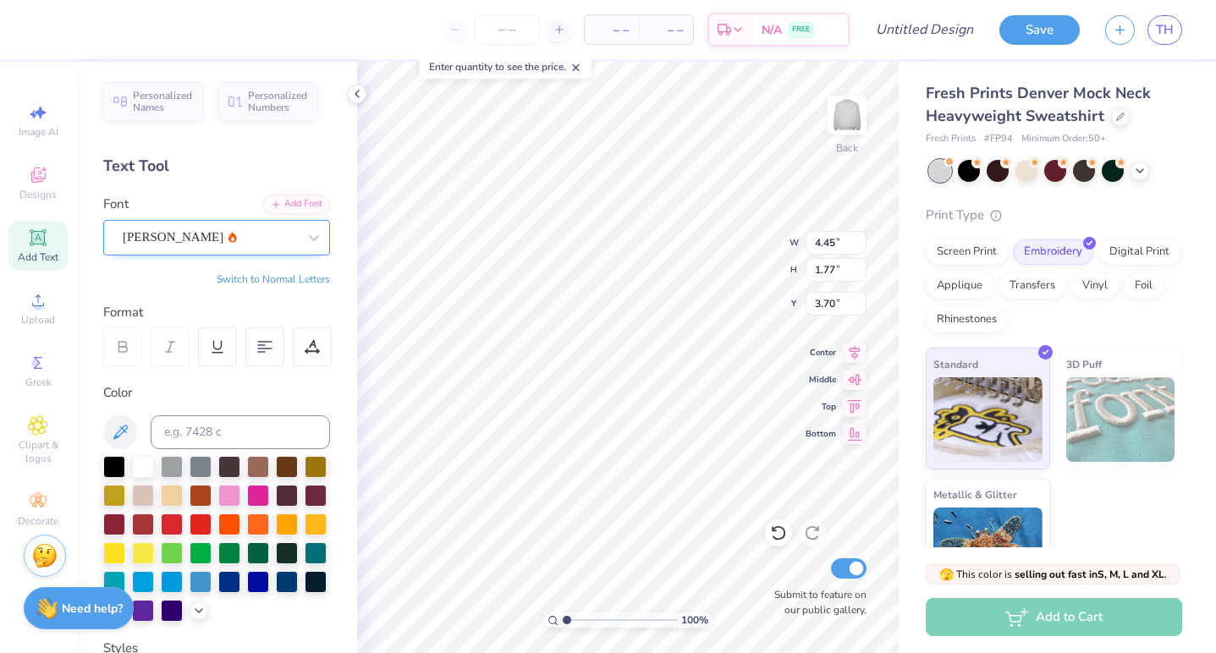
click at [214, 229] on div "Ariana Violeta" at bounding box center [210, 237] width 178 height 26
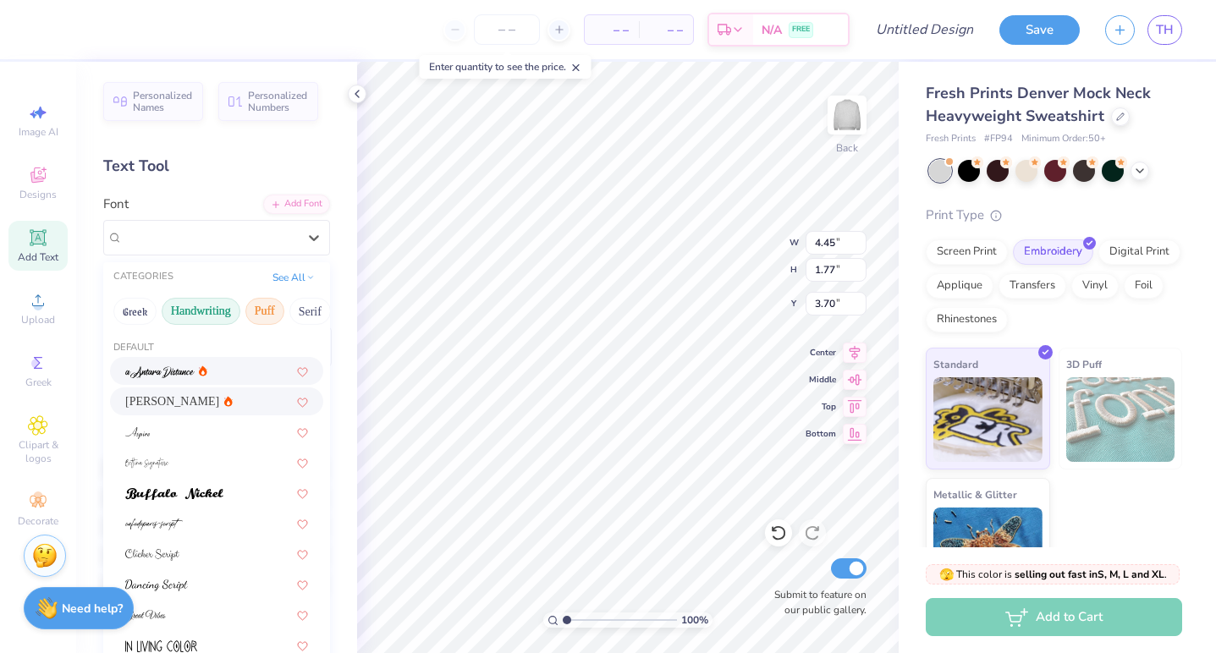
drag, startPoint x: 314, startPoint y: 305, endPoint x: 245, endPoint y: 308, distance: 68.6
click at [247, 310] on div "Greek Handwriting Puff Serif Bold Calligraphy Retro Sans Serif Minimal Fantasy …" at bounding box center [216, 311] width 227 height 37
click at [285, 278] on button "See All" at bounding box center [293, 275] width 52 height 17
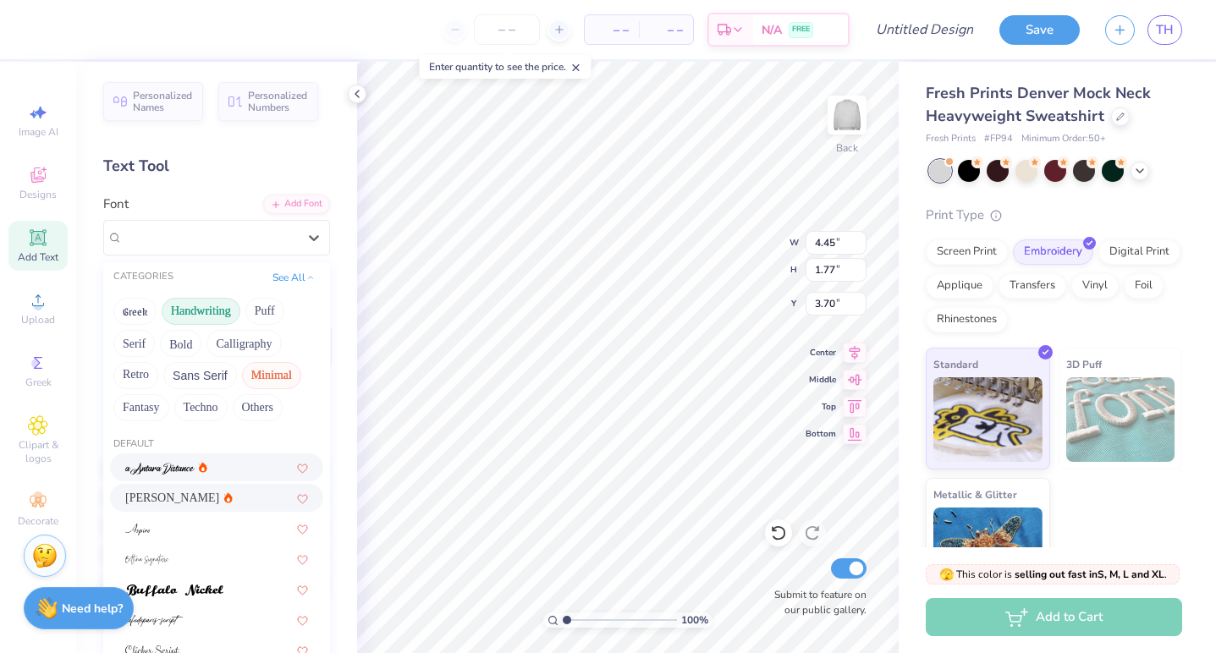
click at [259, 380] on button "Minimal" at bounding box center [271, 375] width 59 height 27
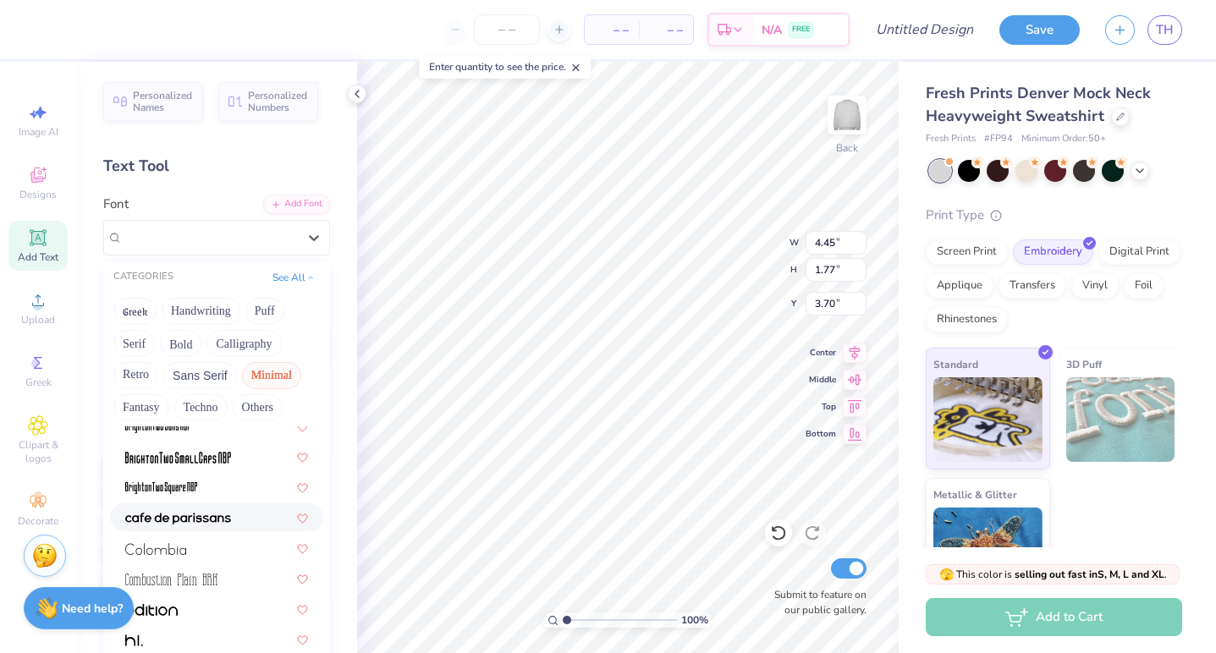
scroll to position [156, 0]
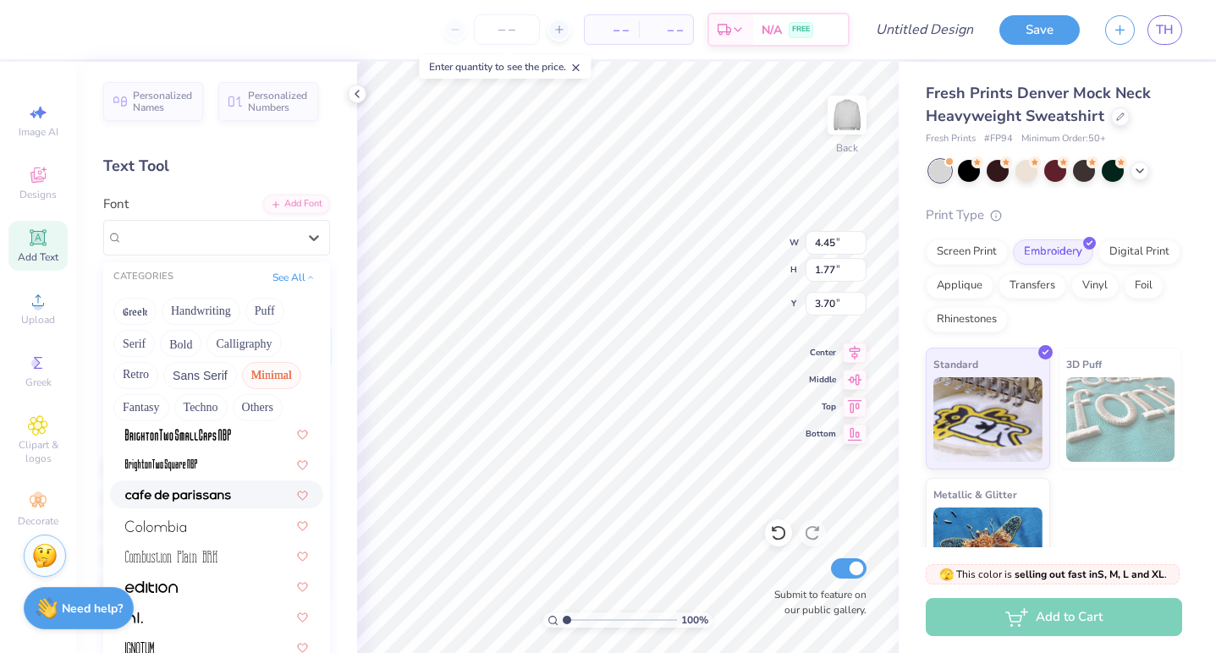
click at [205, 501] on img at bounding box center [178, 496] width 106 height 12
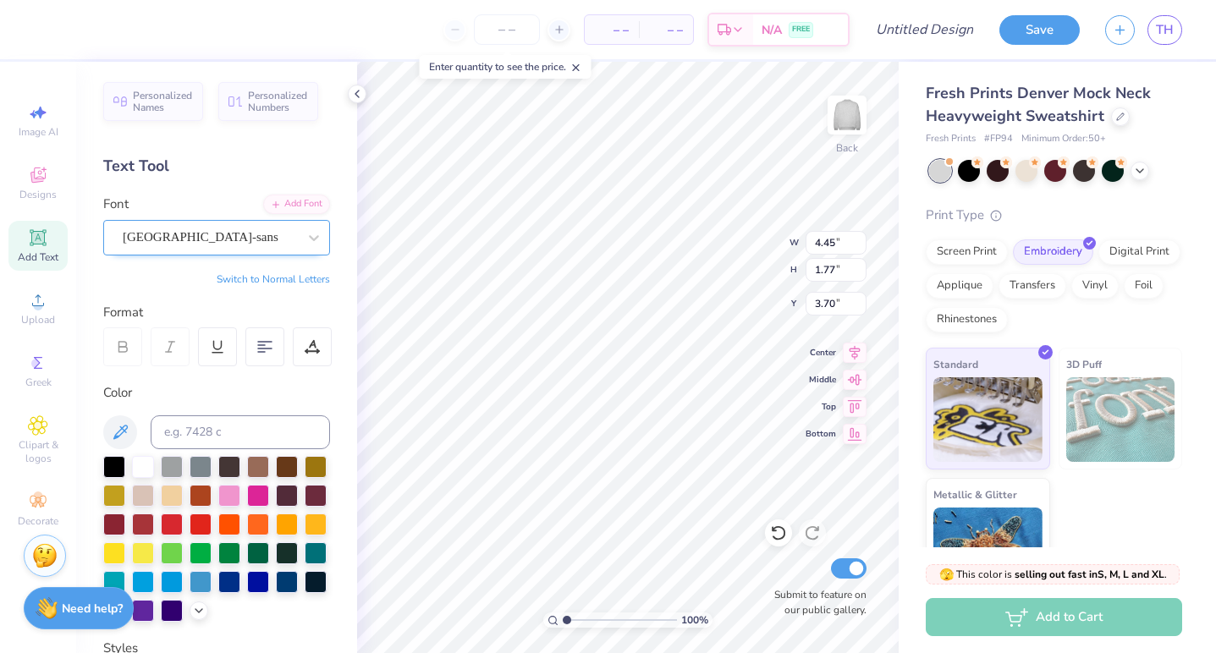
click at [271, 249] on div "cafe de paris-sans" at bounding box center [210, 237] width 178 height 26
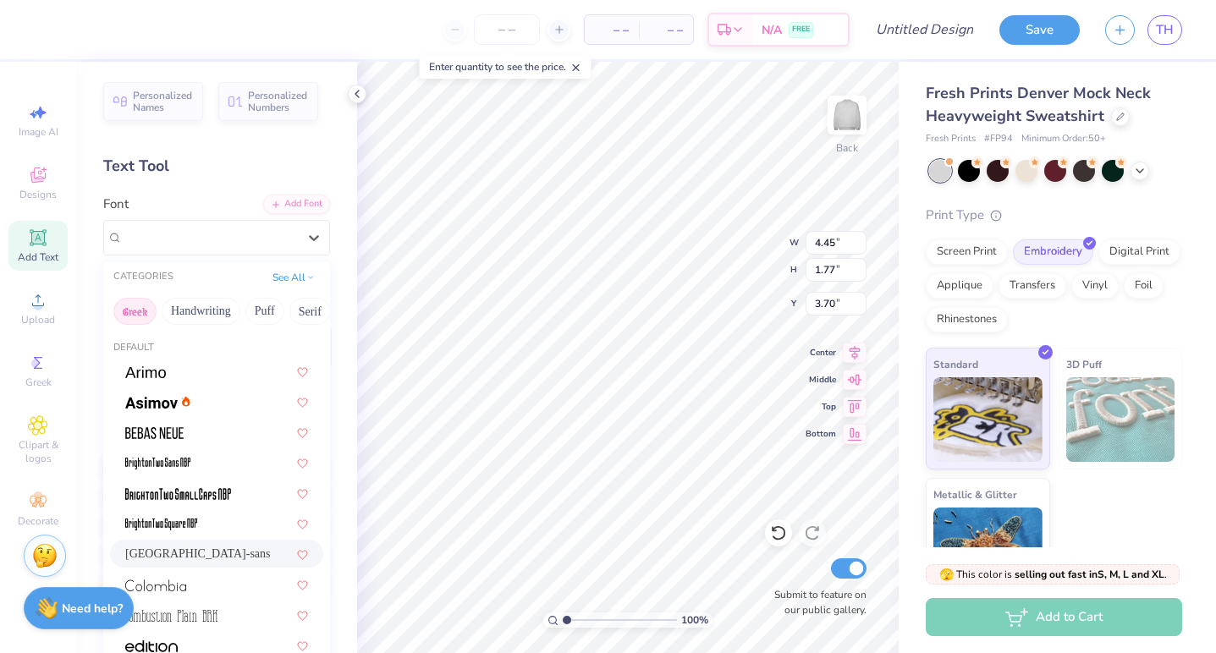
click at [132, 313] on button "Greek" at bounding box center [134, 311] width 43 height 27
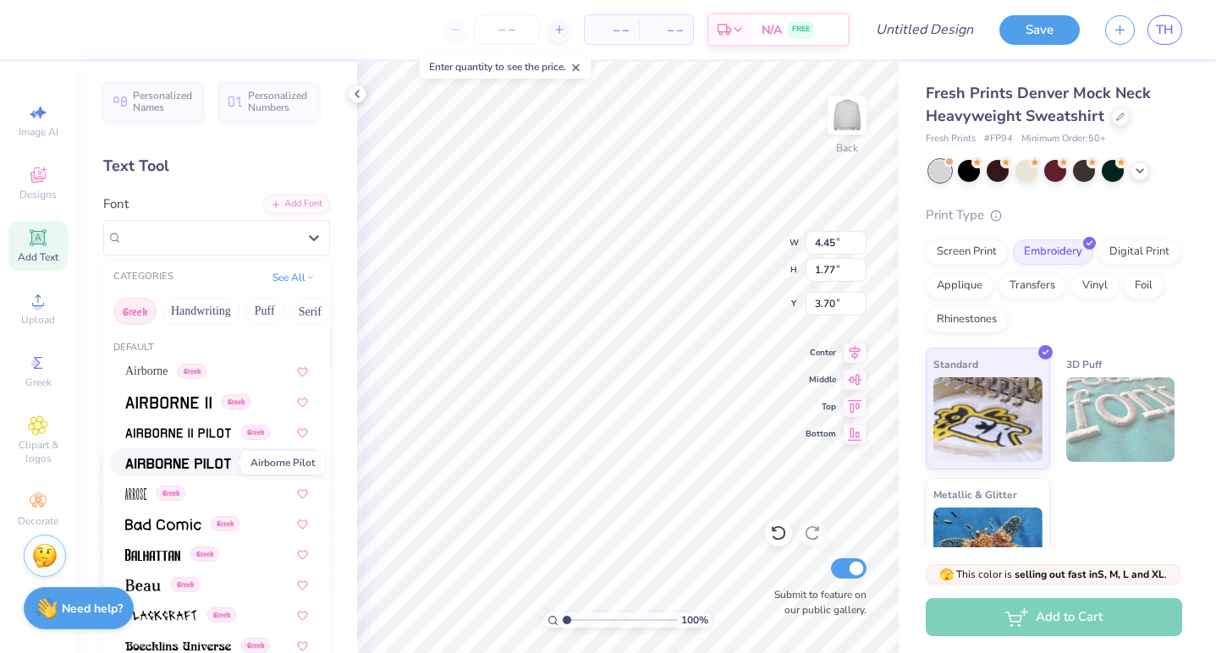
click at [194, 464] on img at bounding box center [178, 464] width 106 height 12
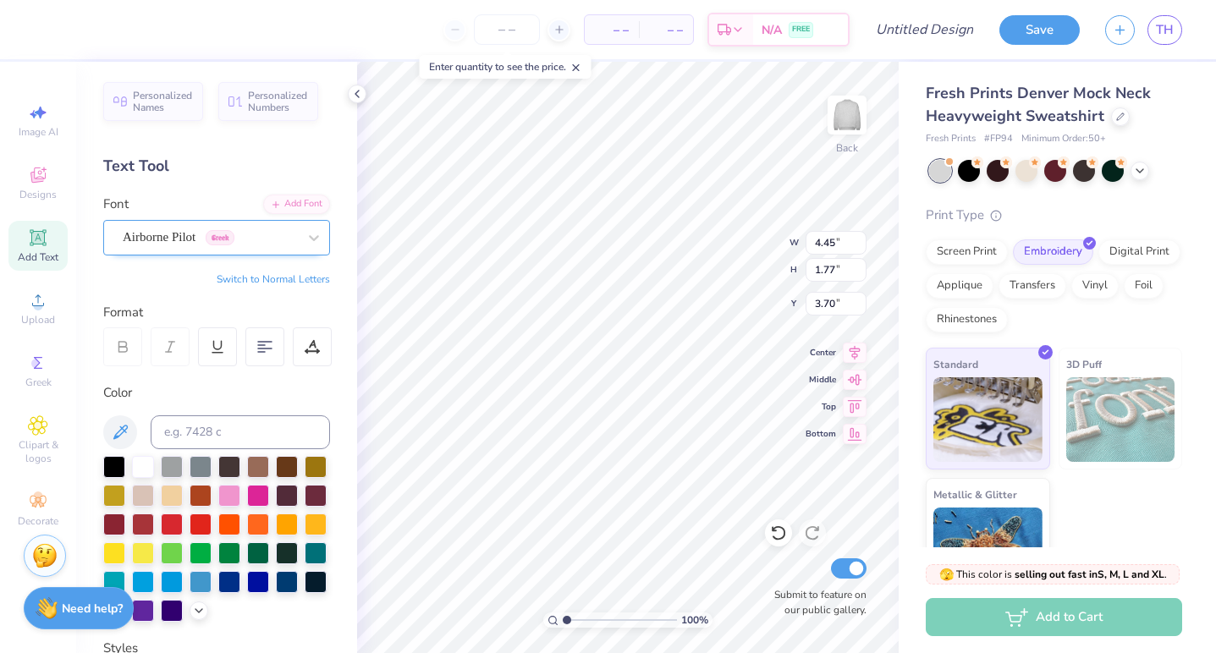
click at [222, 244] on div "Airborne Pilot Greek" at bounding box center [210, 237] width 178 height 26
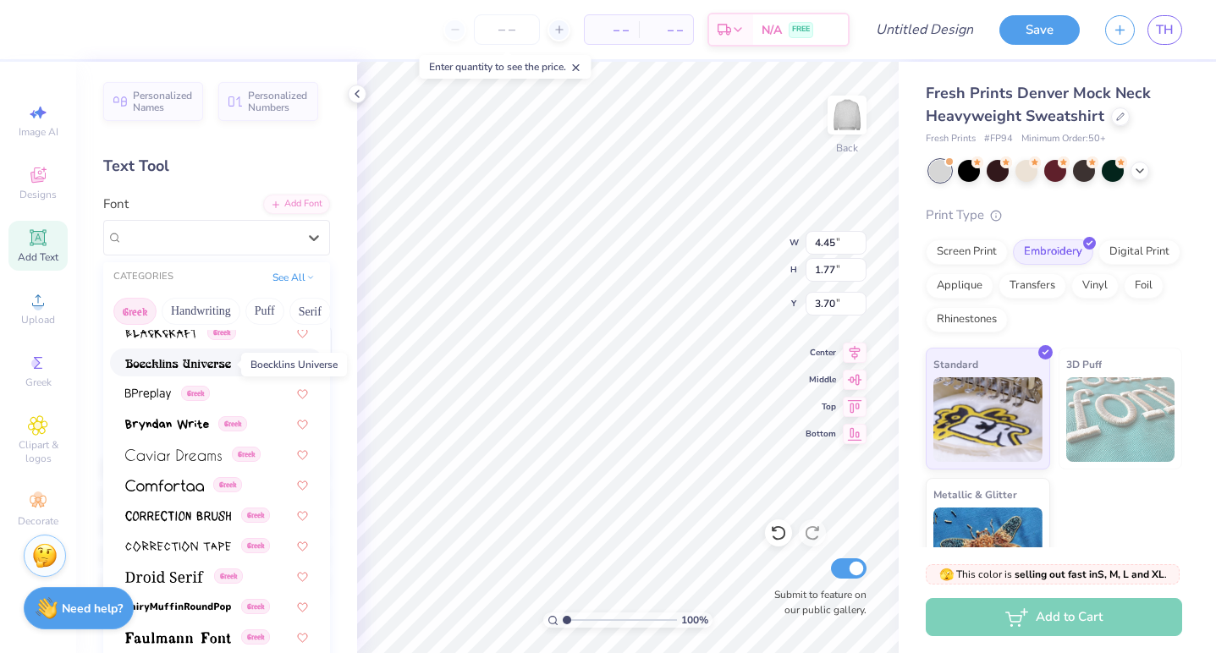
scroll to position [283, 0]
click at [191, 456] on img at bounding box center [173, 454] width 96 height 12
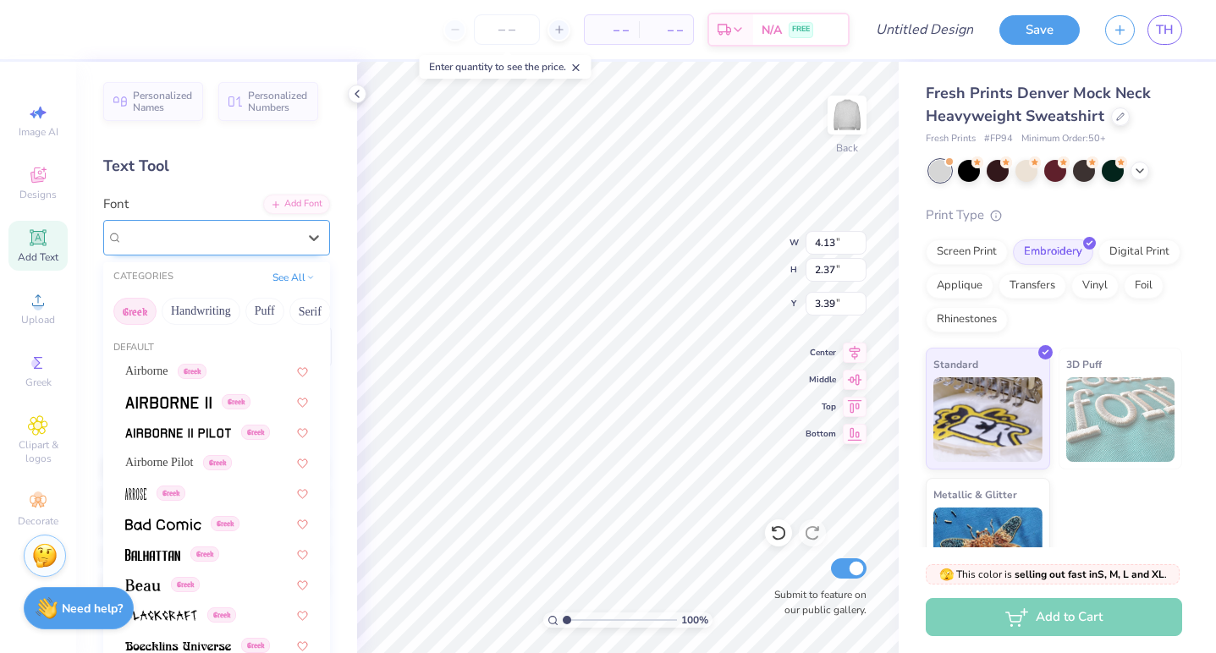
click at [184, 229] on div "Caviar Dreams Greek" at bounding box center [210, 237] width 178 height 26
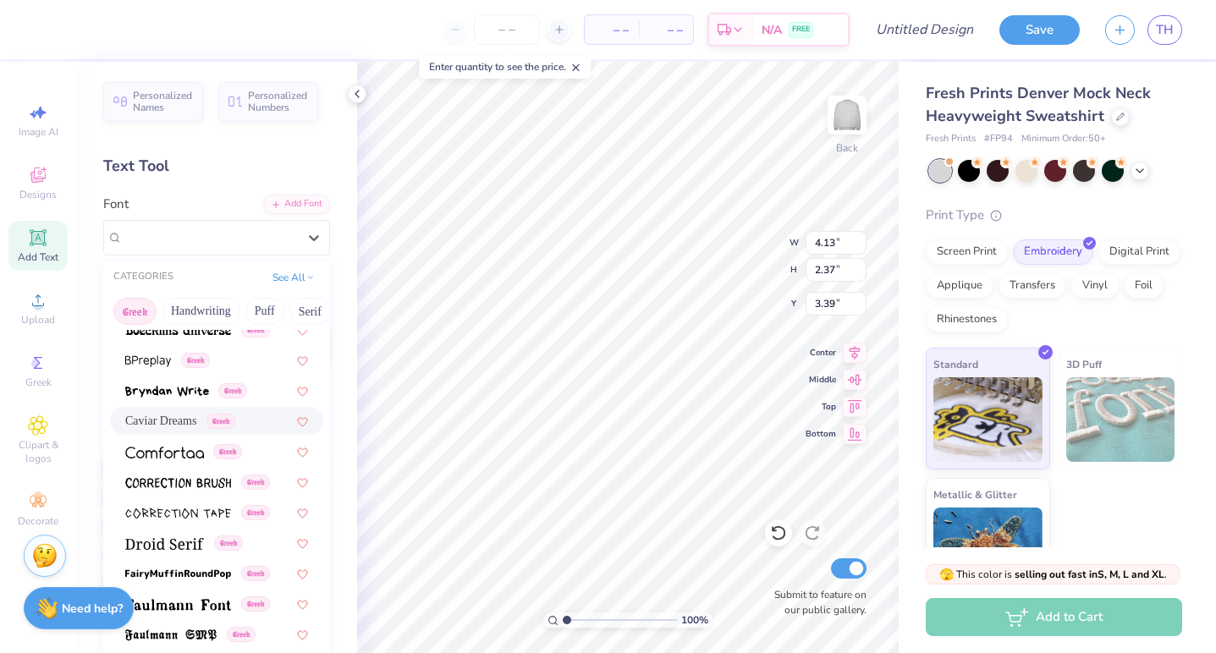
scroll to position [0, 0]
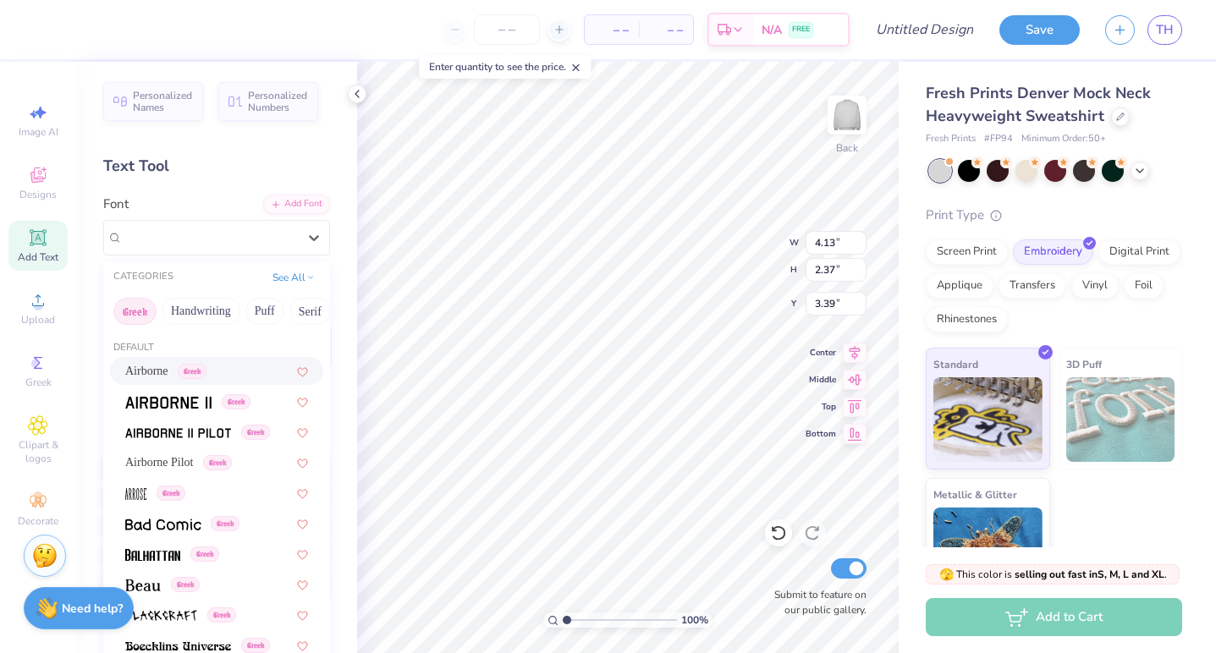
click at [157, 371] on span "Airborne" at bounding box center [146, 371] width 43 height 18
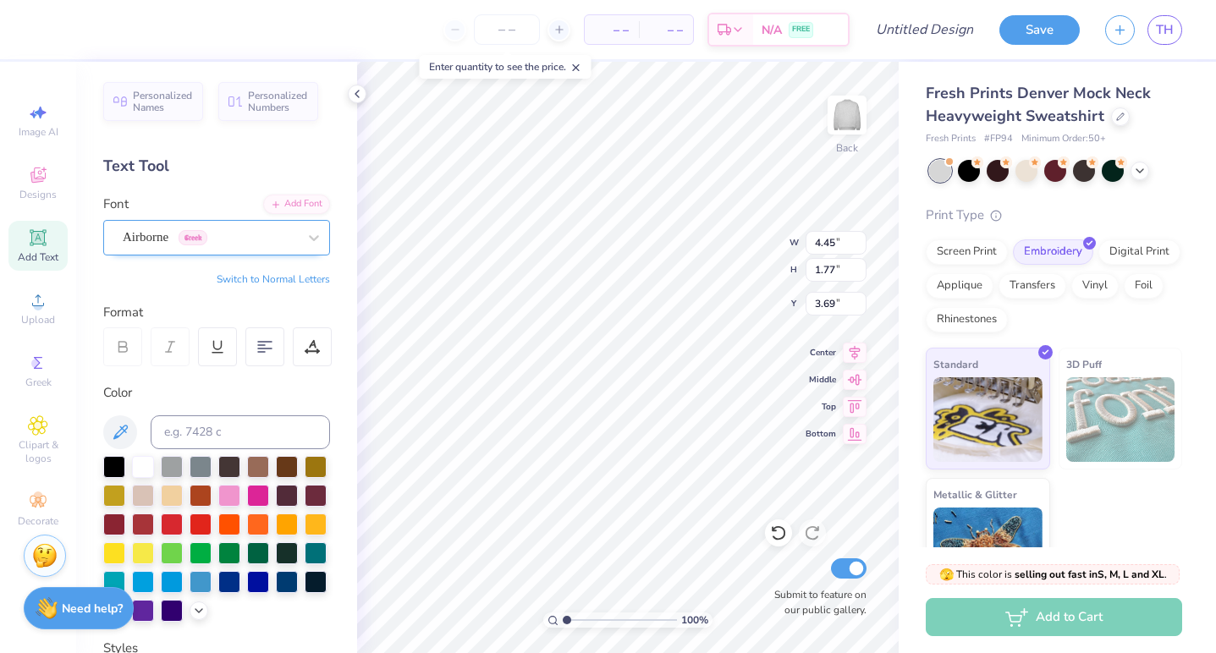
click at [206, 243] on div "Airborne Greek" at bounding box center [210, 237] width 178 height 26
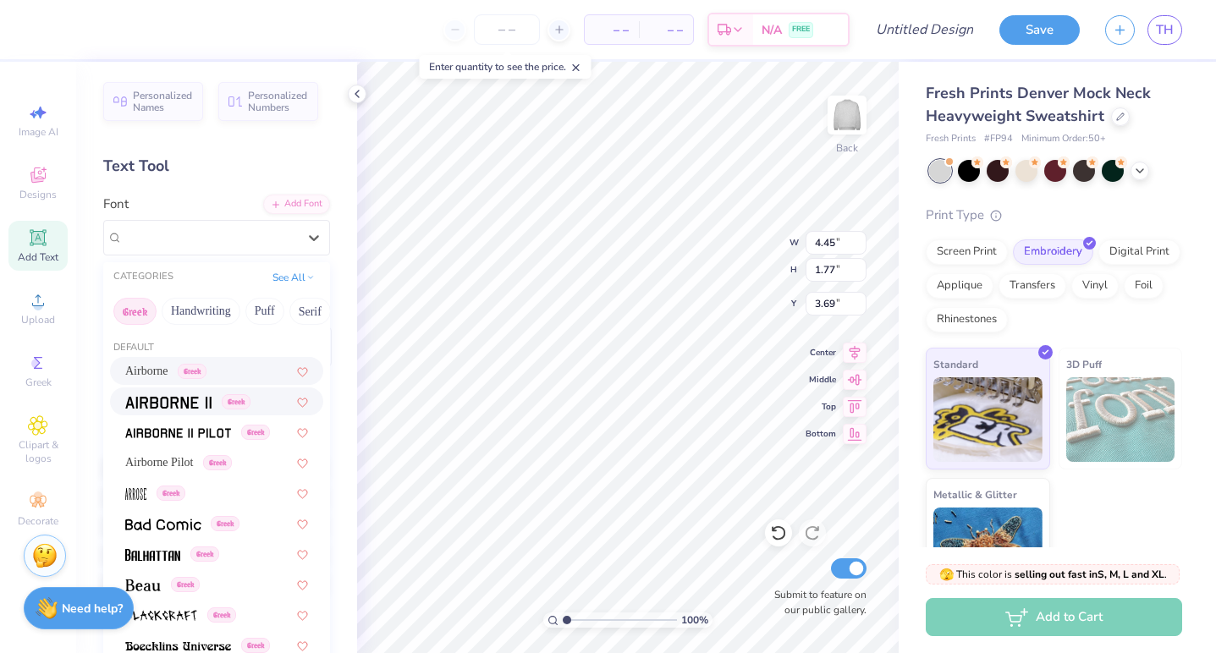
click at [200, 409] on span at bounding box center [168, 402] width 86 height 18
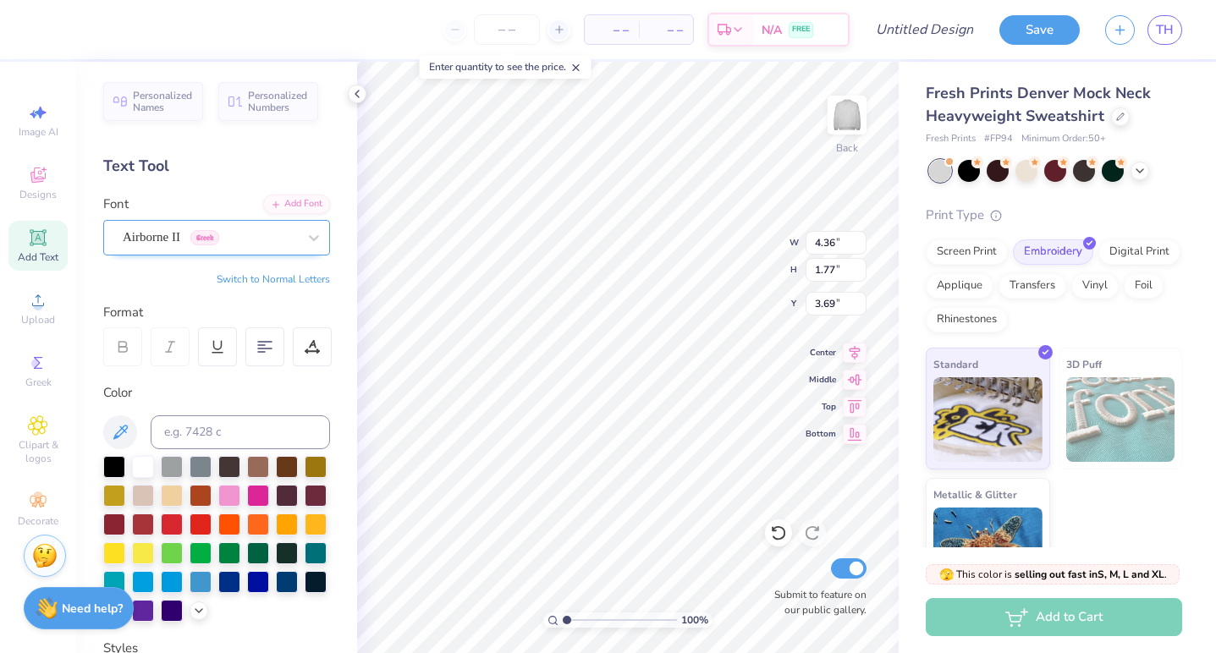
click at [195, 246] on div at bounding box center [210, 237] width 174 height 23
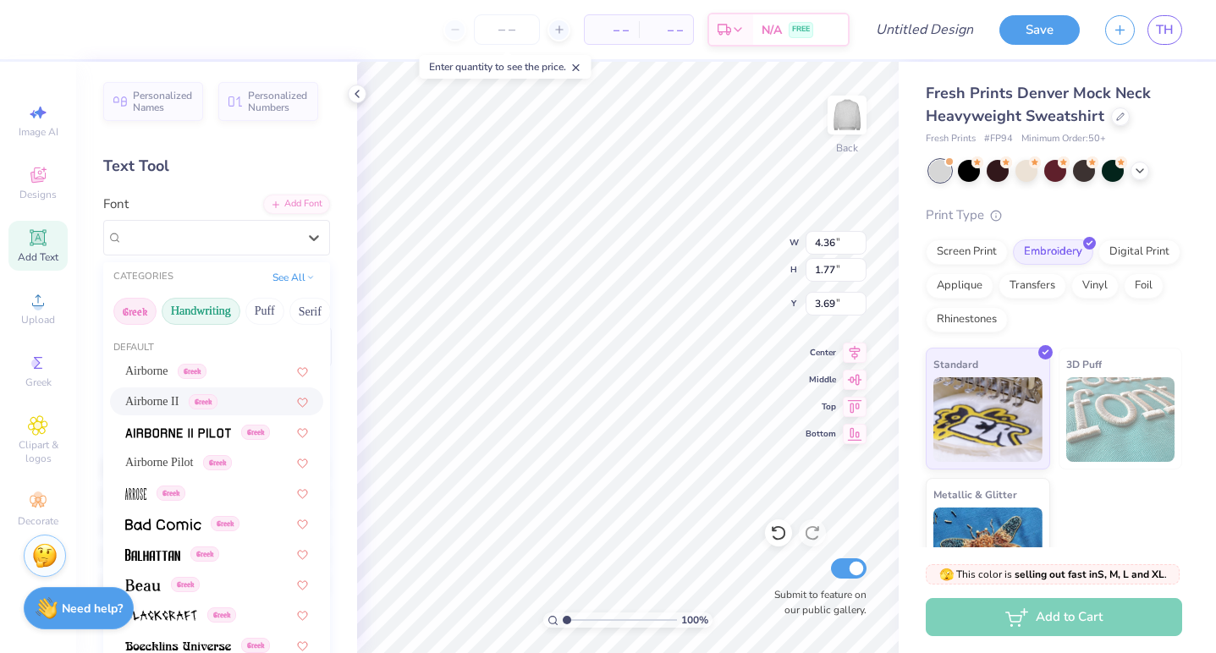
click at [200, 308] on button "Handwriting" at bounding box center [201, 311] width 79 height 27
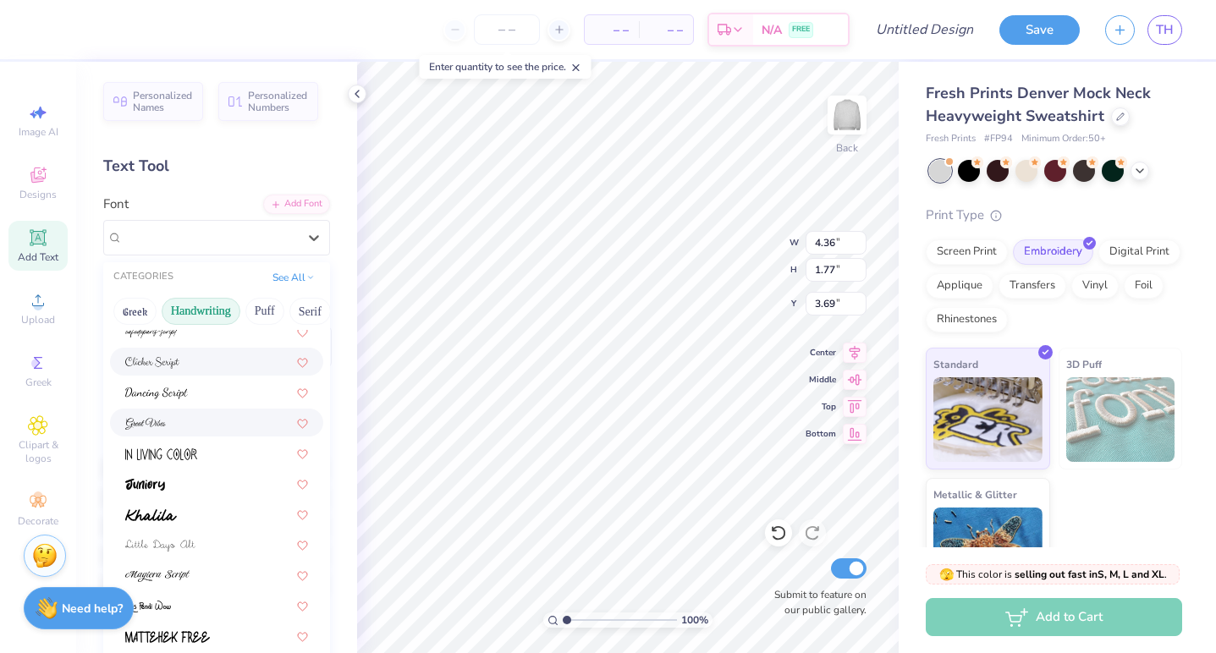
scroll to position [211, 0]
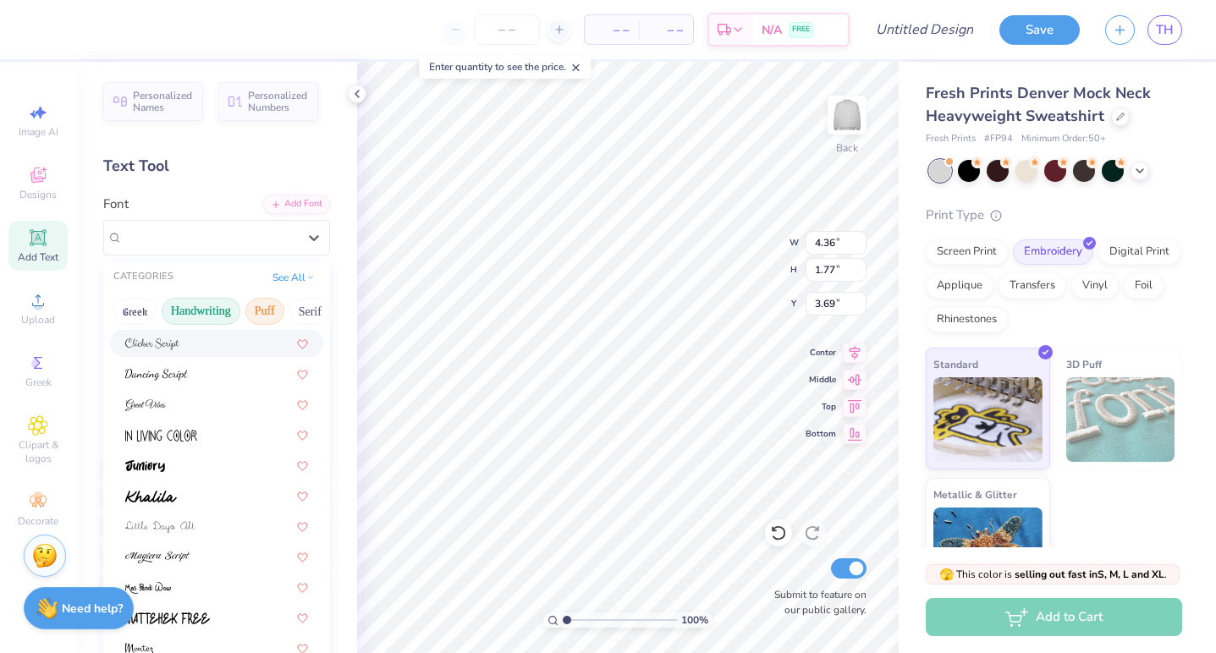
click at [262, 319] on button "Puff" at bounding box center [264, 311] width 39 height 27
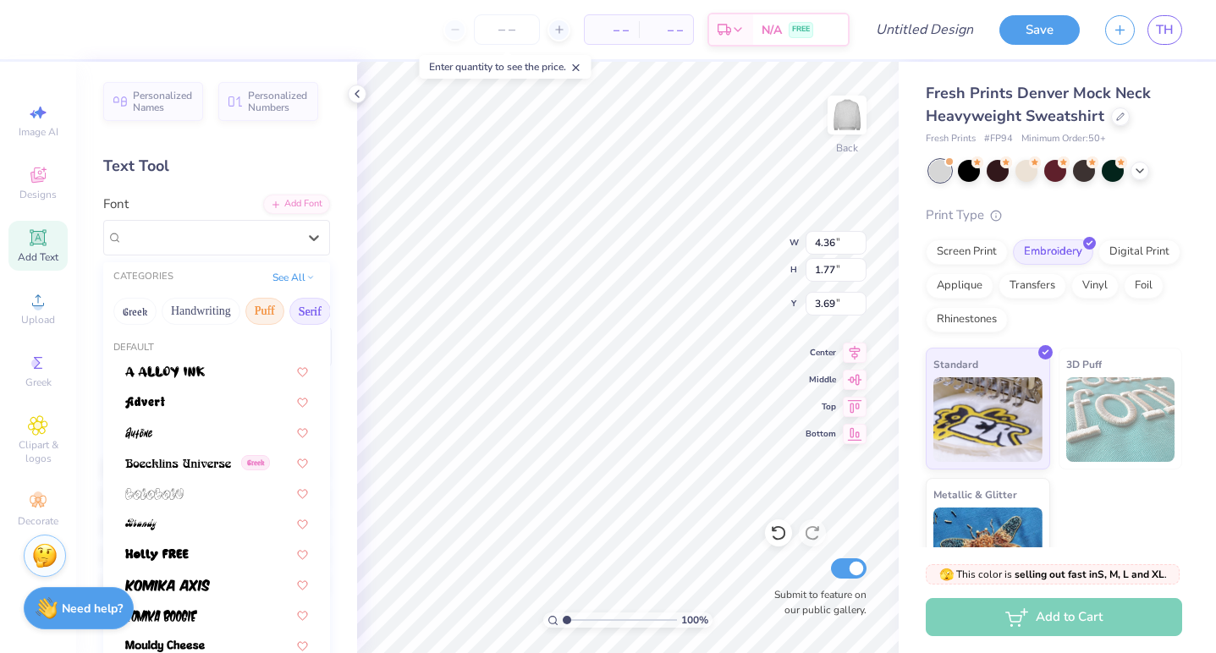
click at [306, 307] on button "Serif" at bounding box center [309, 311] width 41 height 27
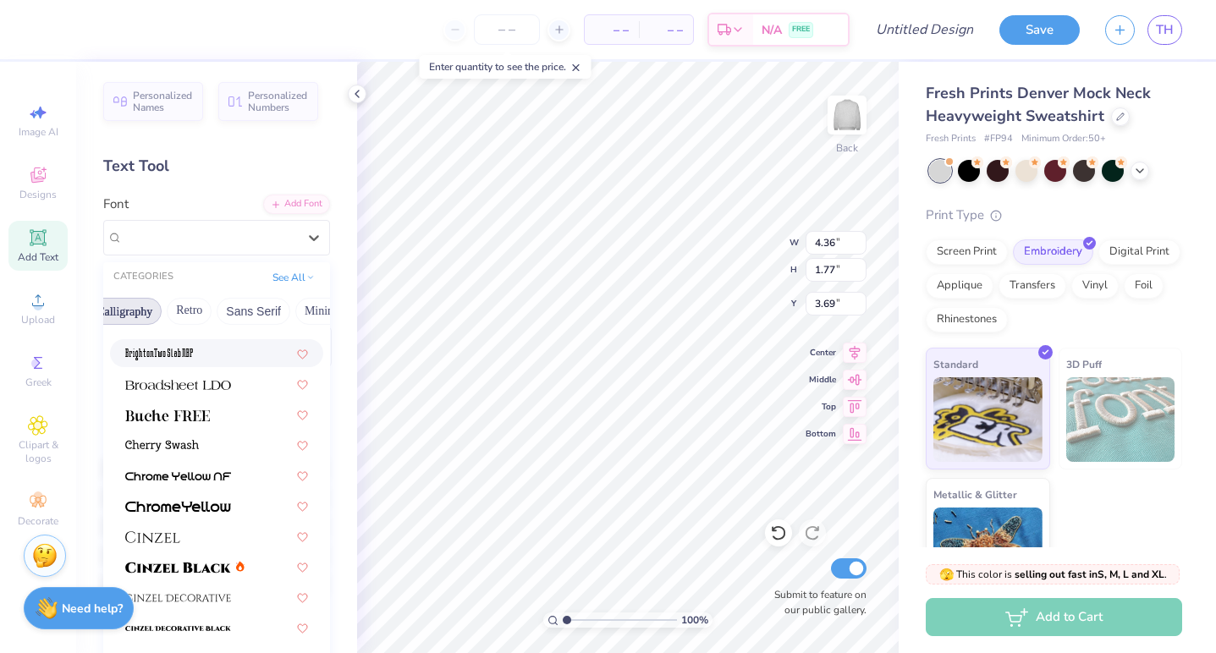
scroll to position [0, 318]
click at [170, 310] on button "Retro" at bounding box center [166, 311] width 45 height 27
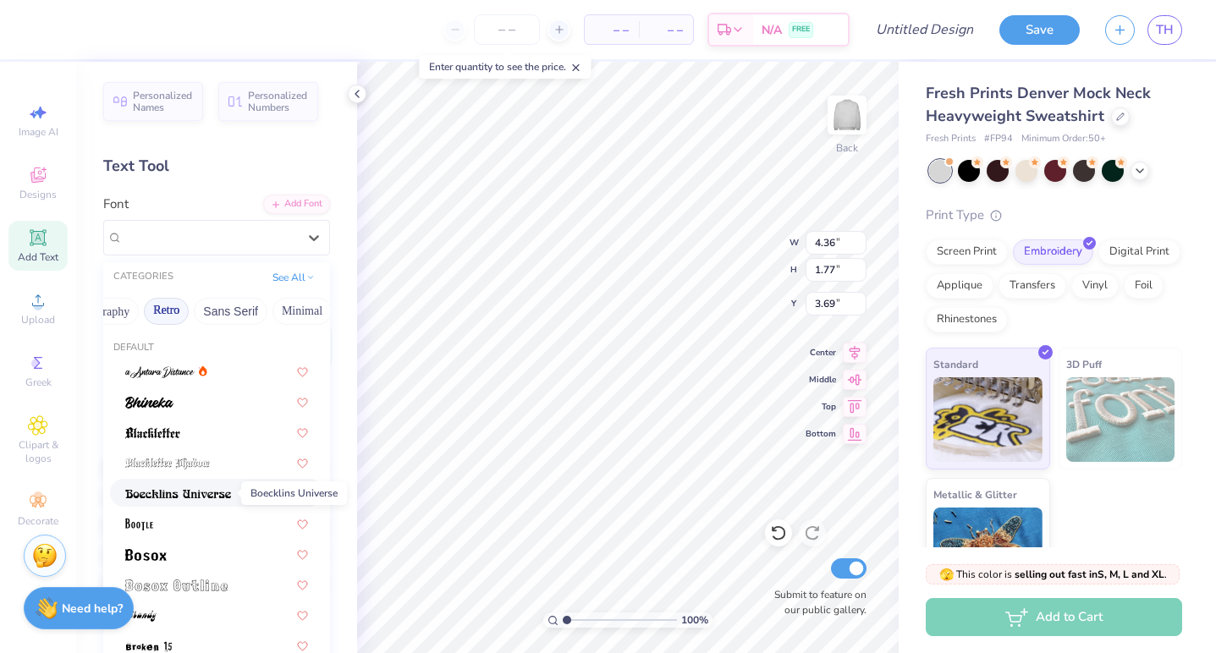
click at [203, 492] on img at bounding box center [178, 494] width 106 height 12
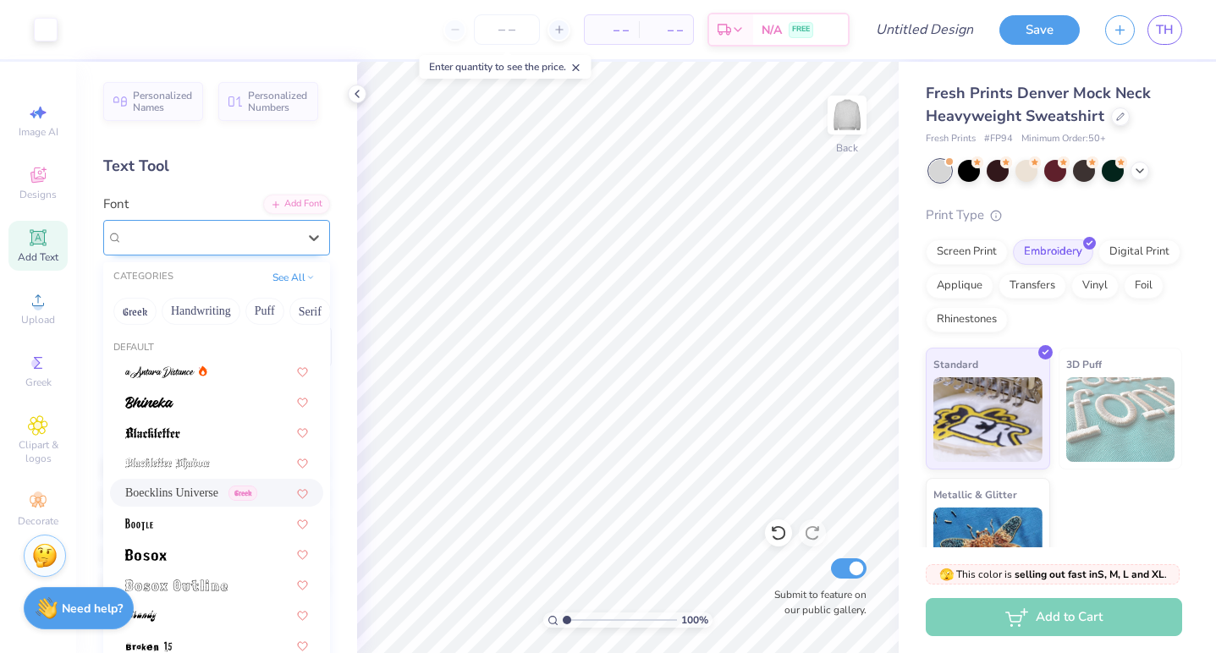
click at [263, 242] on div "Boecklins Universe Greek" at bounding box center [210, 237] width 178 height 26
click at [206, 560] on div at bounding box center [216, 554] width 183 height 18
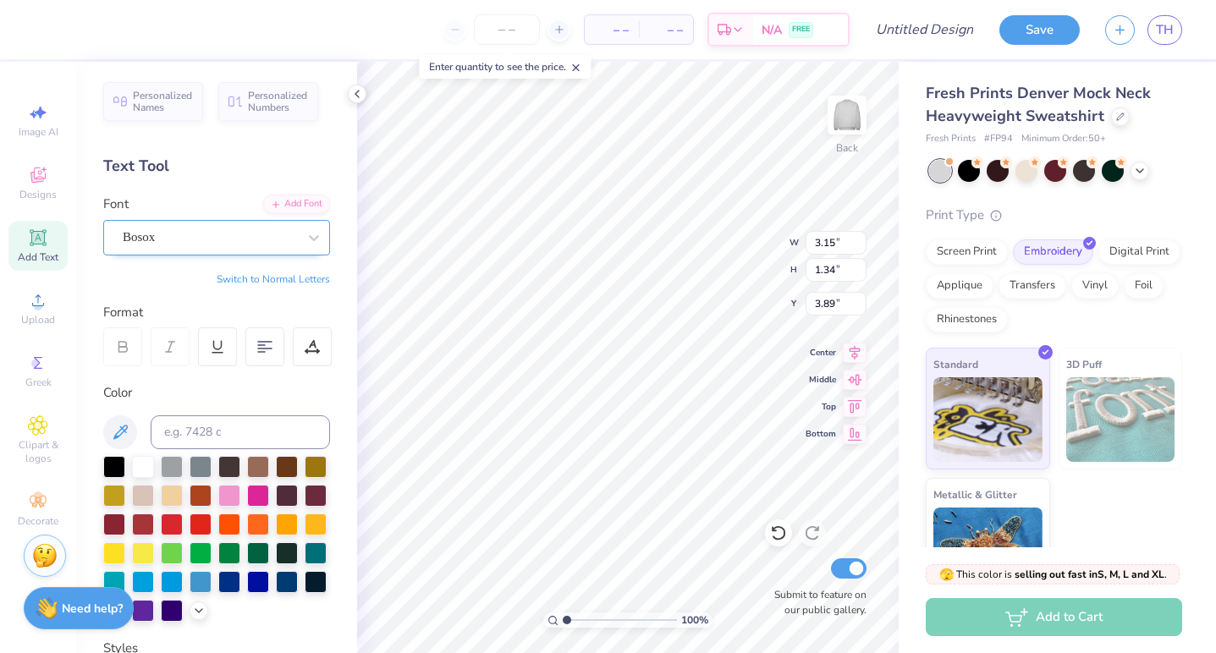
click at [272, 245] on div "Bosox" at bounding box center [210, 237] width 178 height 26
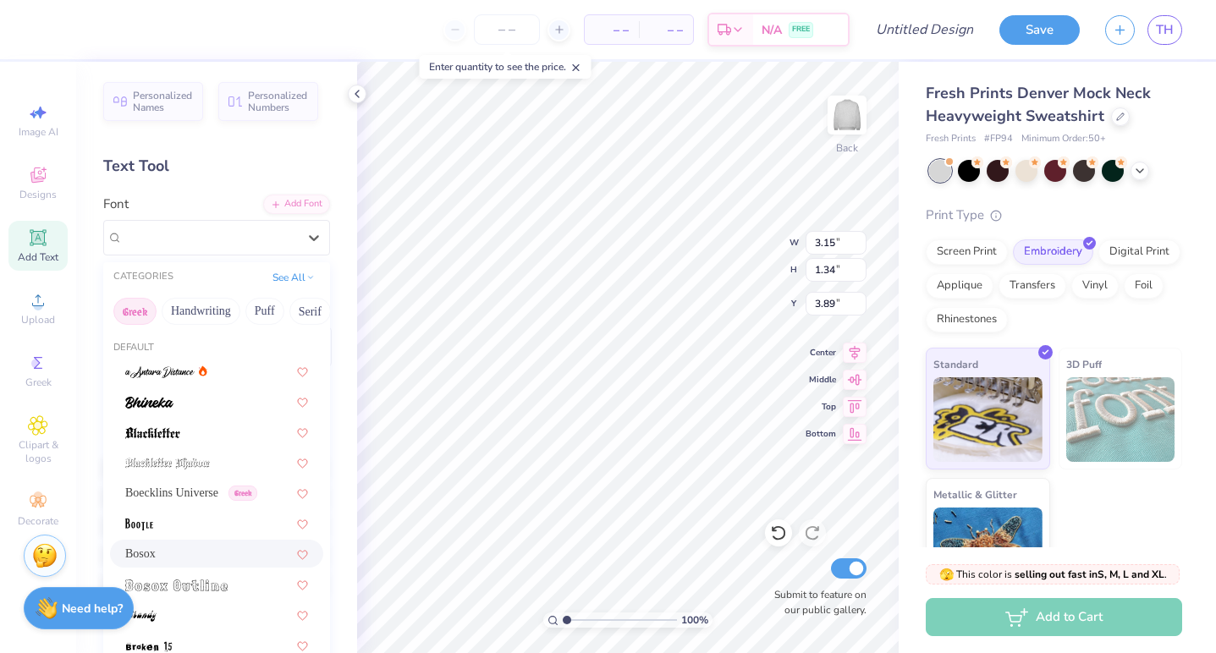
click at [134, 310] on button "Greek" at bounding box center [134, 311] width 43 height 27
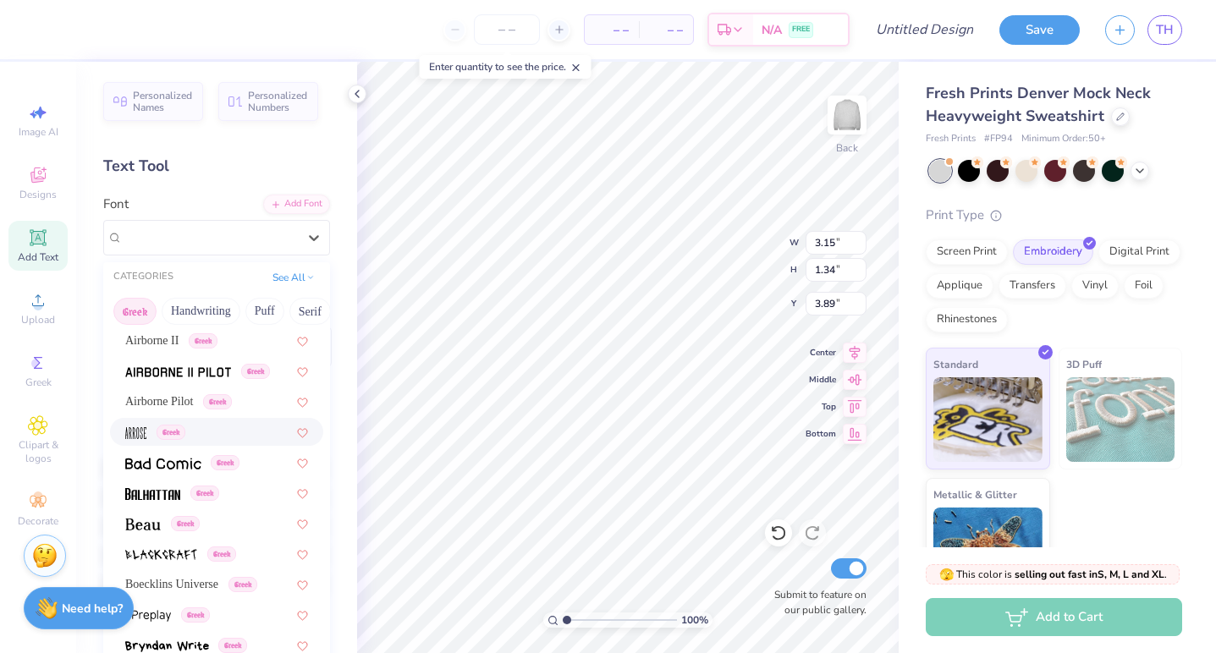
scroll to position [85, 0]
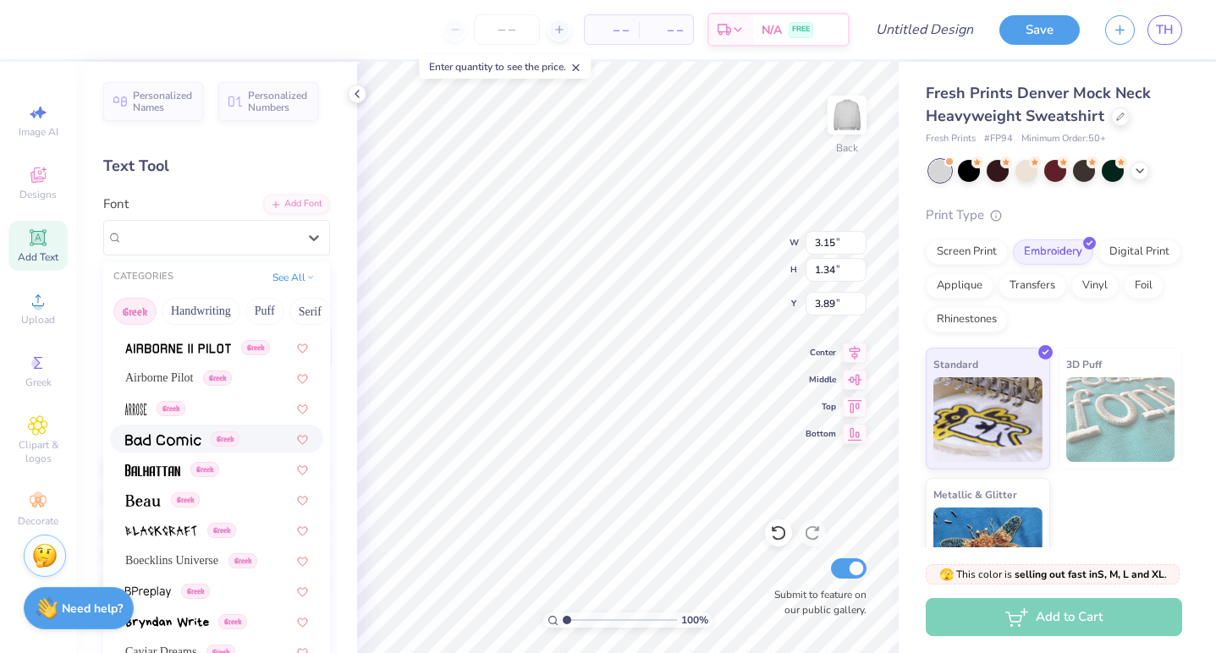
click at [182, 438] on img at bounding box center [163, 440] width 76 height 12
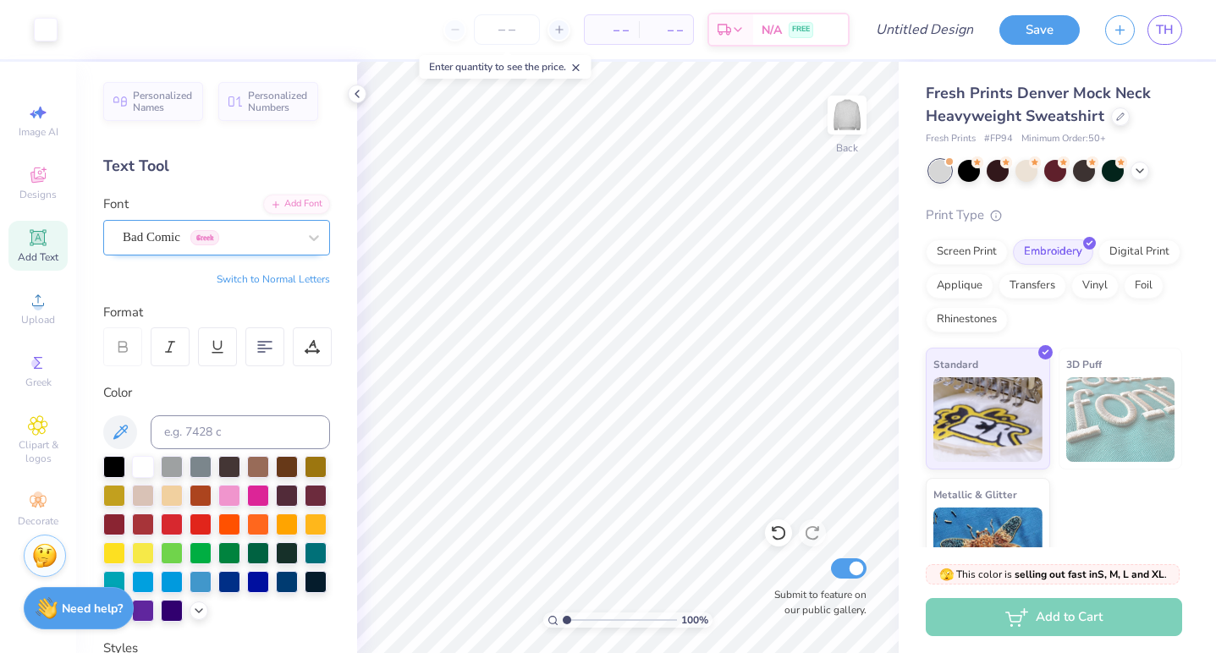
click at [263, 241] on div "Bad Comic Greek" at bounding box center [210, 237] width 178 height 26
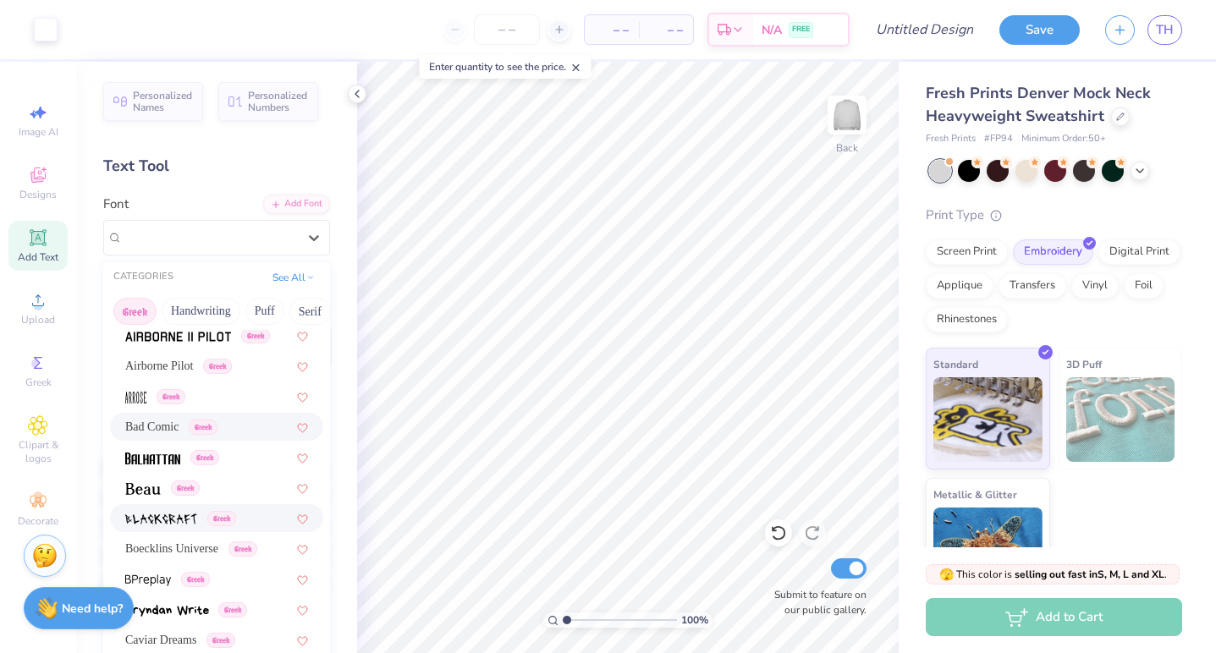
scroll to position [108, 0]
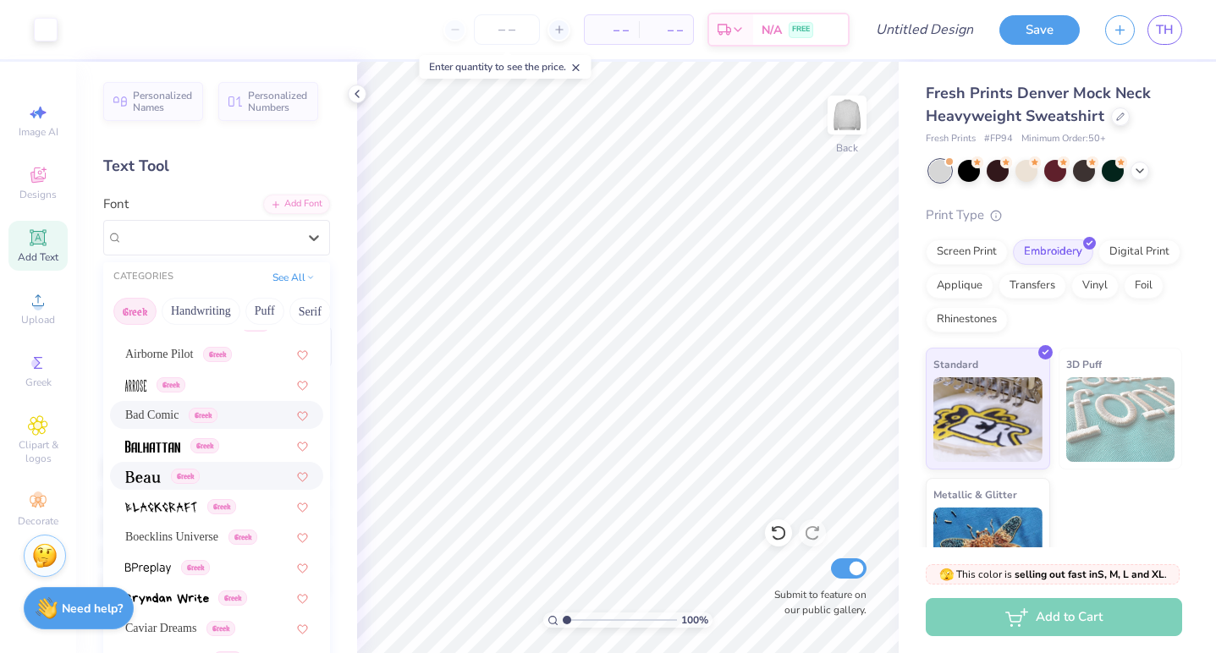
click at [151, 479] on img at bounding box center [143, 477] width 36 height 12
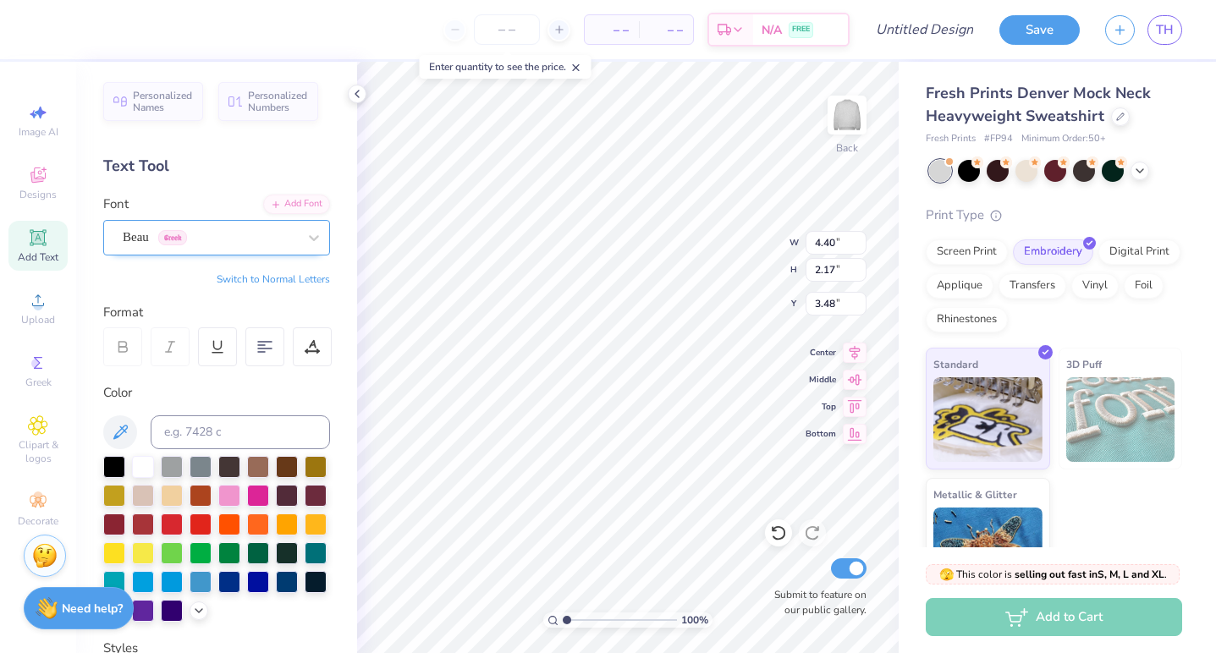
click at [281, 233] on div "Beau Greek" at bounding box center [210, 237] width 178 height 26
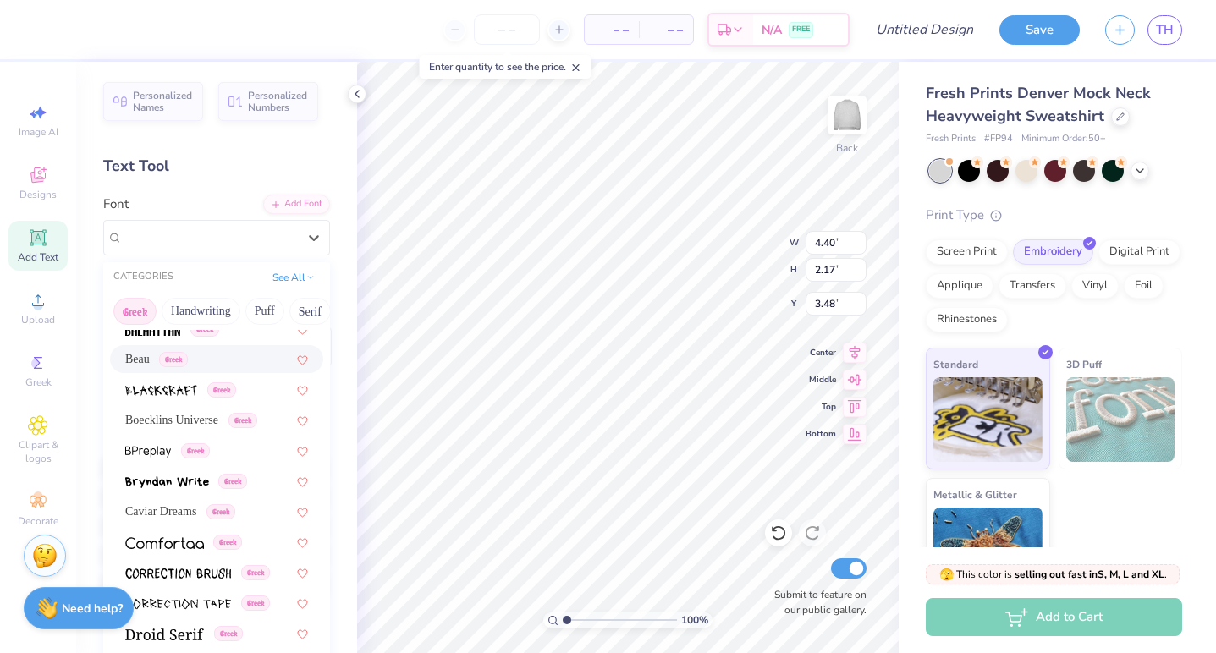
scroll to position [254, 0]
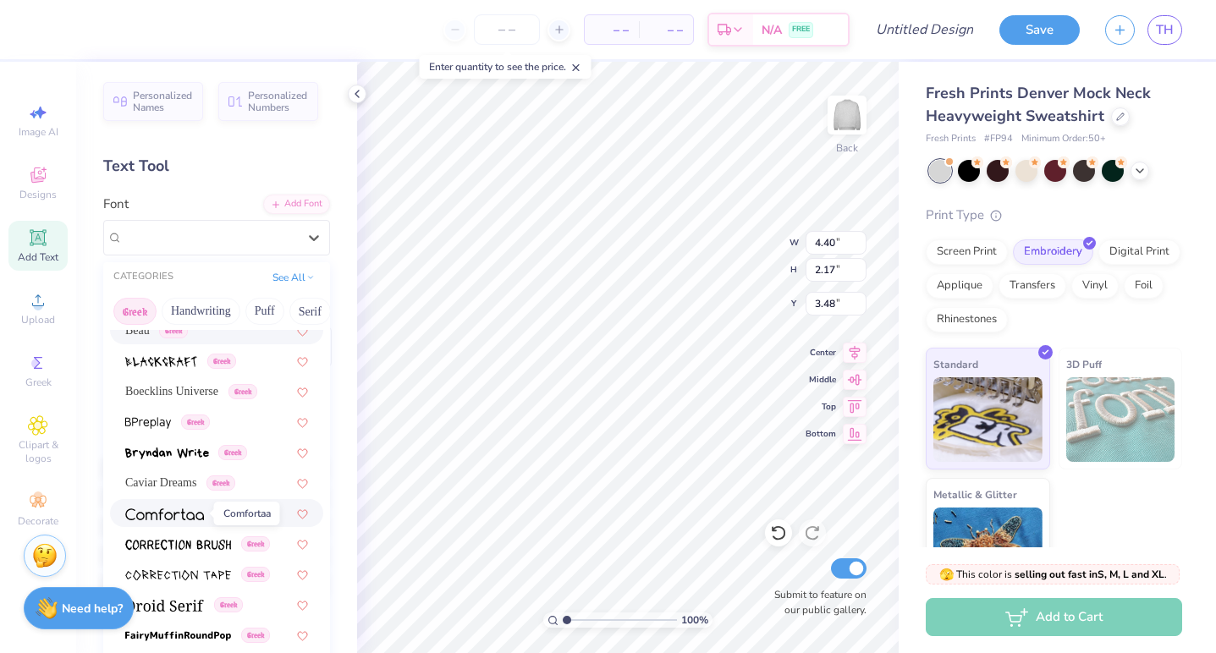
click at [184, 516] on img at bounding box center [164, 514] width 79 height 12
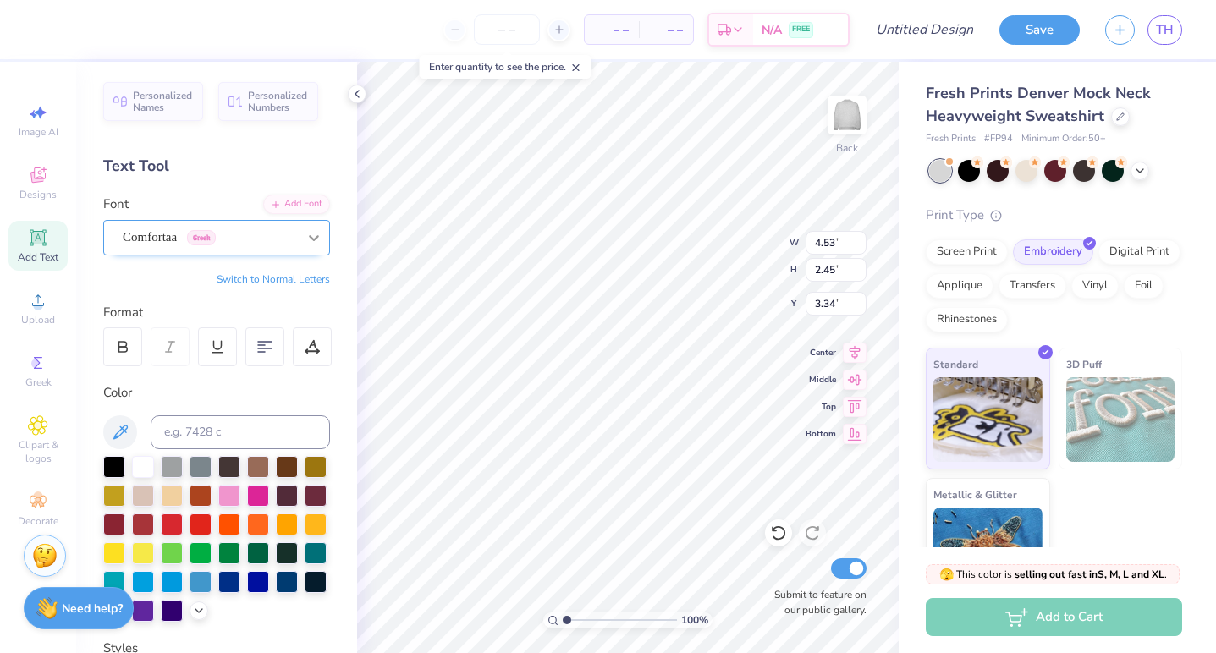
click at [306, 236] on icon at bounding box center [313, 237] width 17 height 17
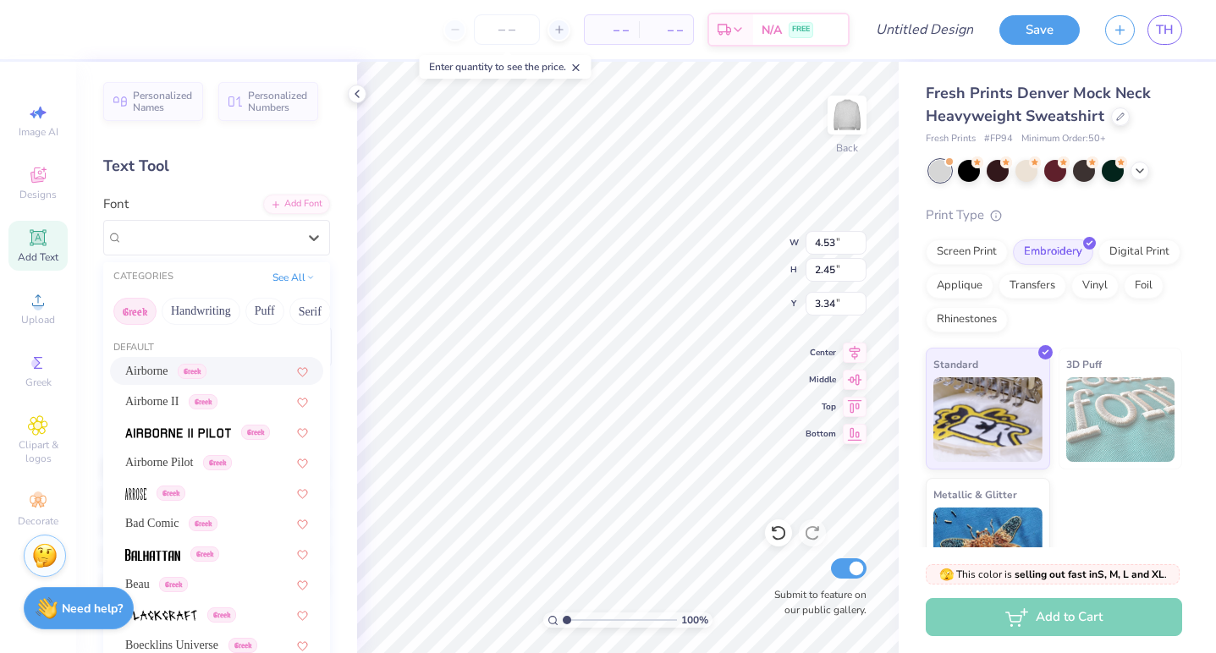
click at [206, 371] on span "Greek" at bounding box center [192, 371] width 29 height 15
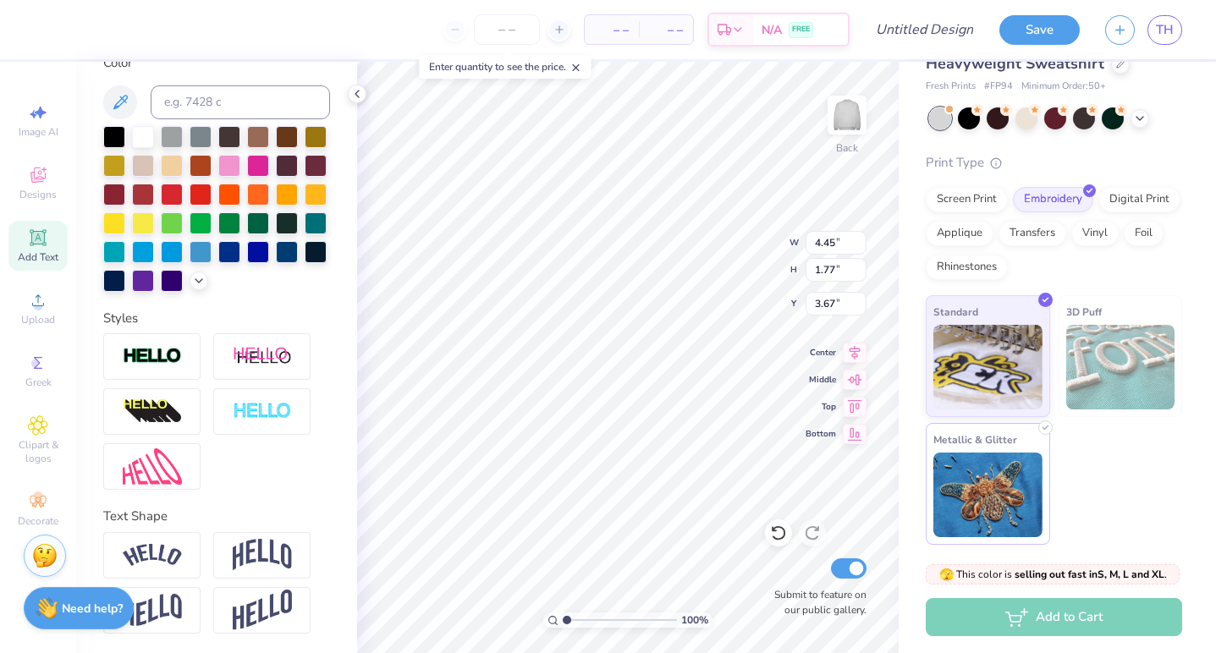
scroll to position [0, 0]
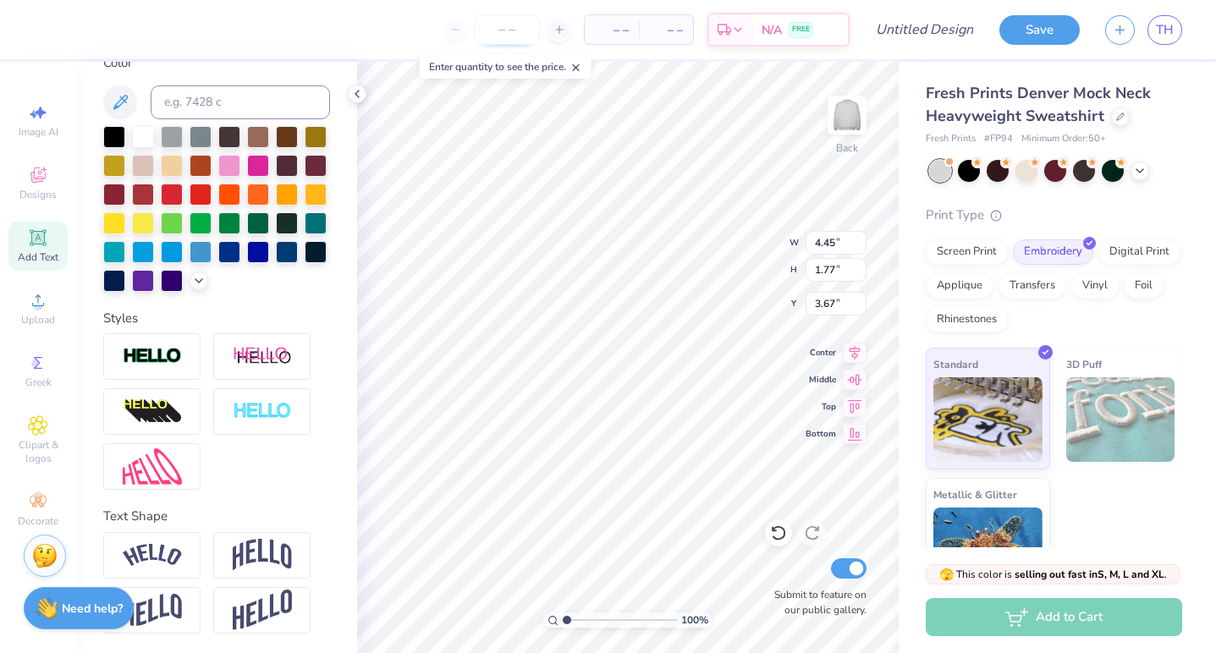
click at [516, 32] on input "number" at bounding box center [507, 29] width 66 height 30
type input "50"
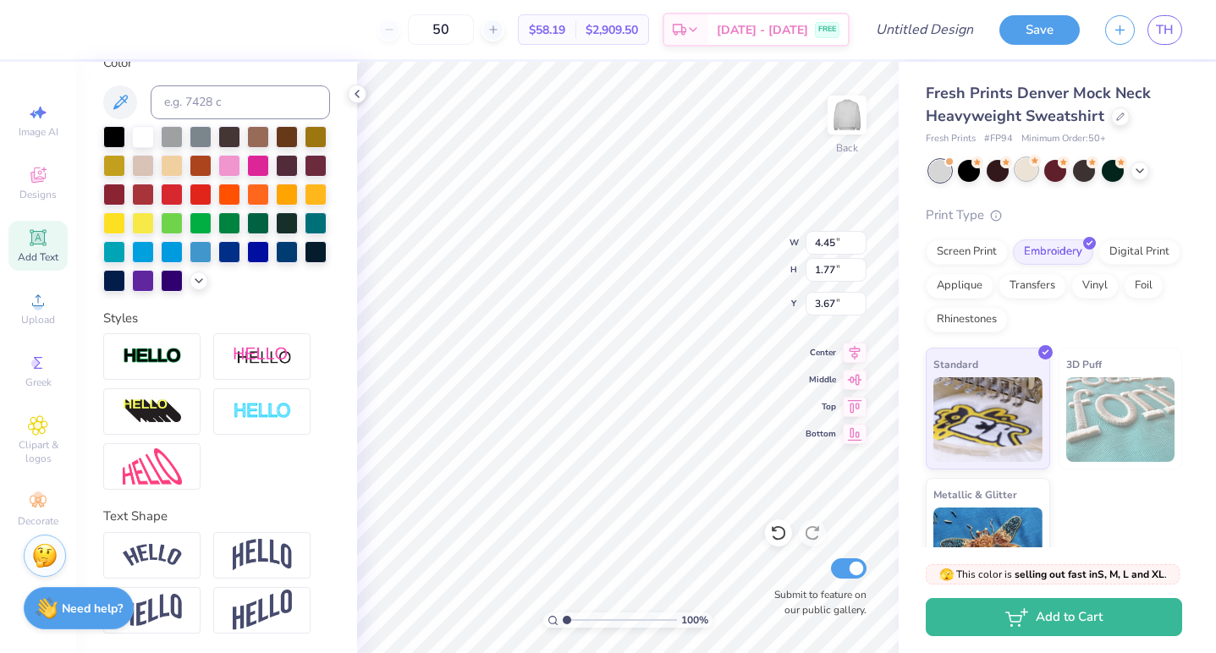
click at [1028, 172] on div at bounding box center [1026, 169] width 22 height 22
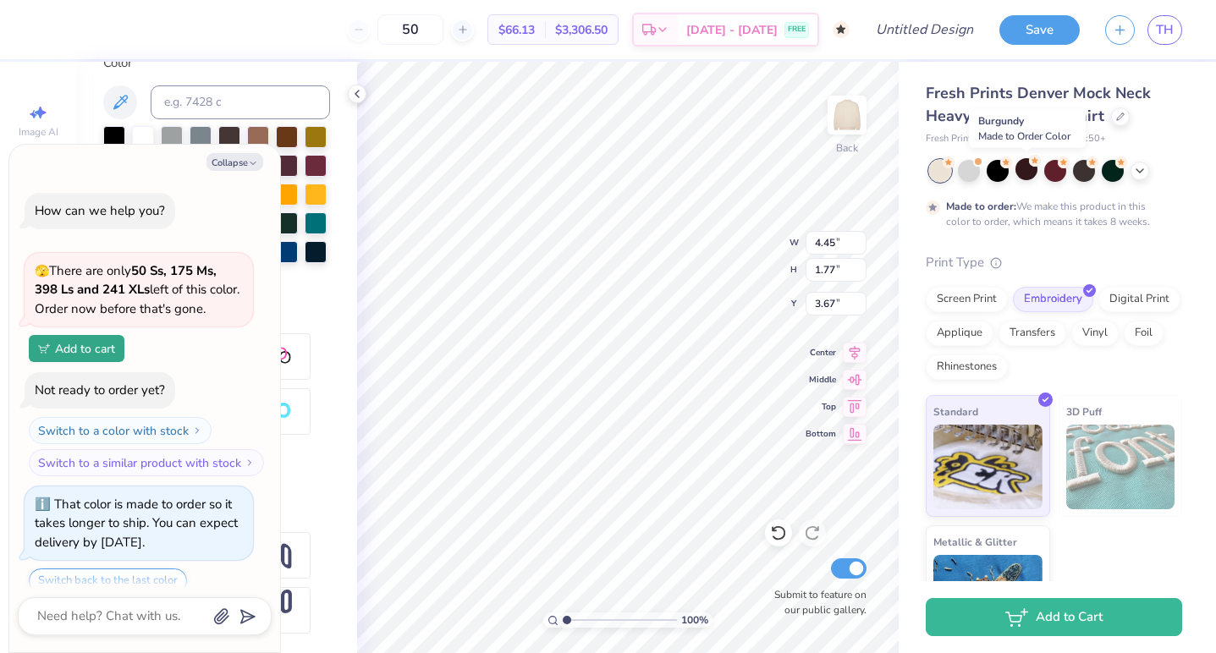
scroll to position [60, 0]
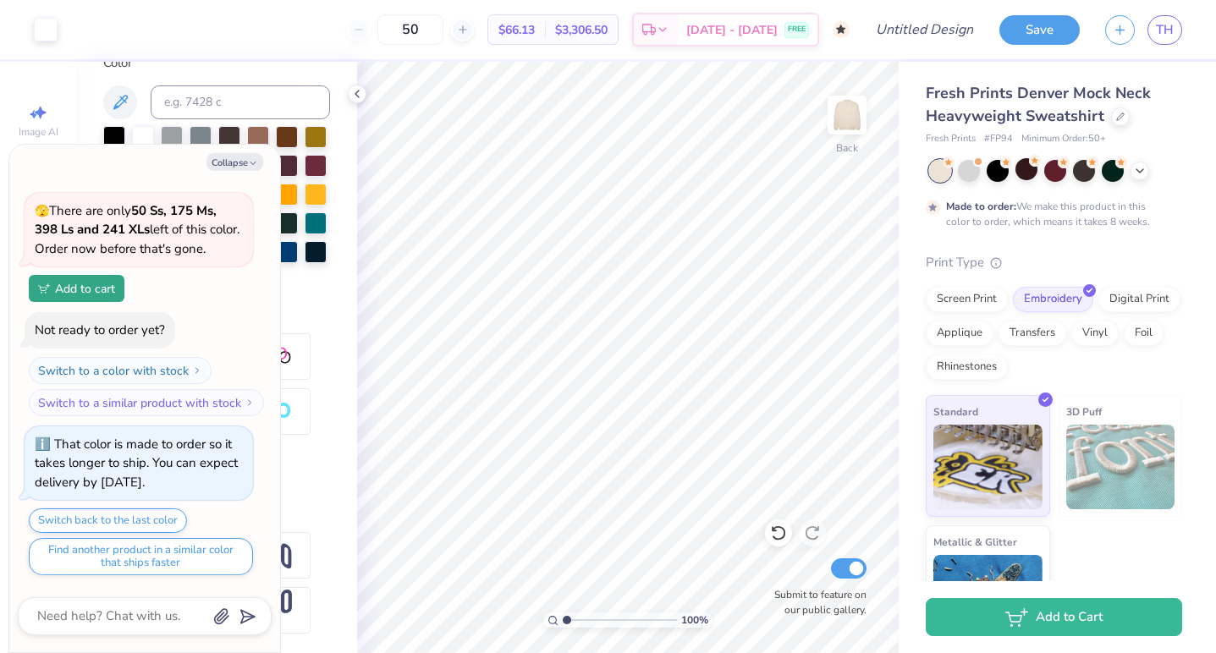
click at [930, 166] on div at bounding box center [940, 171] width 22 height 22
click at [936, 173] on div at bounding box center [940, 171] width 22 height 22
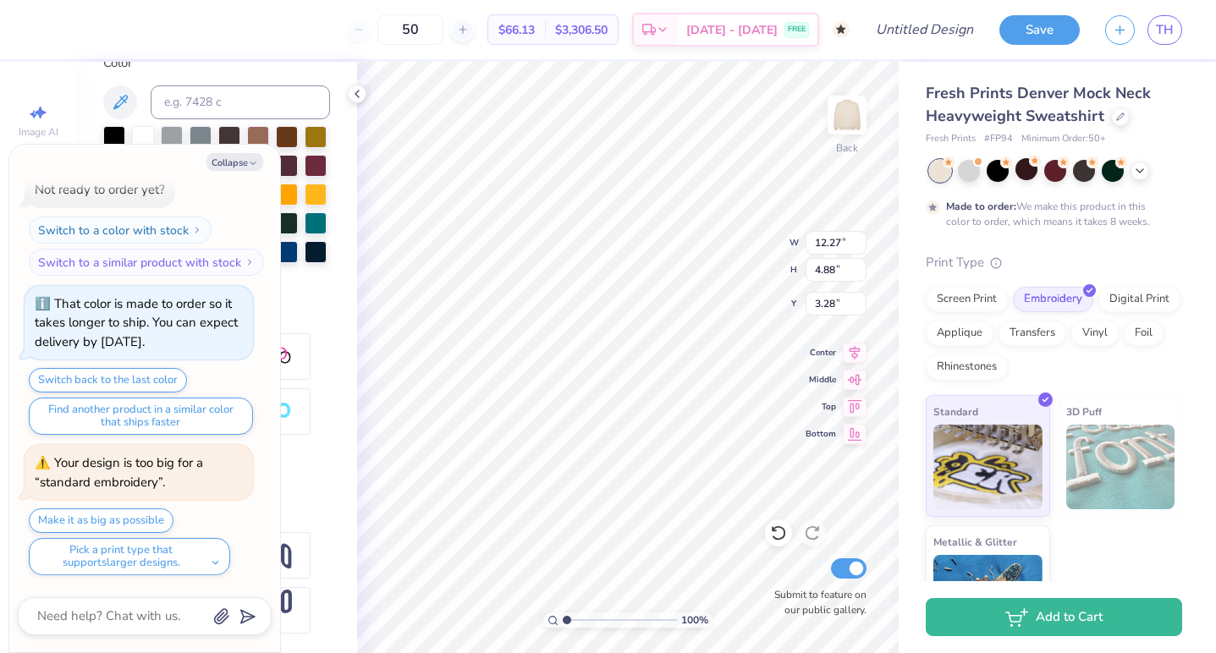
type textarea "x"
type textarea "ΑΕ"
type textarea "x"
type textarea "ΑΕπ"
type textarea "x"
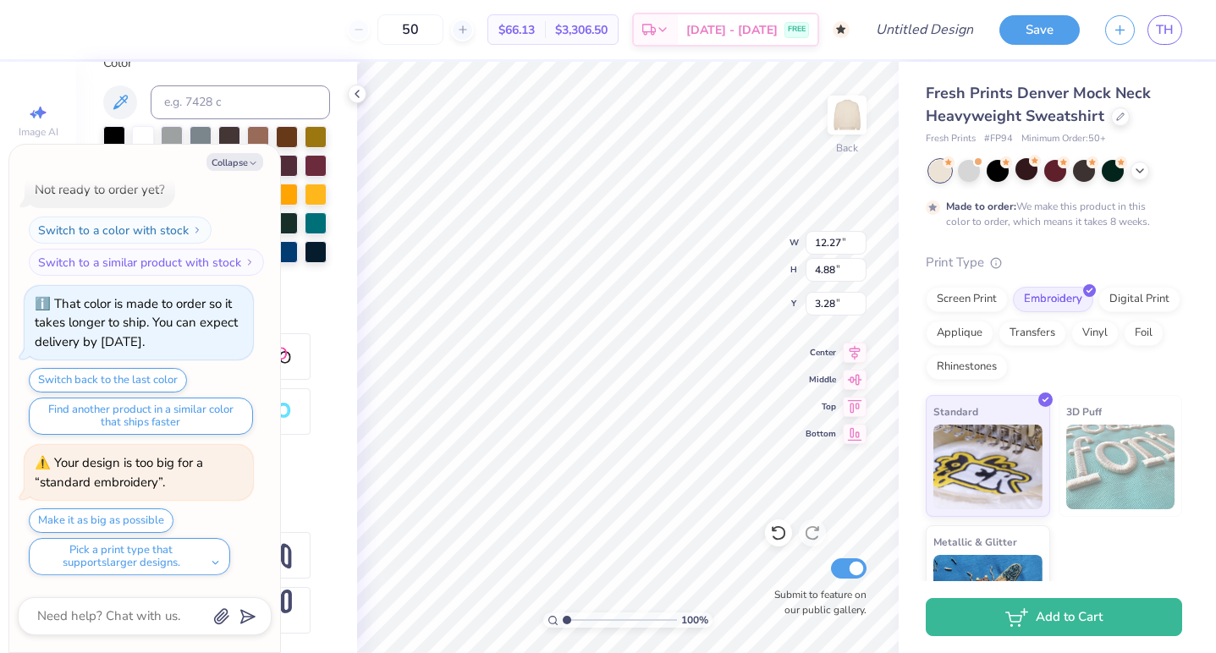
type textarea "ΑΕπη"
type textarea "x"
type textarea "ΑΕπηι"
type textarea "x"
type textarea "ΑΕπη"
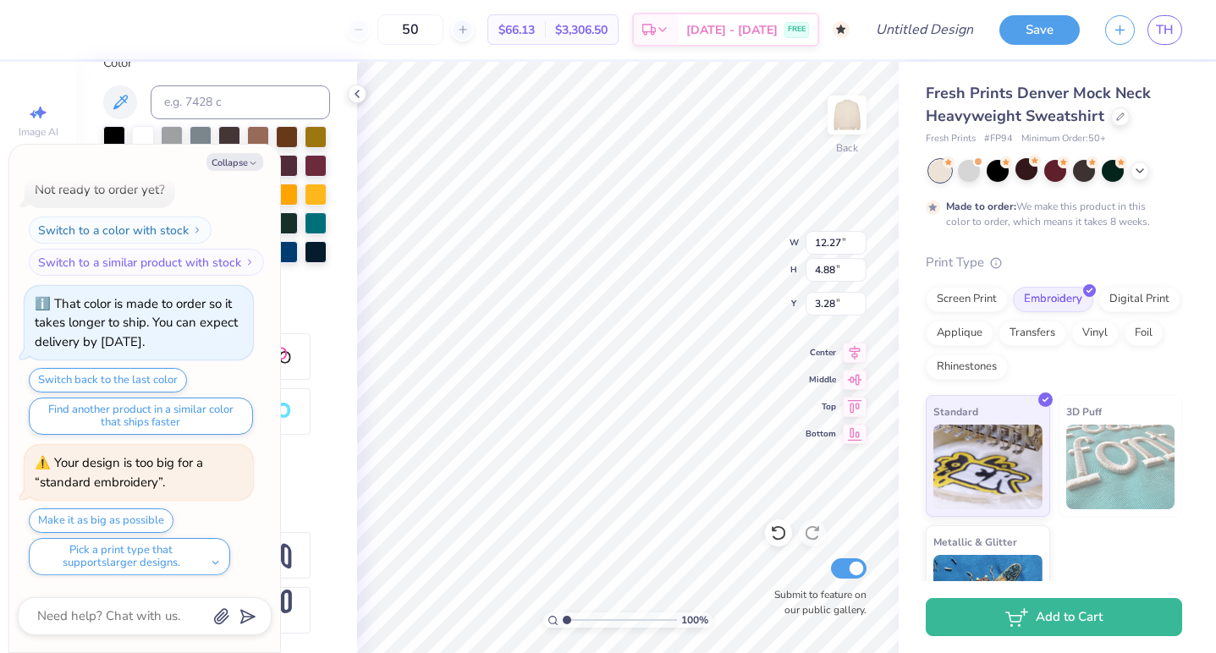
type textarea "x"
type textarea "ΑΕπ"
type textarea "x"
type textarea "ΑΕ"
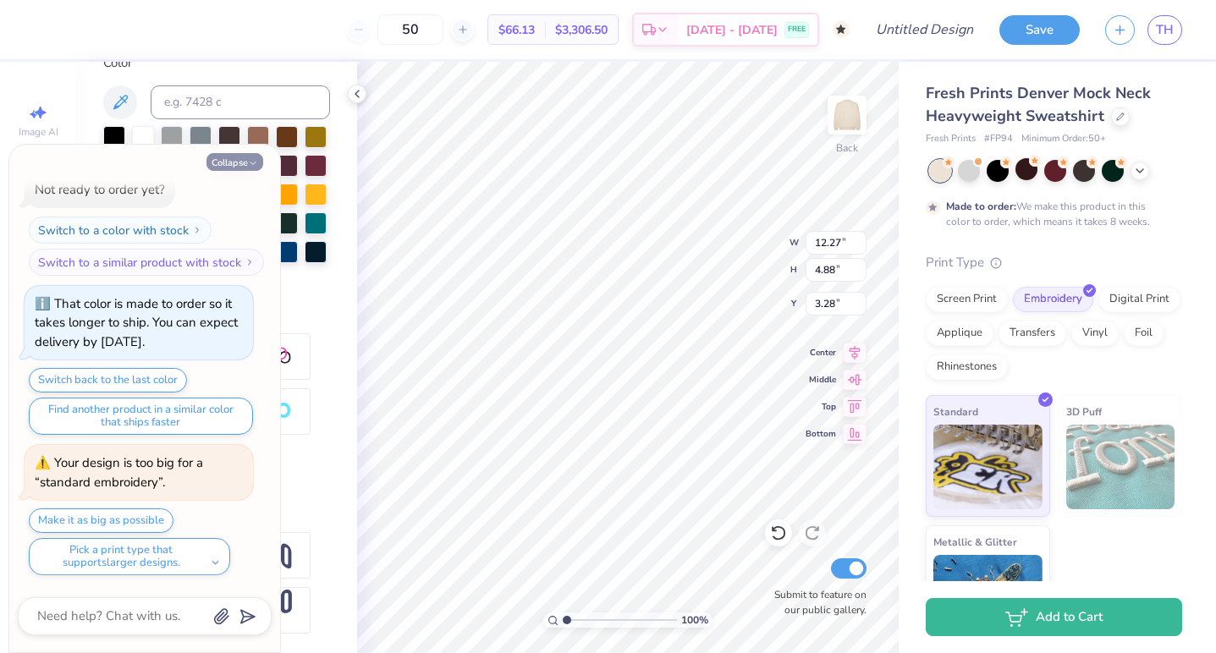
click at [230, 160] on button "Collapse" at bounding box center [234, 162] width 57 height 18
type textarea "x"
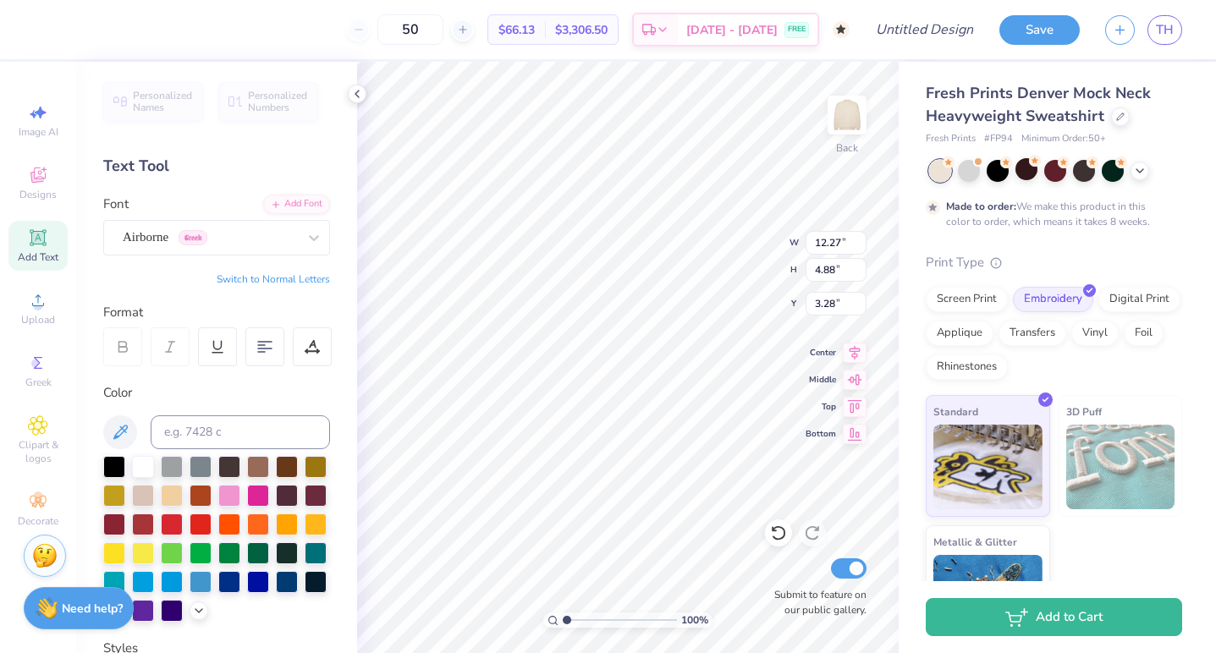
click at [278, 278] on button "Switch to Normal Letters" at bounding box center [273, 279] width 113 height 14
type textarea "AEphi"
click at [1054, 177] on div at bounding box center [1055, 169] width 22 height 22
click at [909, 290] on div "Fresh Prints Denver Mock Neck Heavyweight Sweatshirt Fresh Prints # FP94 Minimu…" at bounding box center [1056, 354] width 317 height 585
click at [942, 290] on div "Screen Print" at bounding box center [966, 296] width 82 height 25
